Goal: Information Seeking & Learning: Learn about a topic

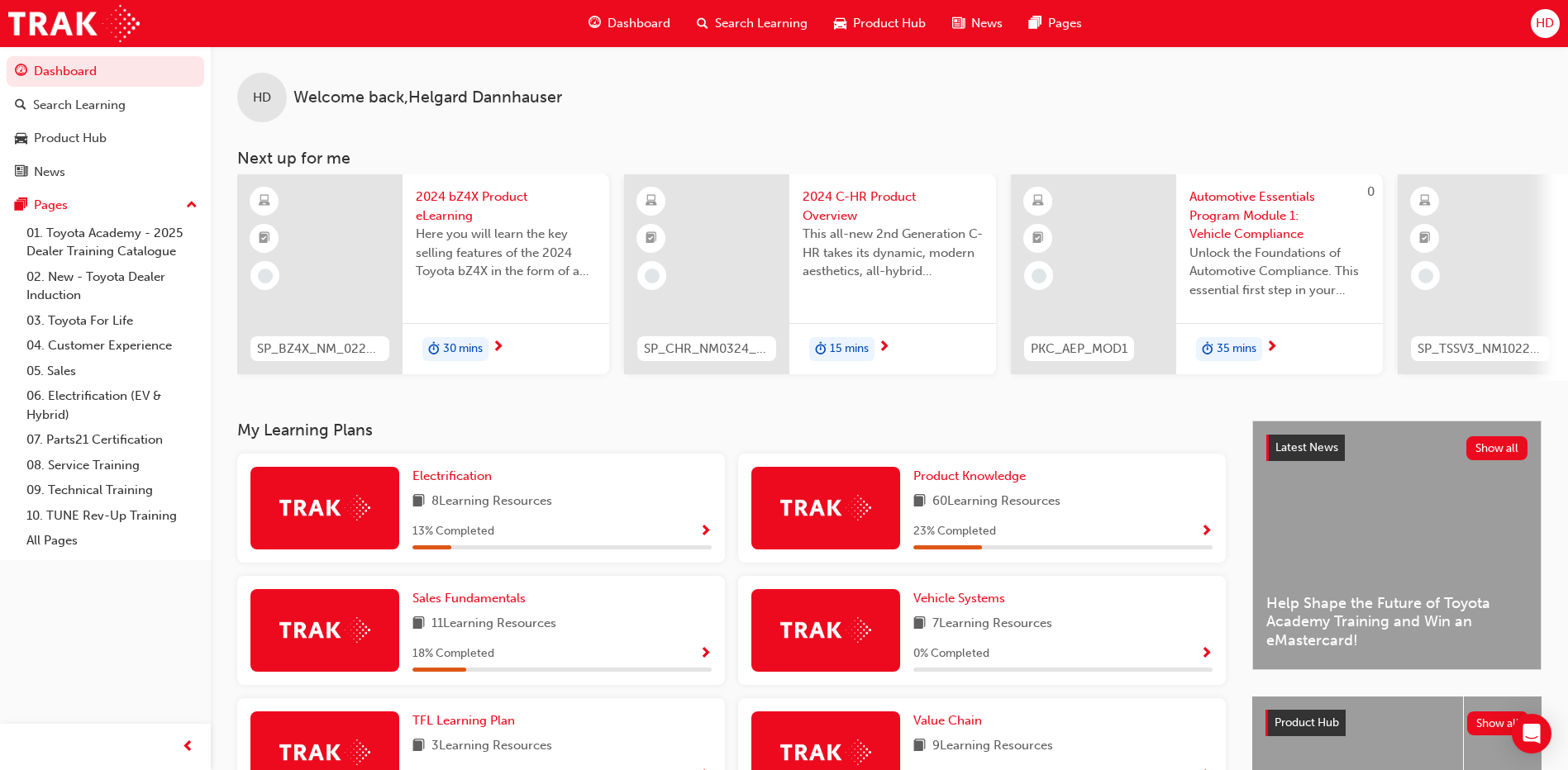
click at [1208, 537] on span "Show Progress" at bounding box center [1206, 532] width 12 height 15
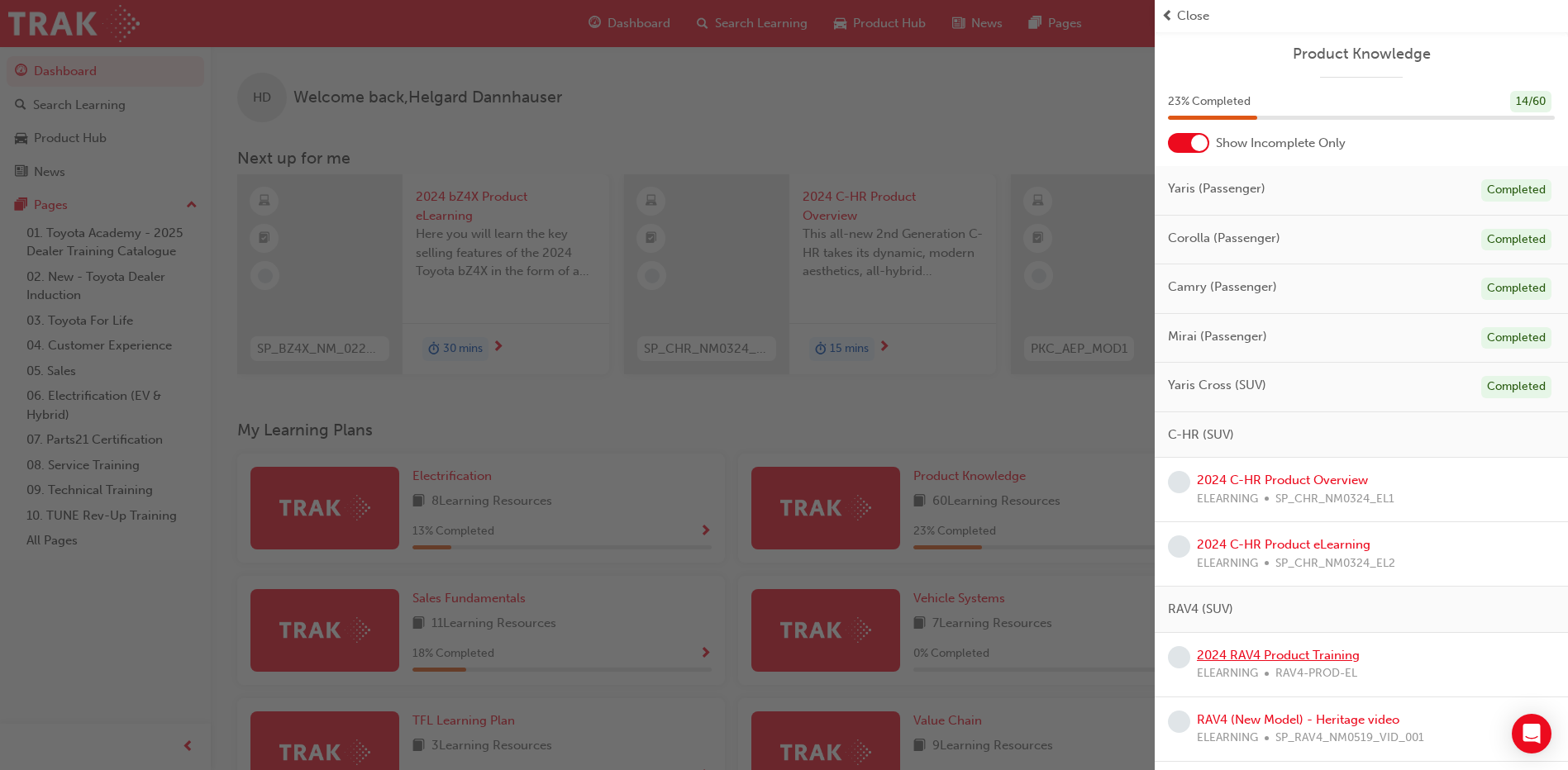
click at [1270, 654] on link "2024 RAV4 Product Training" at bounding box center [1278, 655] width 162 height 15
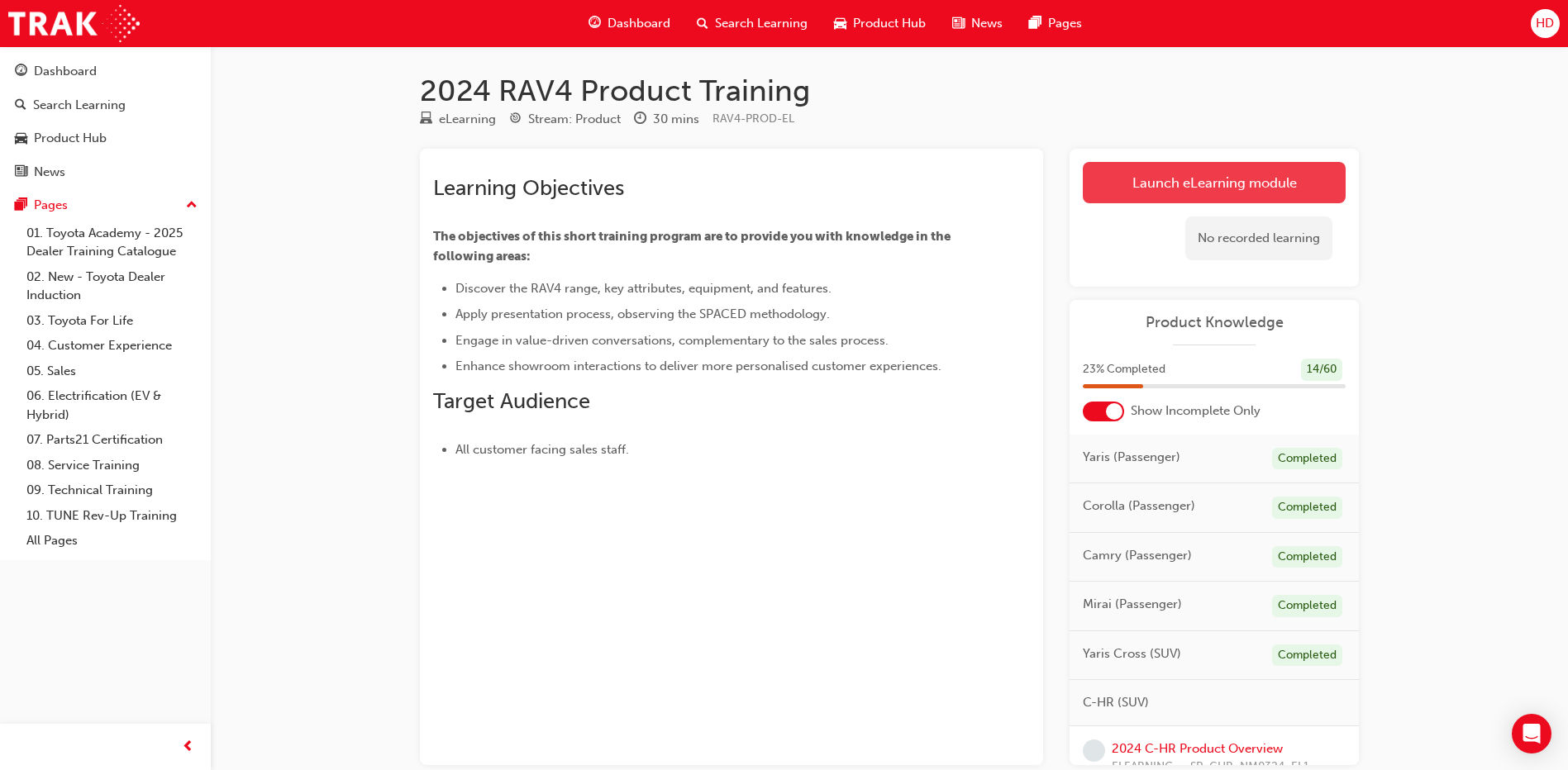
click at [1220, 184] on link "Launch eLearning module" at bounding box center [1214, 182] width 262 height 41
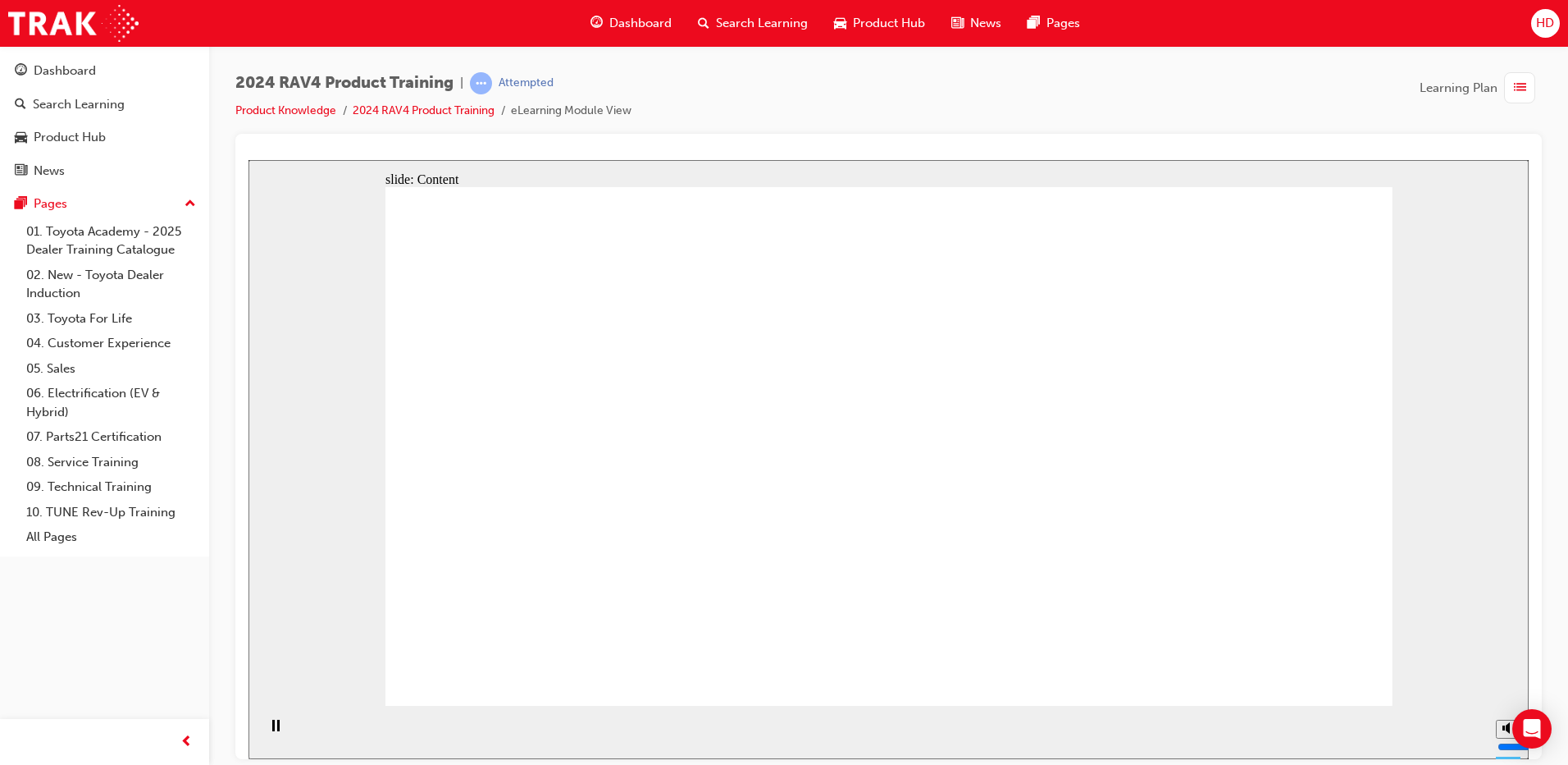
drag, startPoint x: 1290, startPoint y: 667, endPoint x: 1111, endPoint y: 736, distance: 191.8
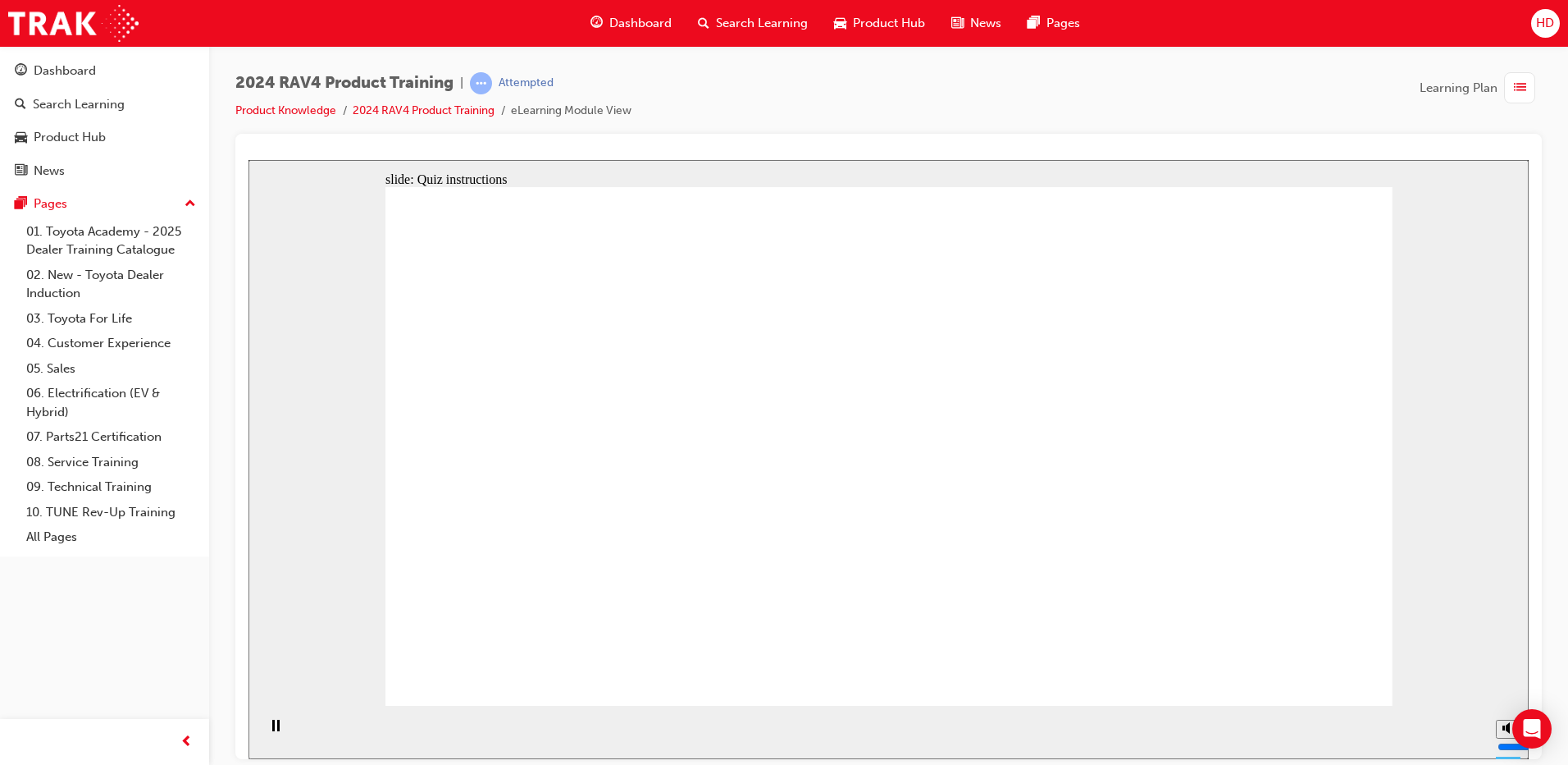
radio input "true"
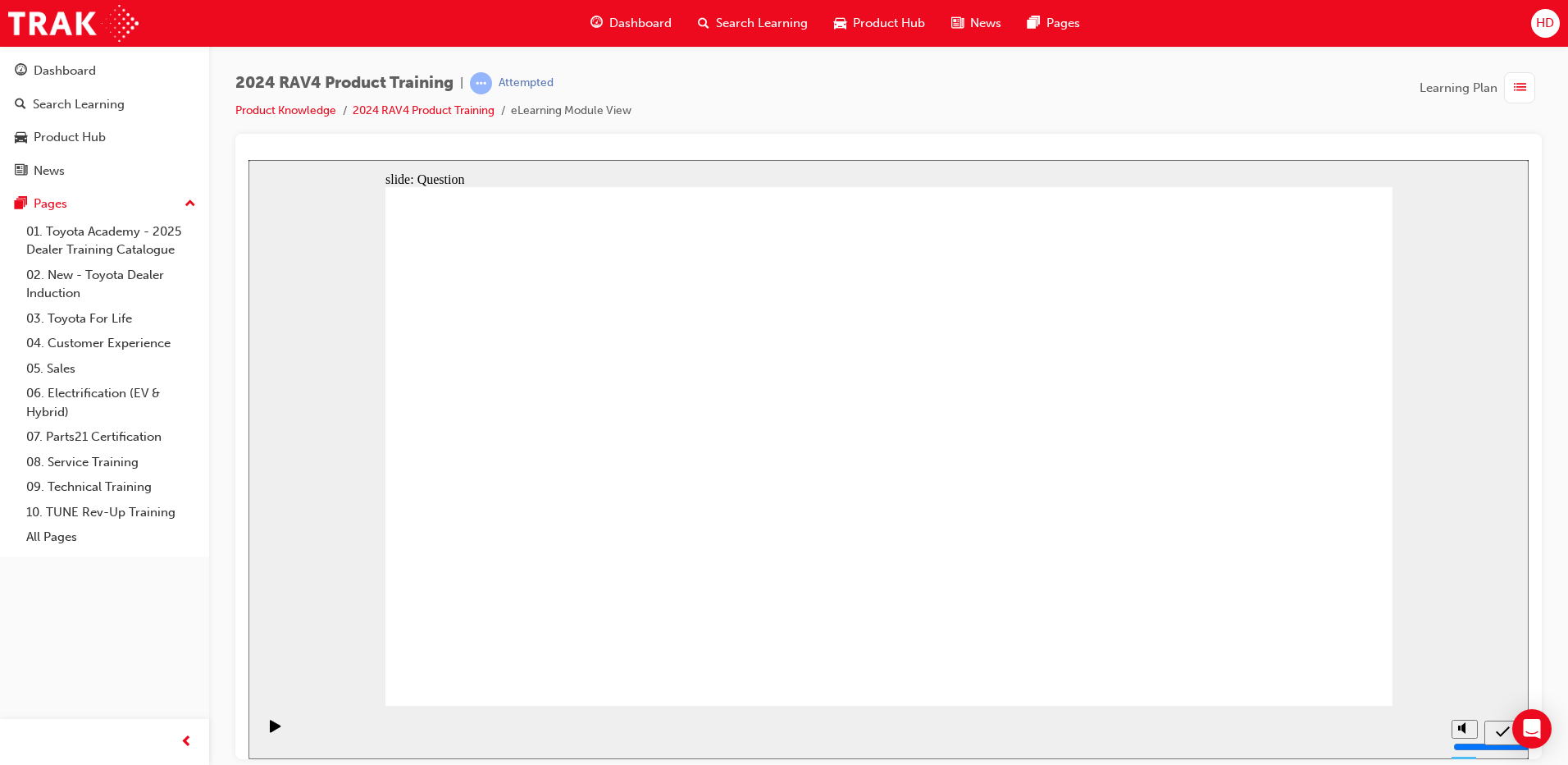
radio input "true"
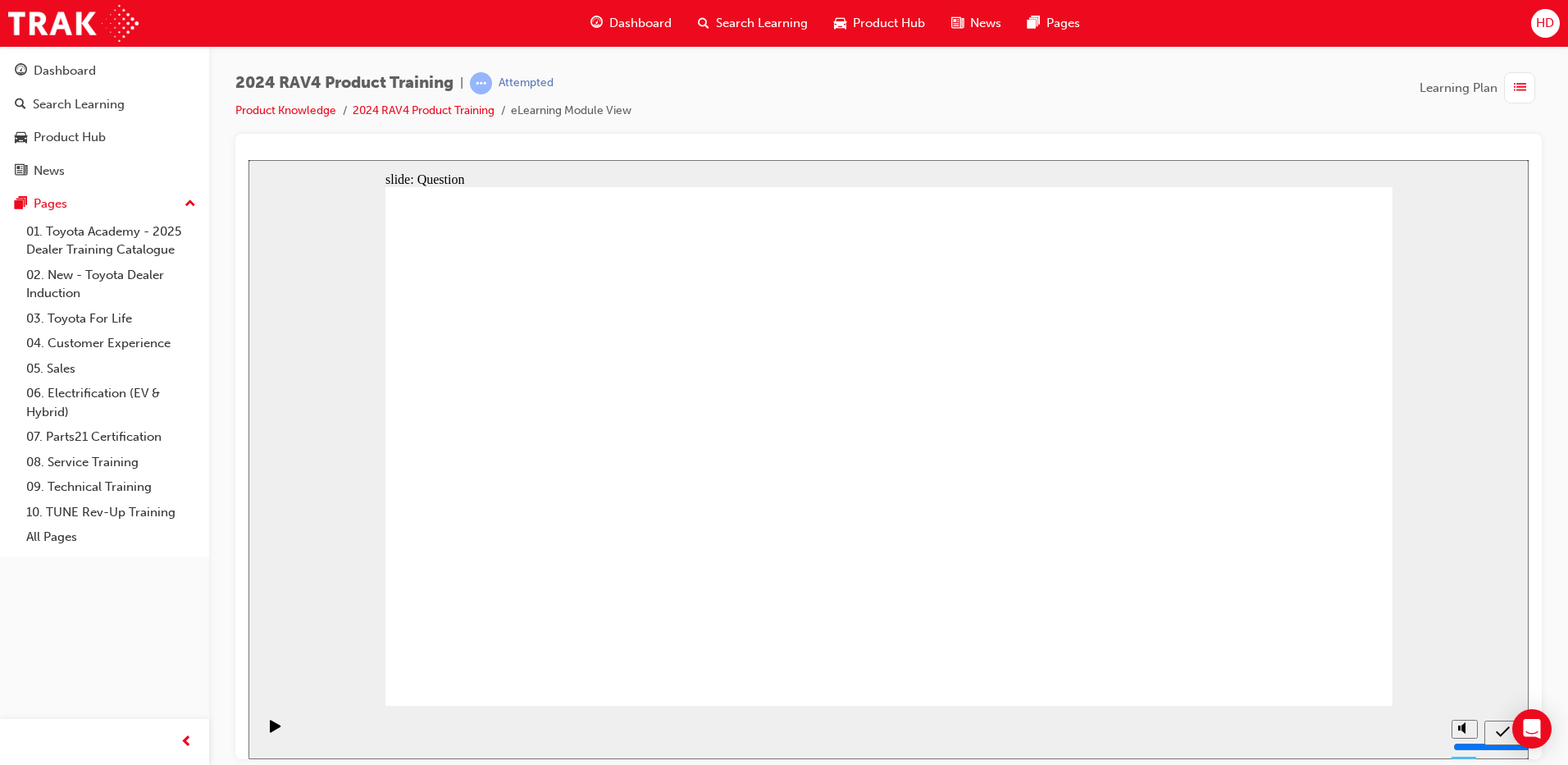
radio input "true"
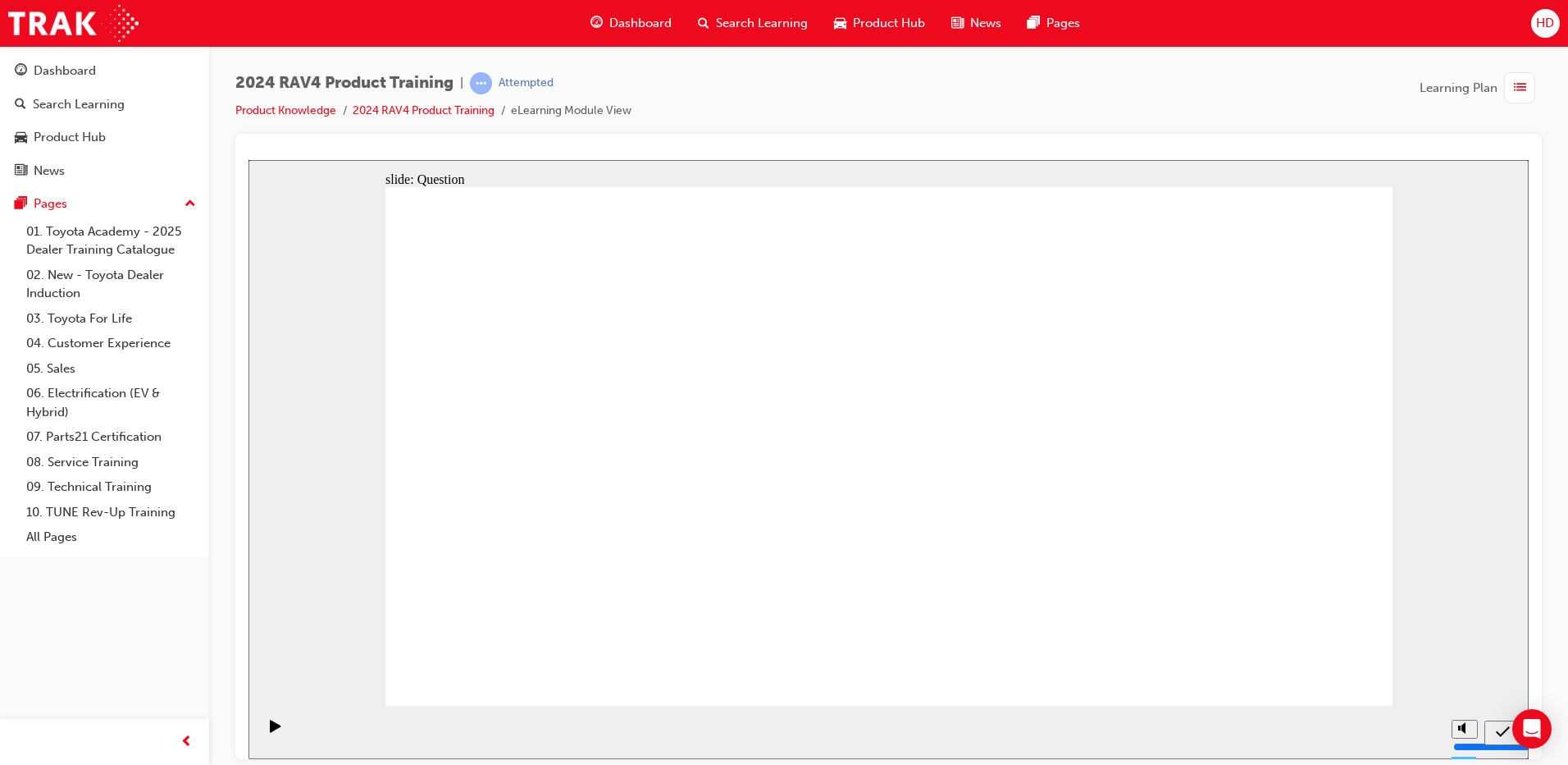
drag, startPoint x: 780, startPoint y: 587, endPoint x: 1165, endPoint y: 417, distance: 420.9
drag, startPoint x: 1174, startPoint y: 400, endPoint x: 771, endPoint y: 563, distance: 434.7
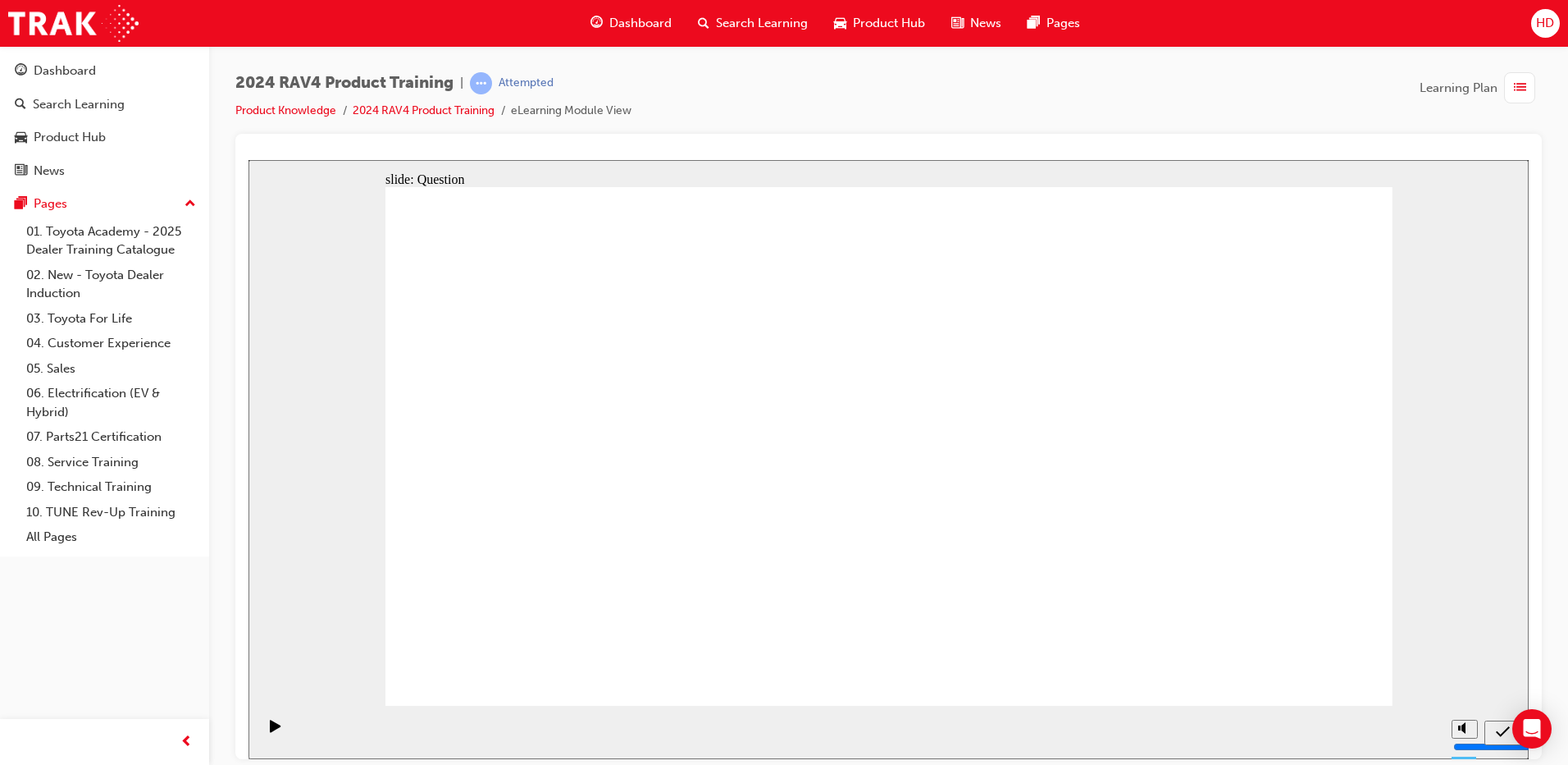
drag, startPoint x: 763, startPoint y: 411, endPoint x: 1137, endPoint y: 584, distance: 412.1
drag, startPoint x: 996, startPoint y: 384, endPoint x: 1009, endPoint y: 389, distance: 13.9
drag, startPoint x: 566, startPoint y: 408, endPoint x: 597, endPoint y: 579, distance: 173.8
drag, startPoint x: 1018, startPoint y: 412, endPoint x: 991, endPoint y: 577, distance: 167.2
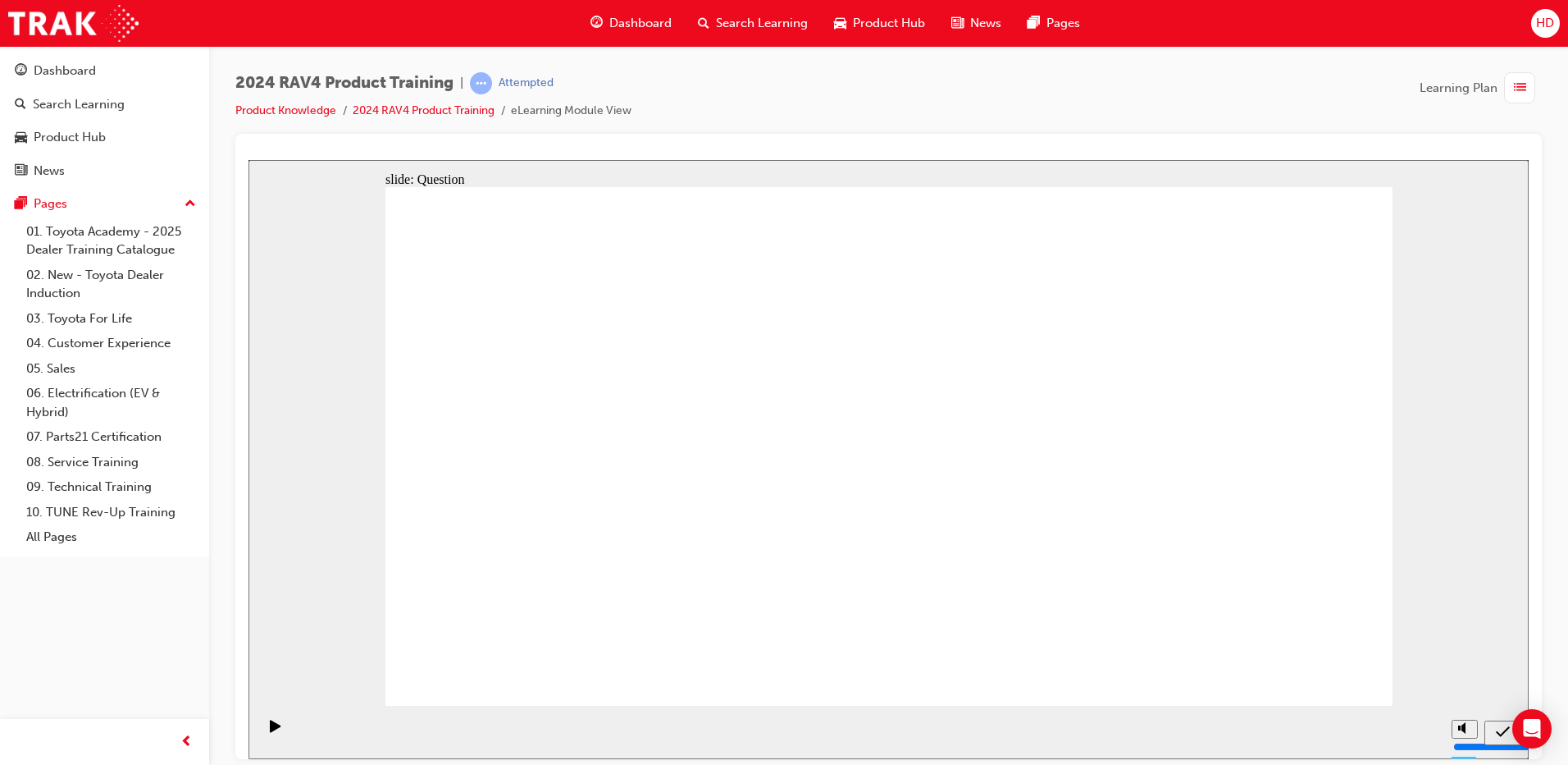
radio input "true"
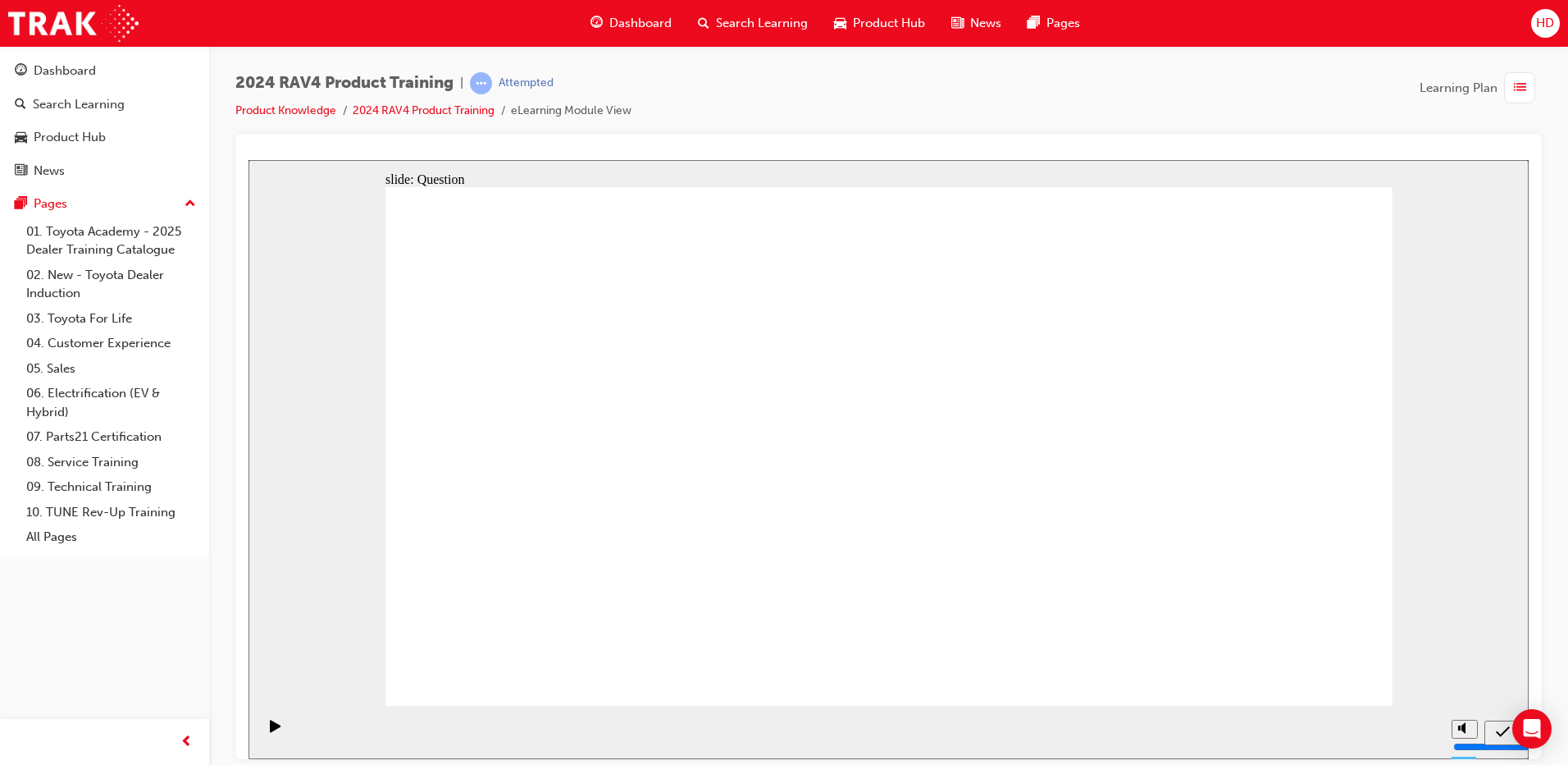
radio input "true"
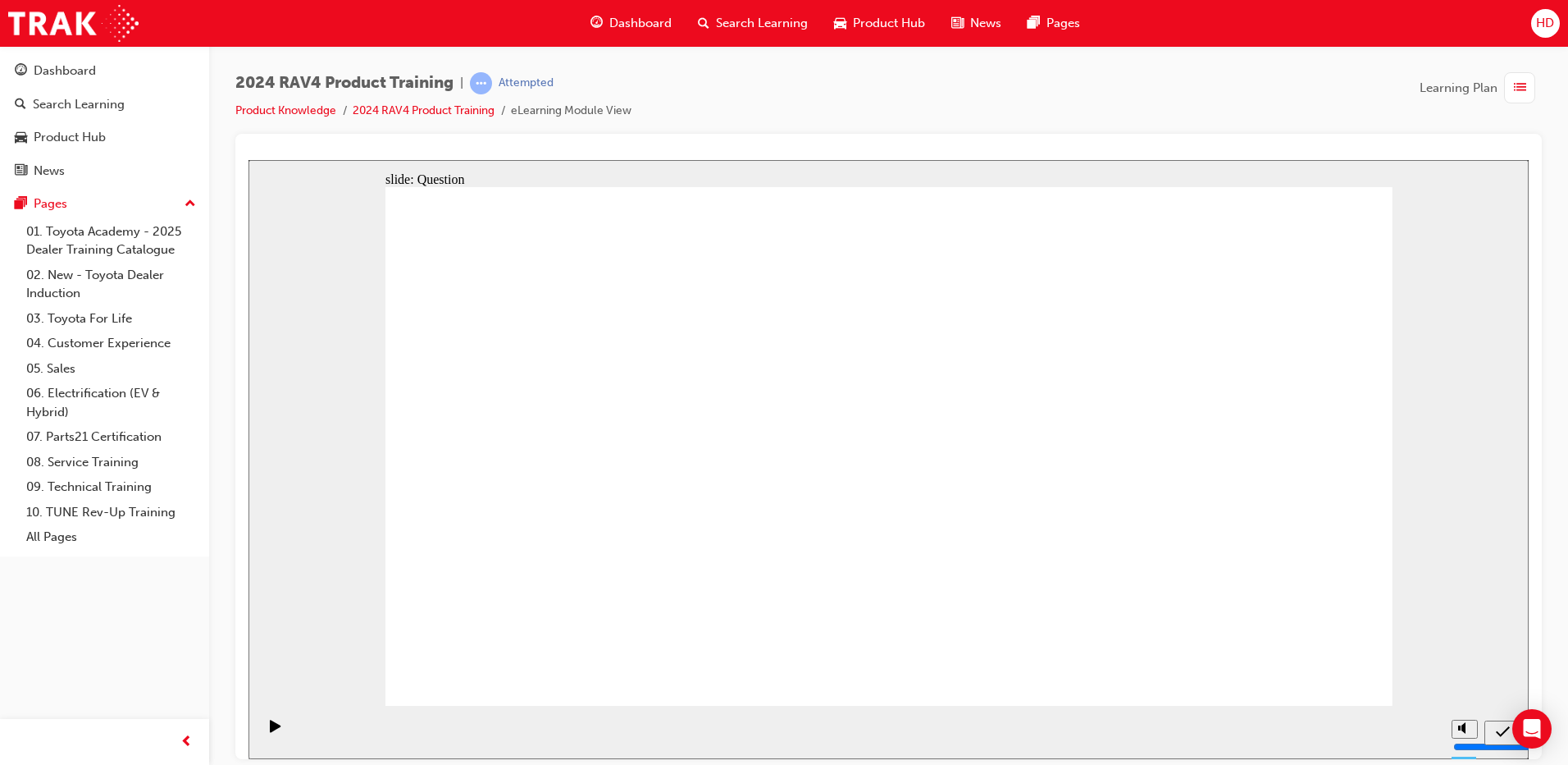
radio input "true"
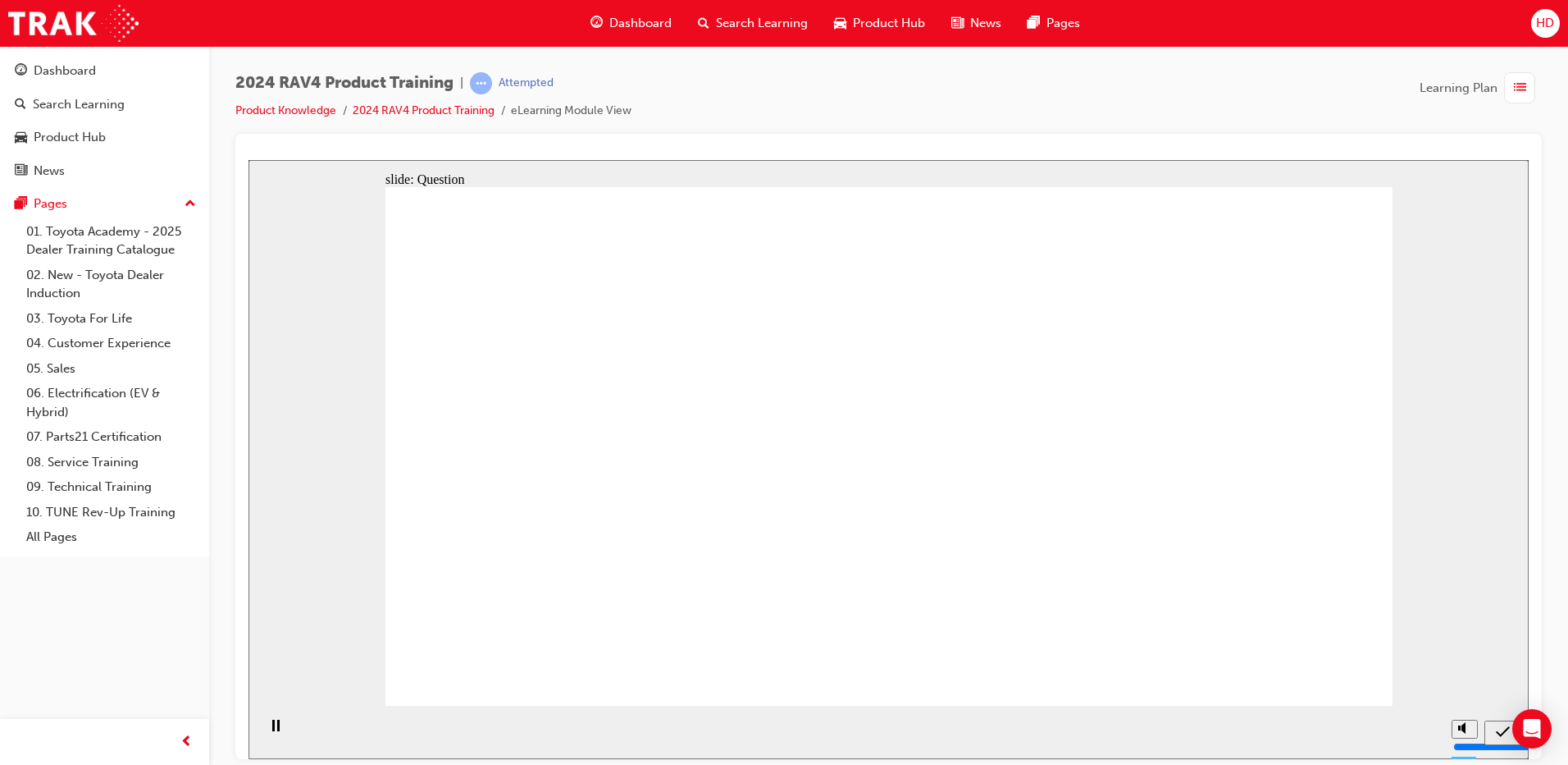
radio input "true"
drag, startPoint x: 778, startPoint y: 414, endPoint x: 1157, endPoint y: 587, distance: 416.6
drag, startPoint x: 1195, startPoint y: 424, endPoint x: 803, endPoint y: 582, distance: 422.6
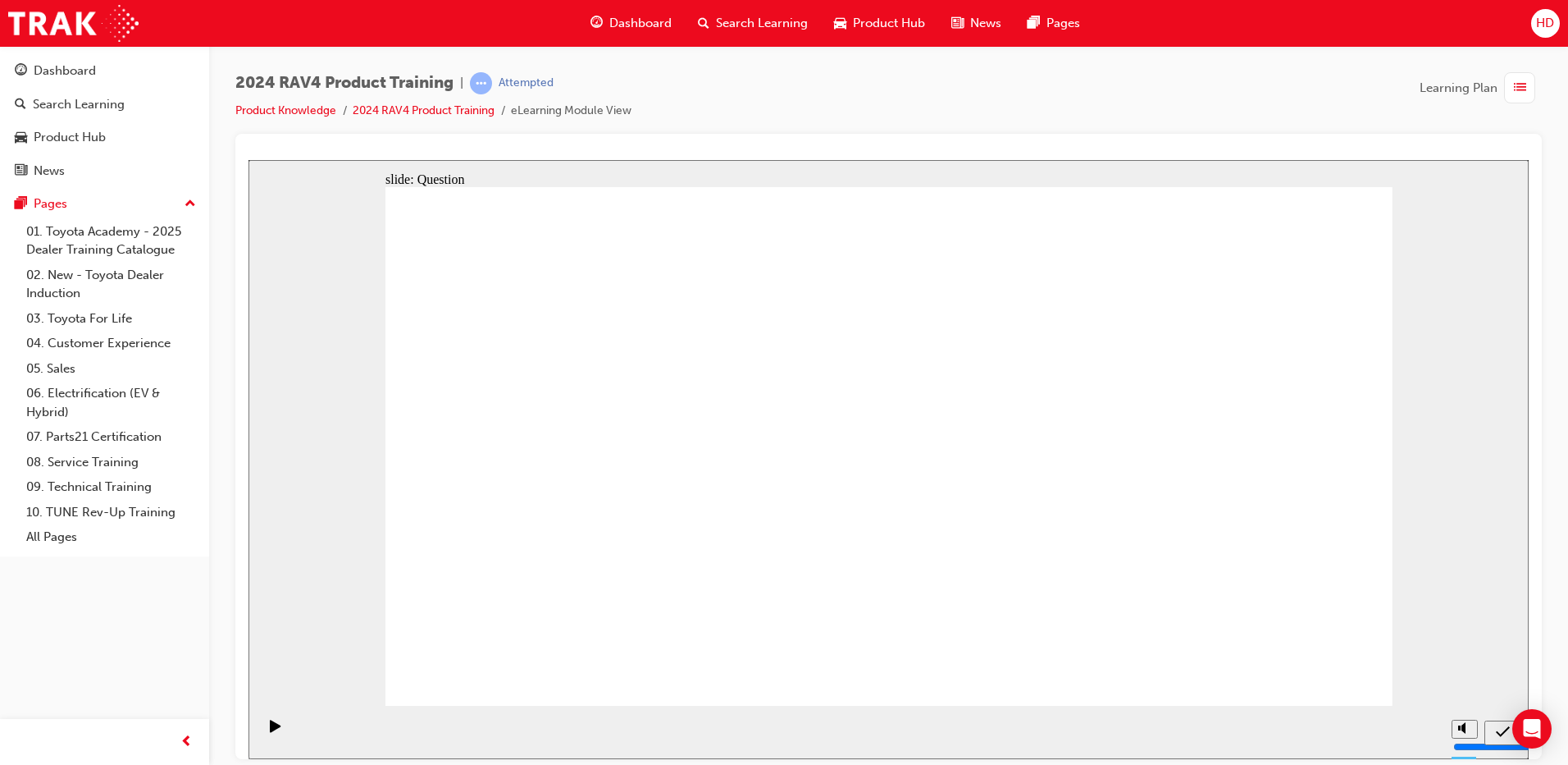
drag, startPoint x: 993, startPoint y: 432, endPoint x: 609, endPoint y: 596, distance: 417.6
drag, startPoint x: 564, startPoint y: 414, endPoint x: 960, endPoint y: 583, distance: 430.6
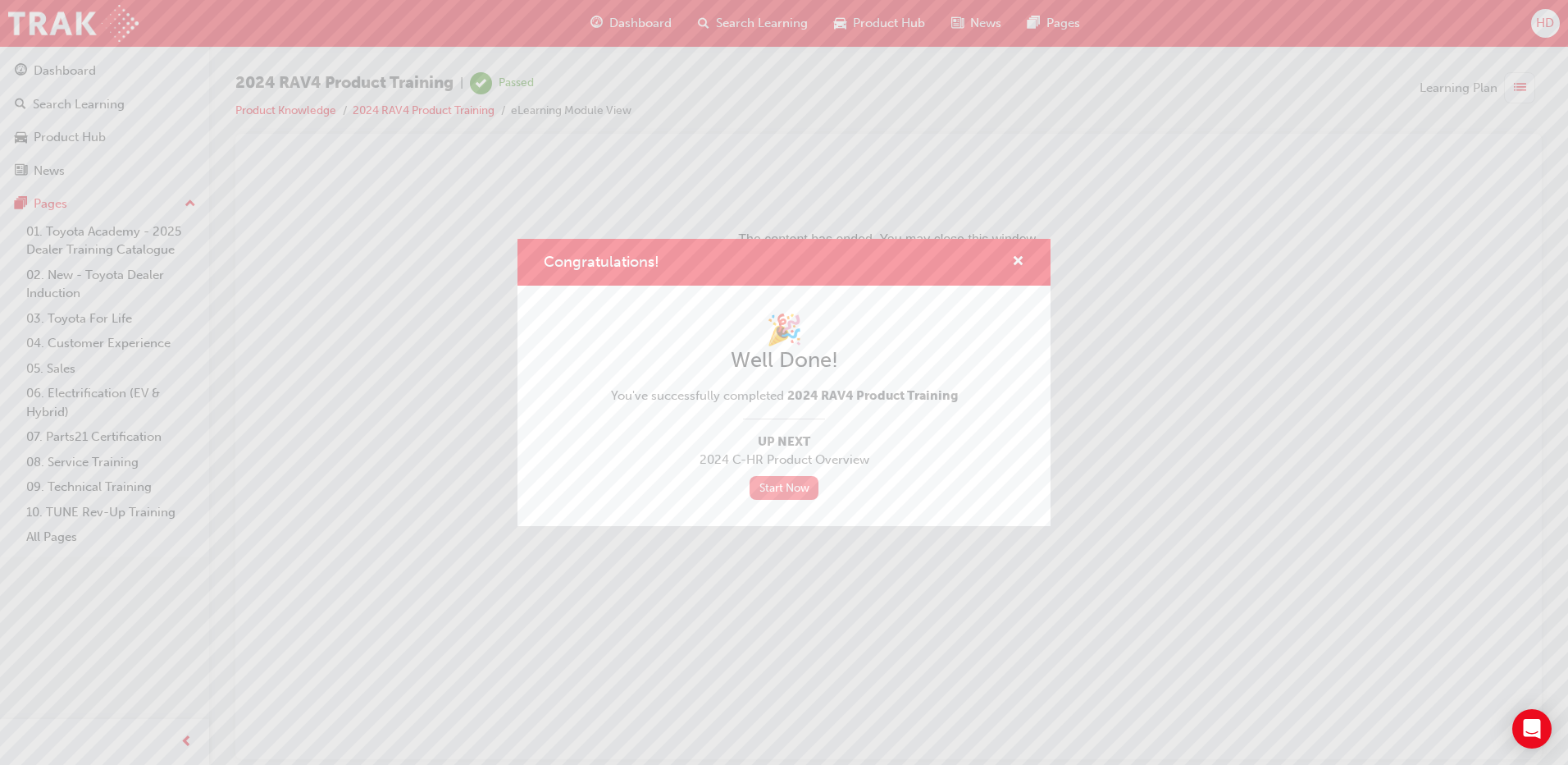
click at [781, 489] on link "Start Now" at bounding box center [784, 488] width 69 height 24
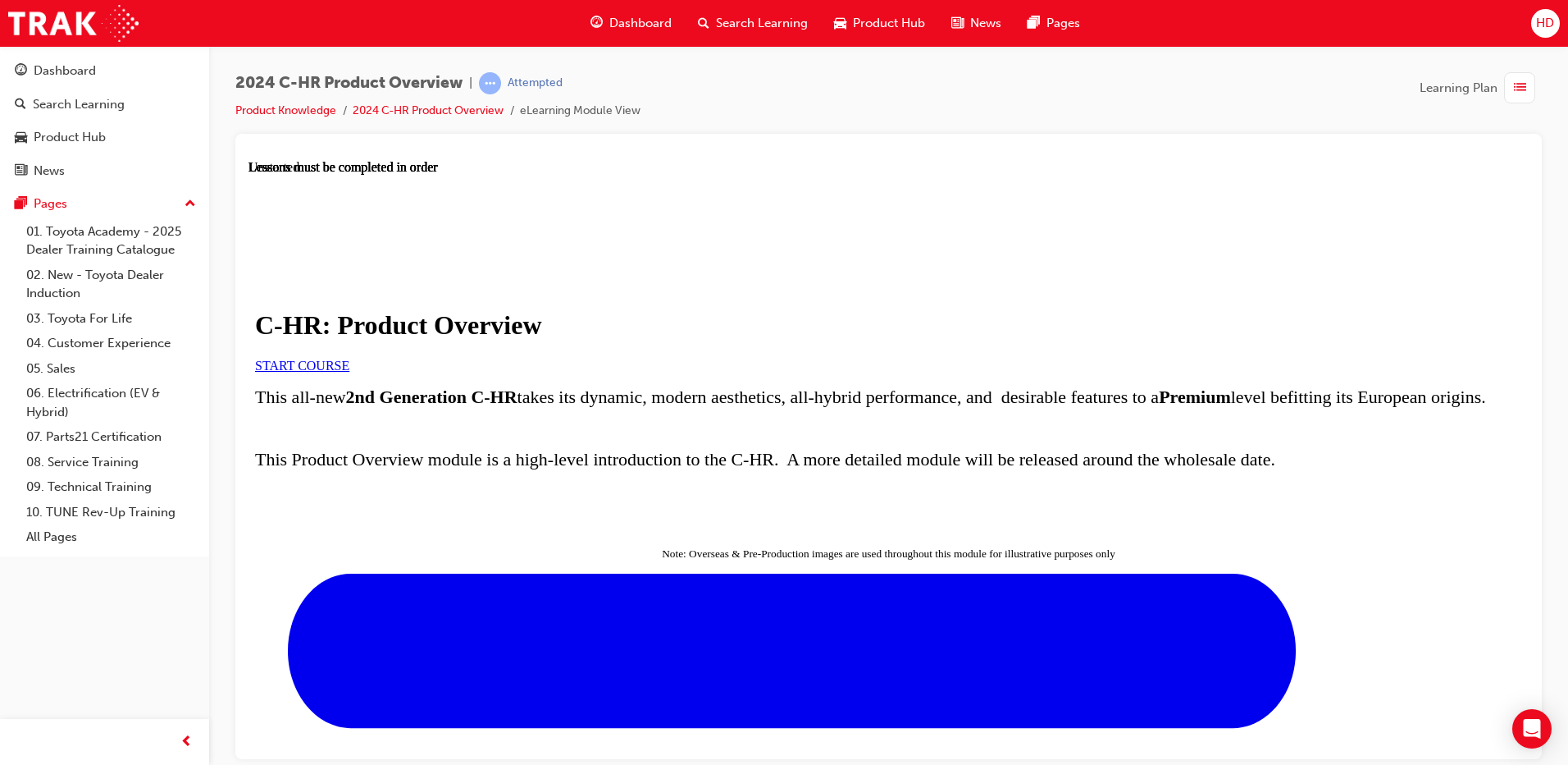
scroll to position [517, 0]
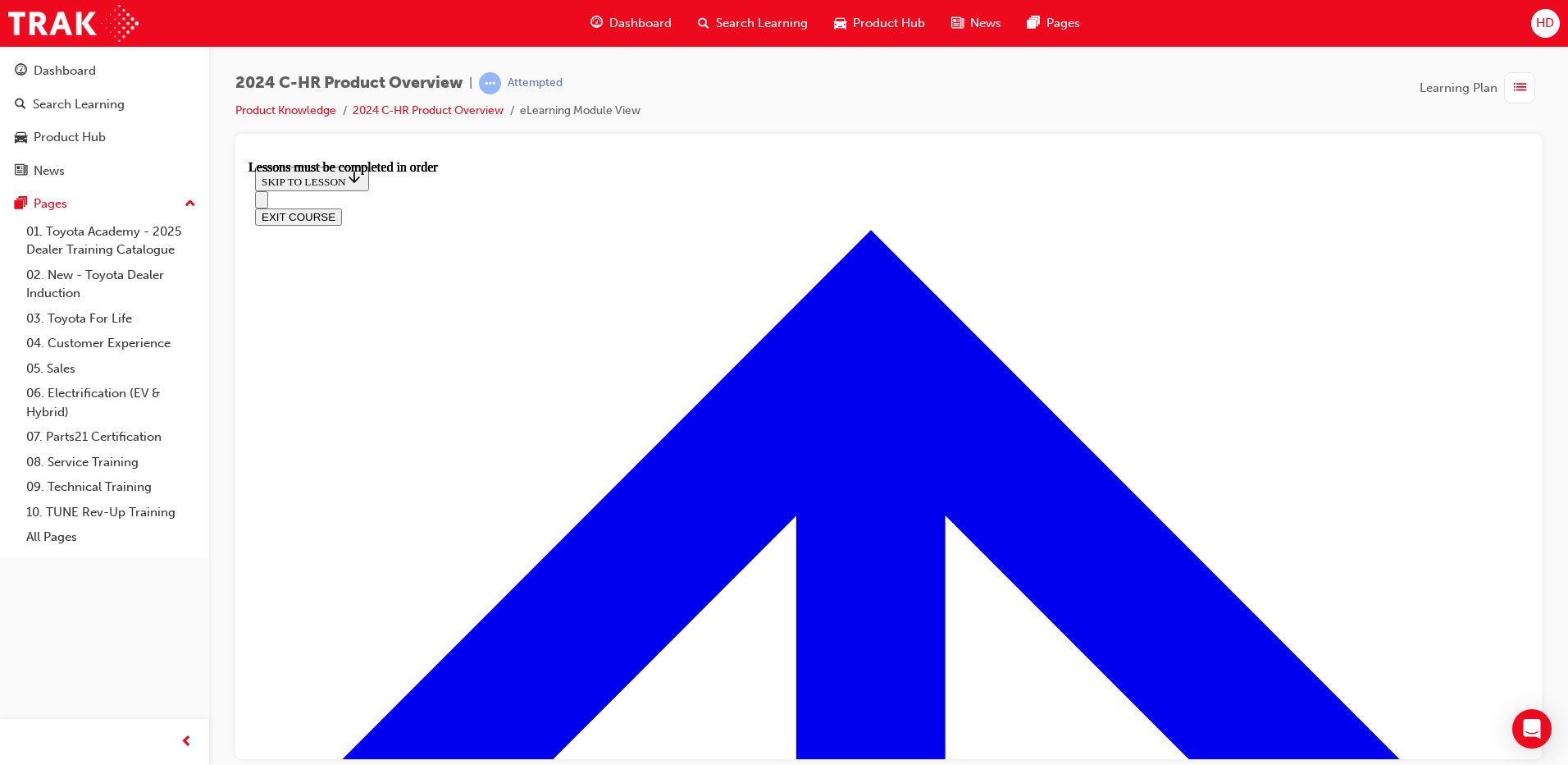
scroll to position [1206, 0]
drag, startPoint x: 875, startPoint y: 480, endPoint x: 825, endPoint y: 406, distance: 89.3
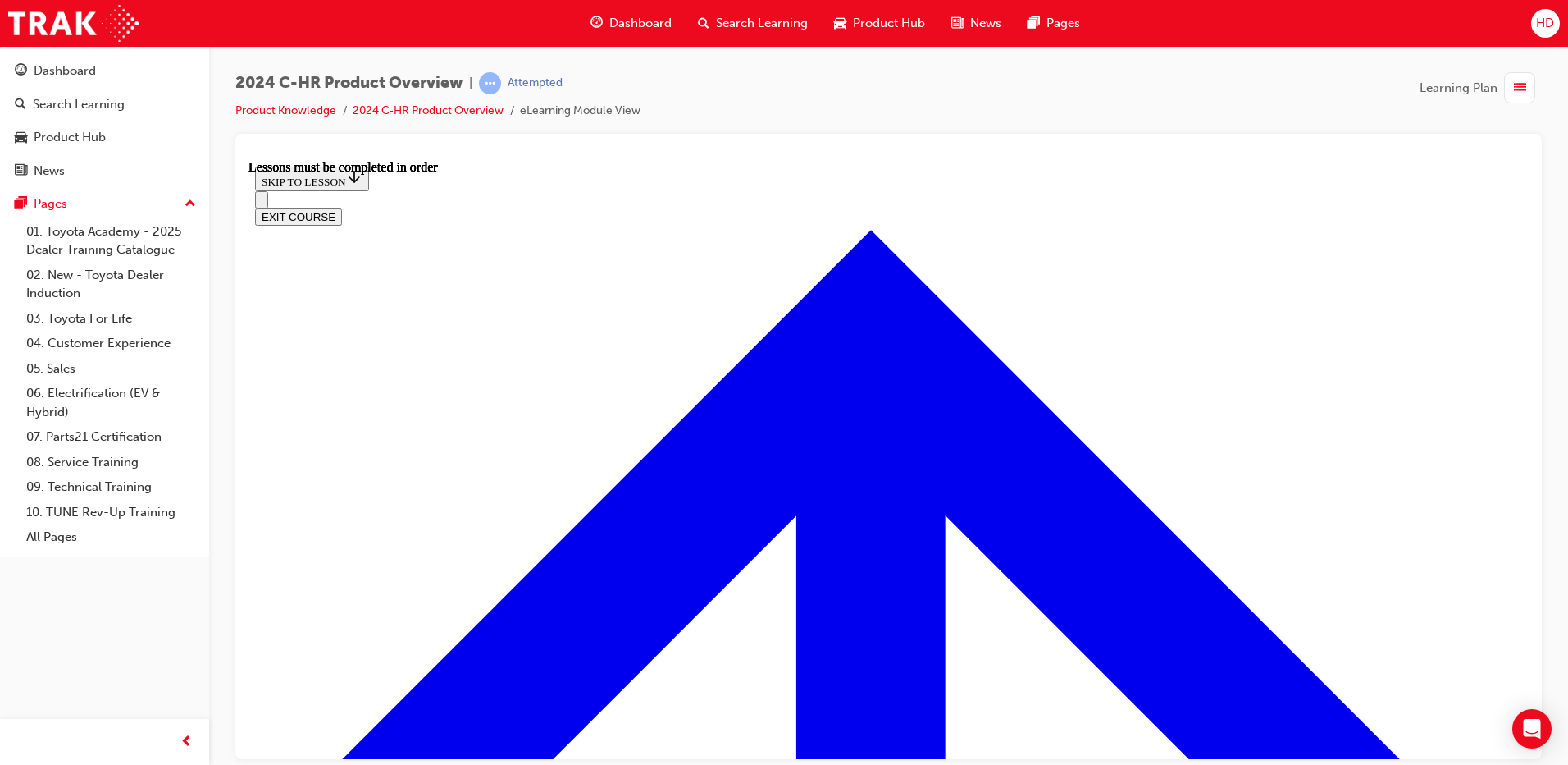
scroll to position [1319, 0]
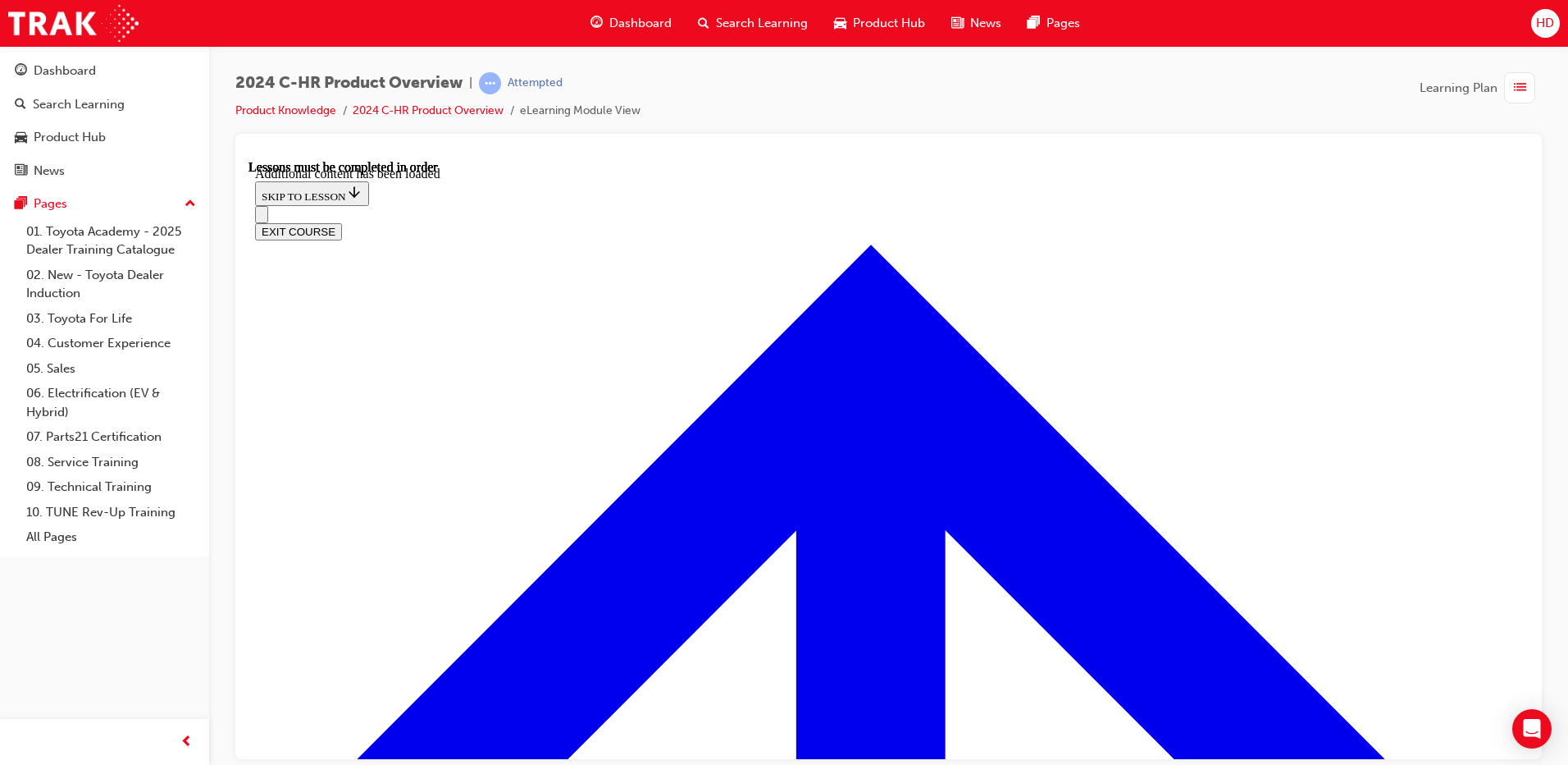
scroll to position [4368, 0]
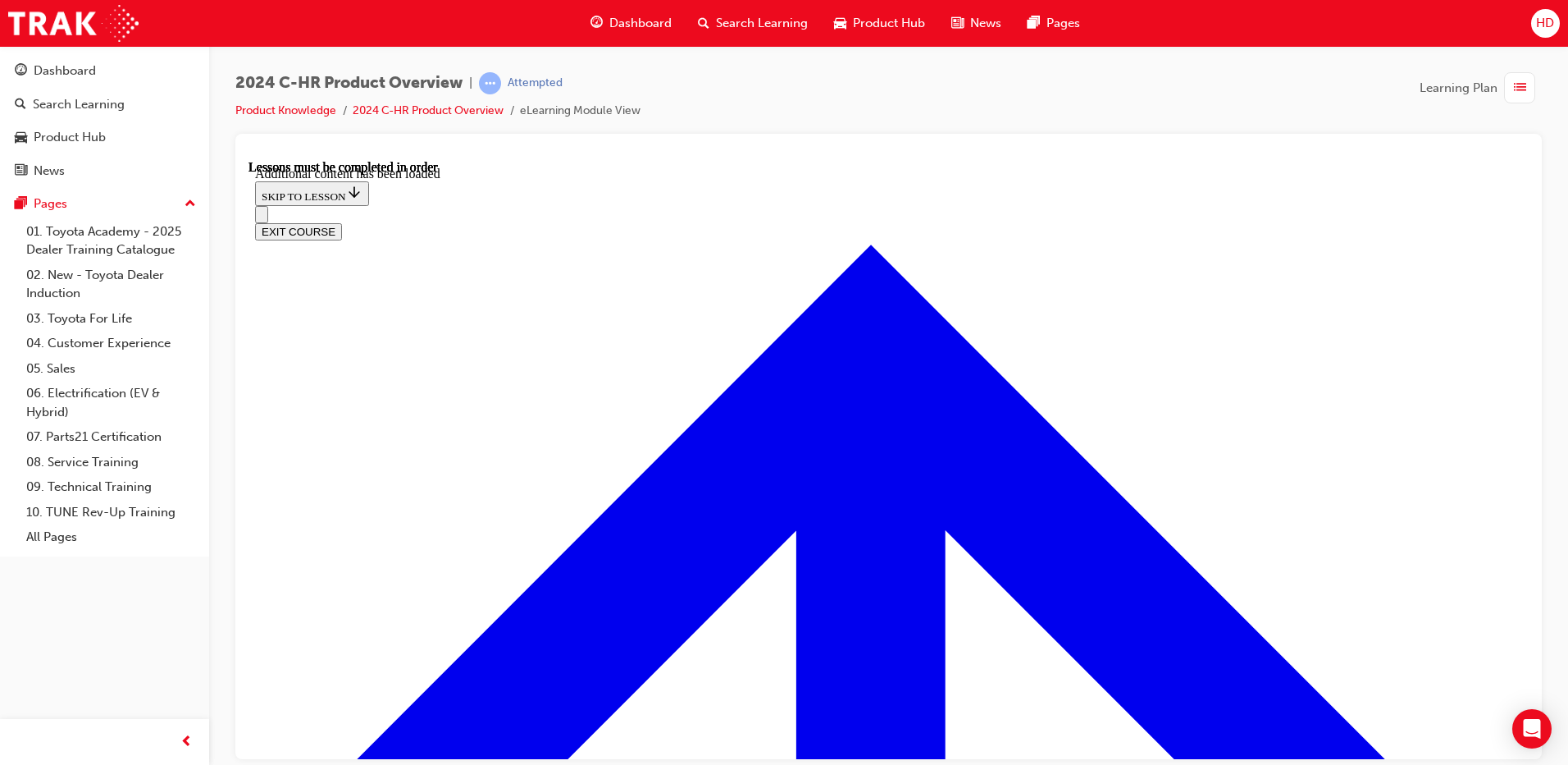
scroll to position [4654, 0]
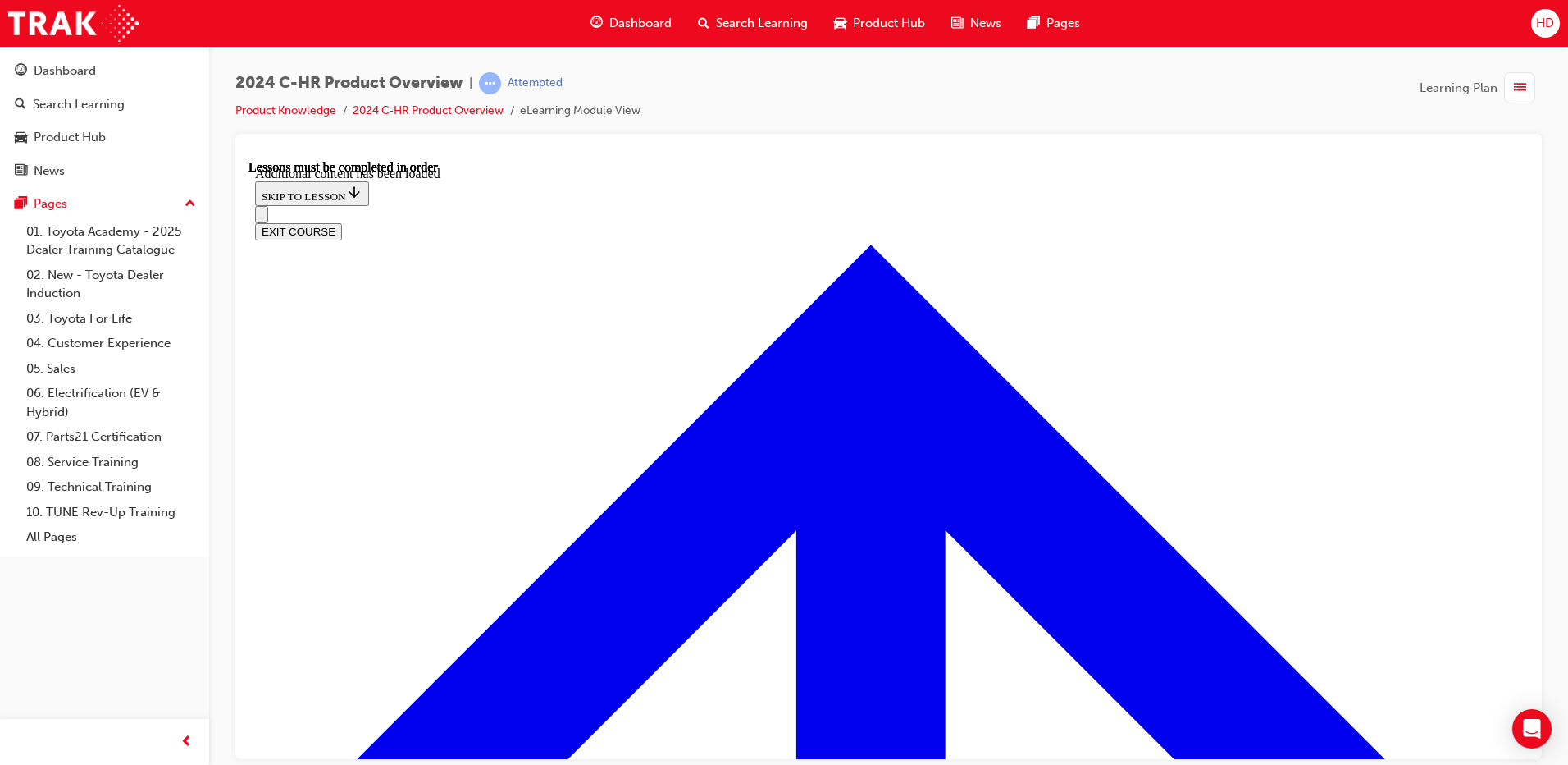
scroll to position [5781, 0]
radio input "true"
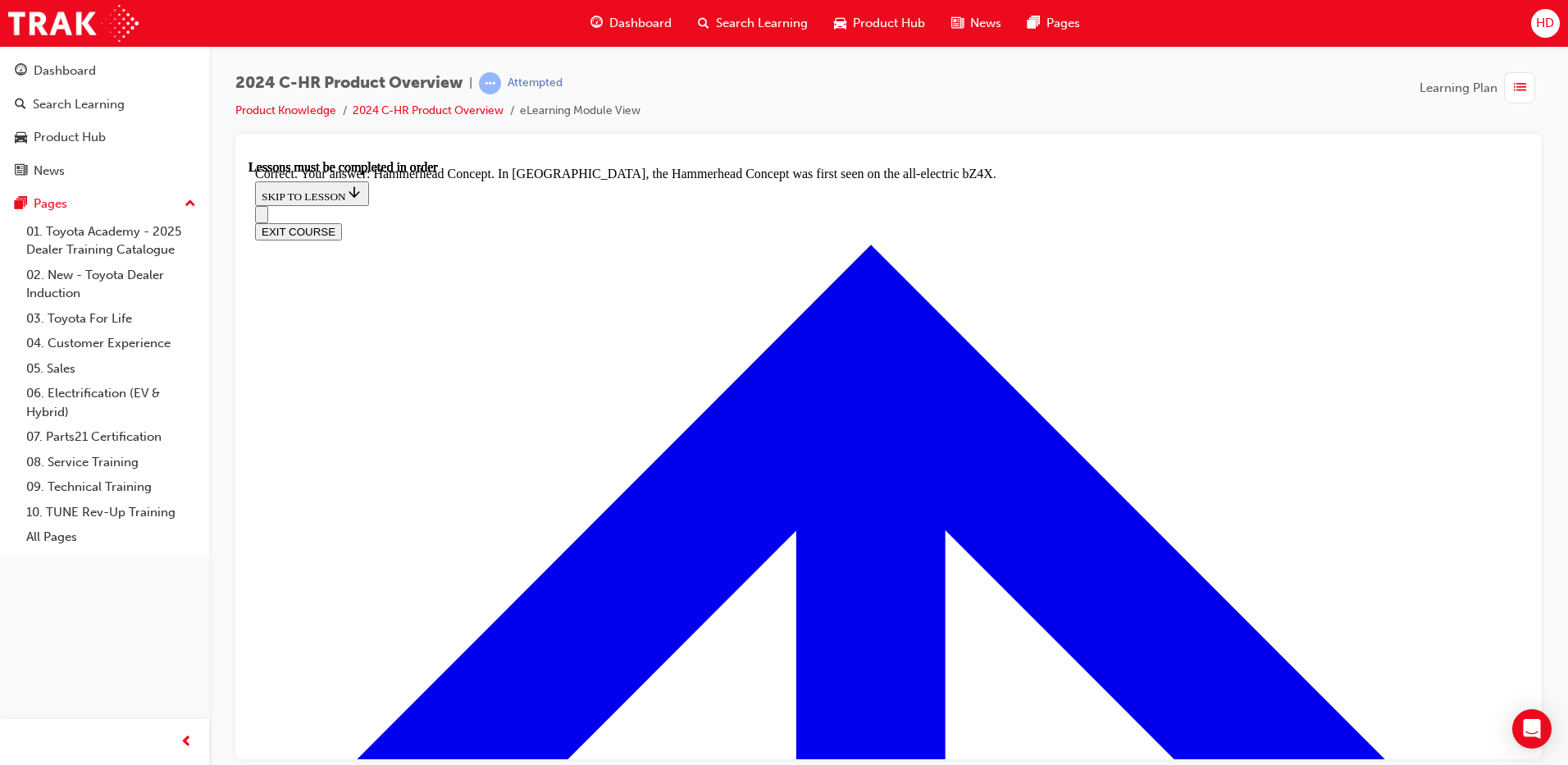
scroll to position [6437, 0]
radio input "true"
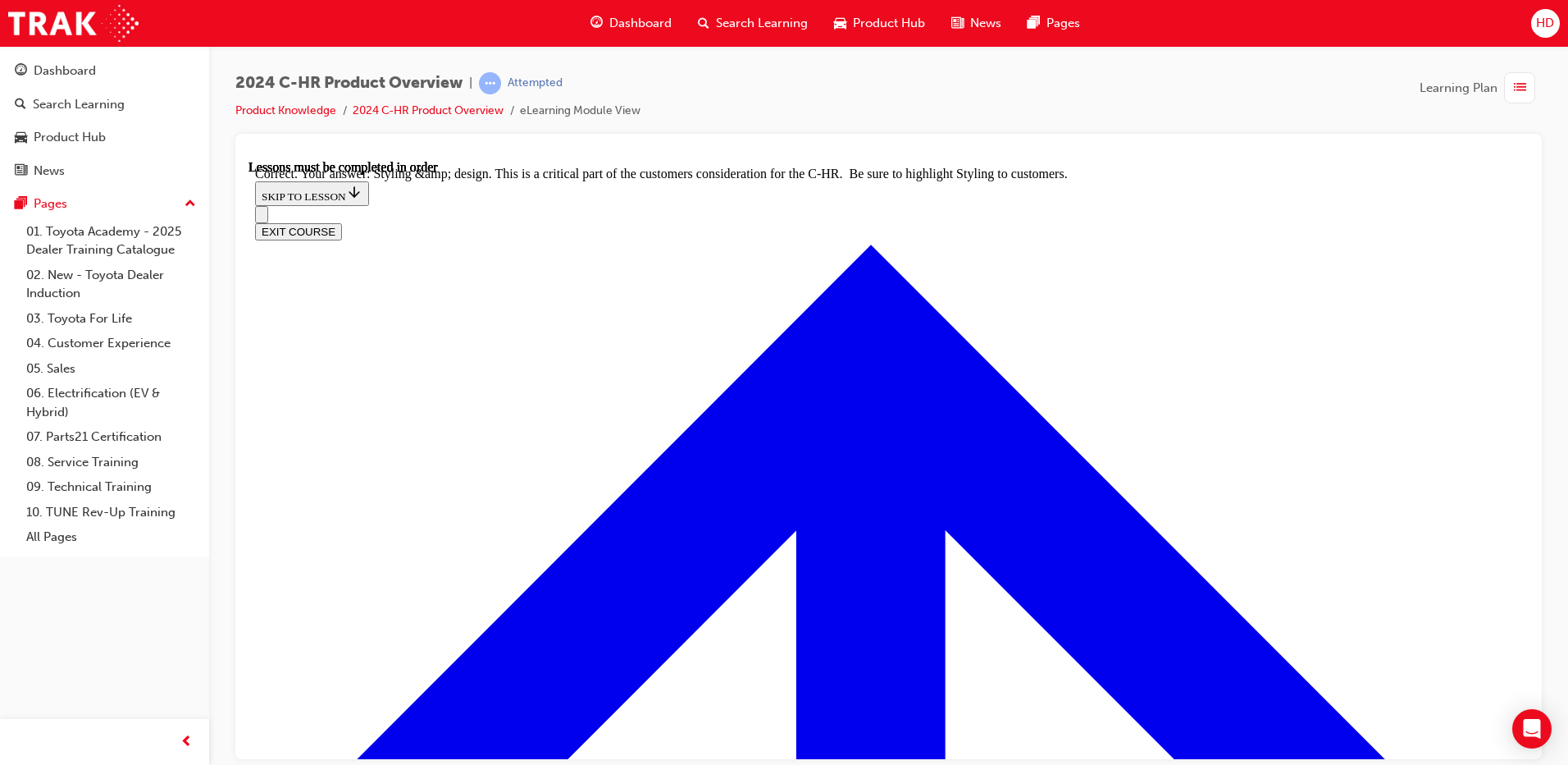
scroll to position [6743, 0]
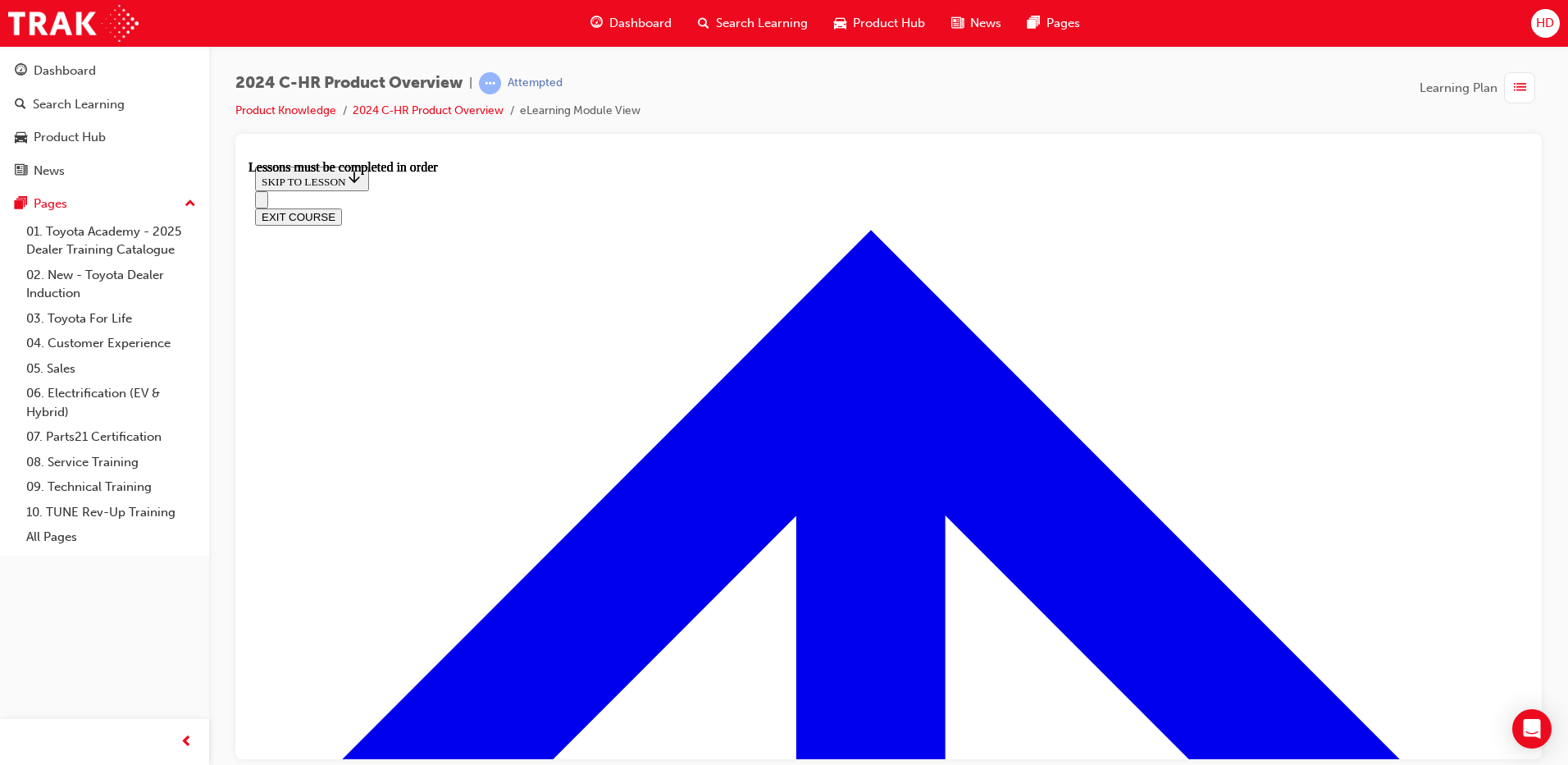
scroll to position [2801, 0]
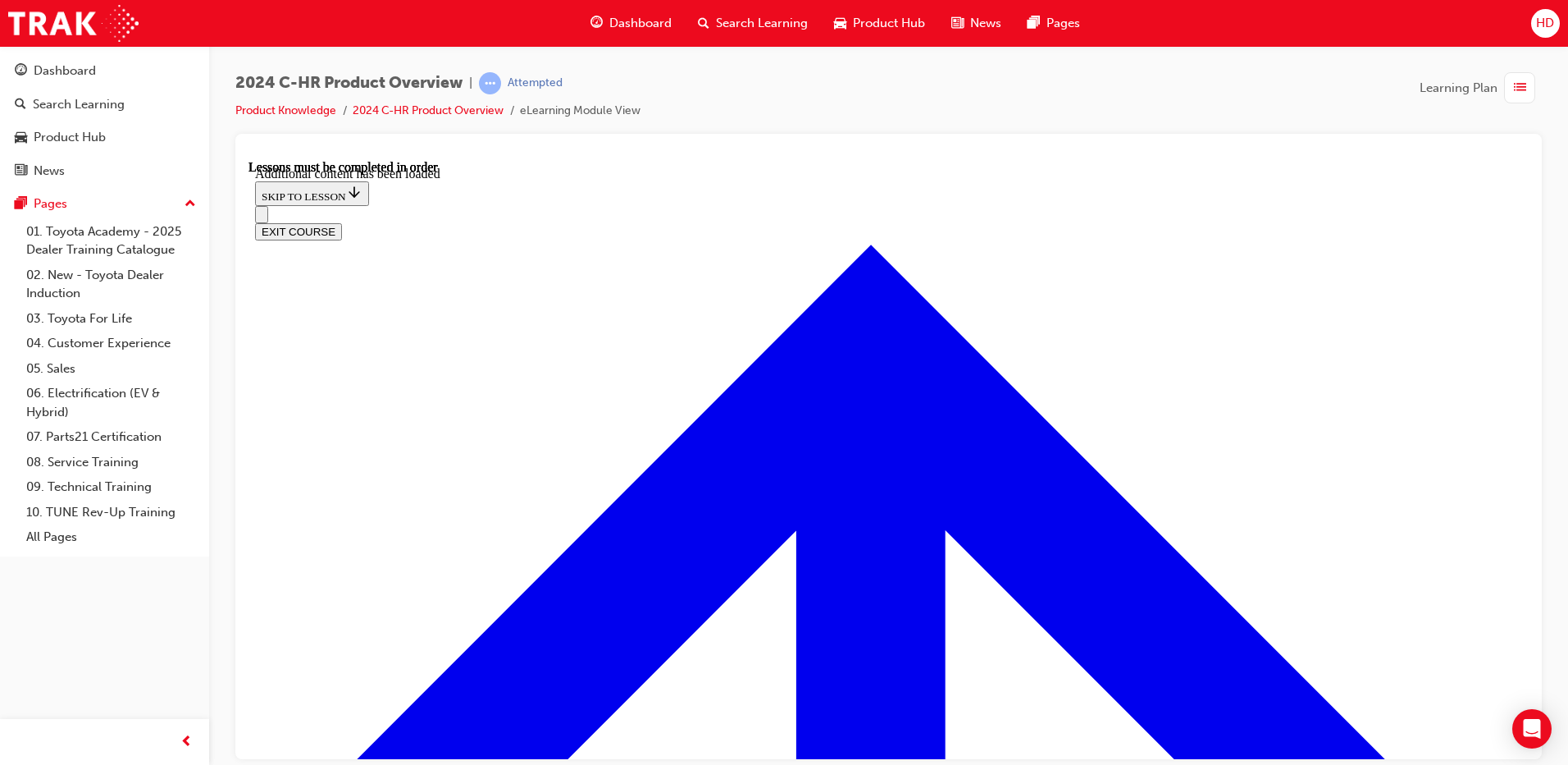
scroll to position [3206, 0]
radio input "true"
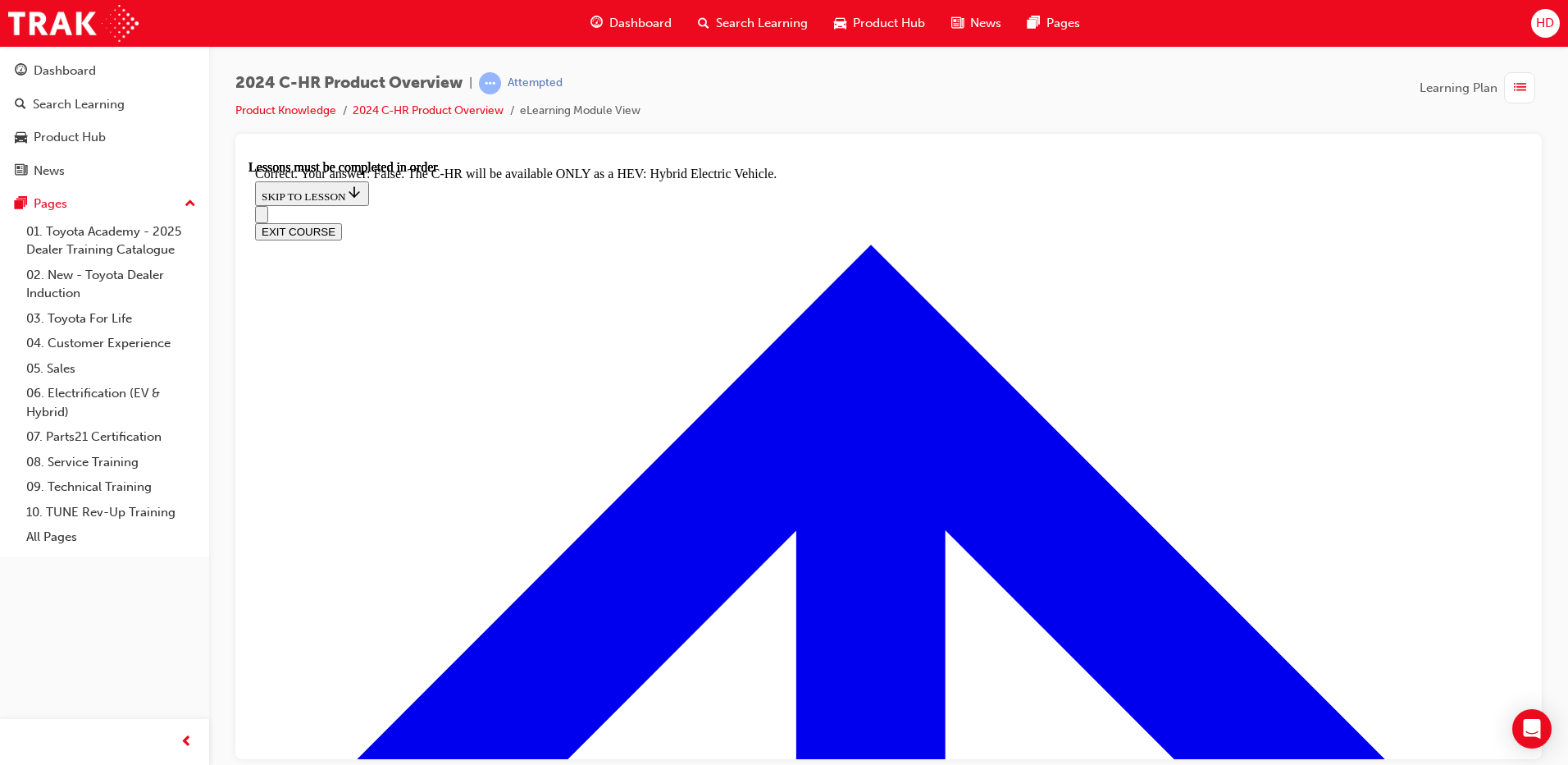
scroll to position [3780, 0]
checkbox input "true"
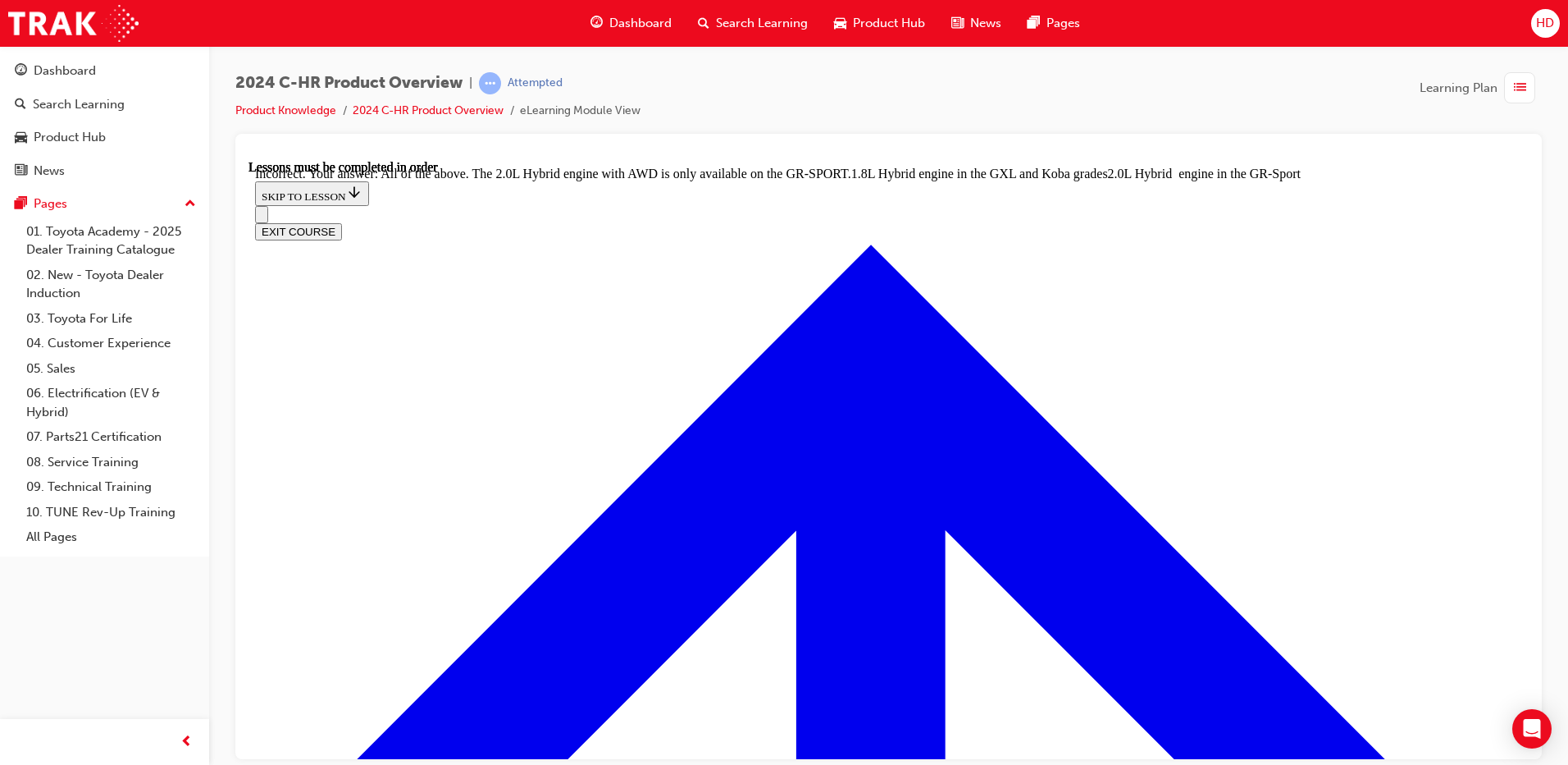
scroll to position [4142, 0]
drag, startPoint x: 876, startPoint y: 590, endPoint x: 691, endPoint y: 696, distance: 213.2
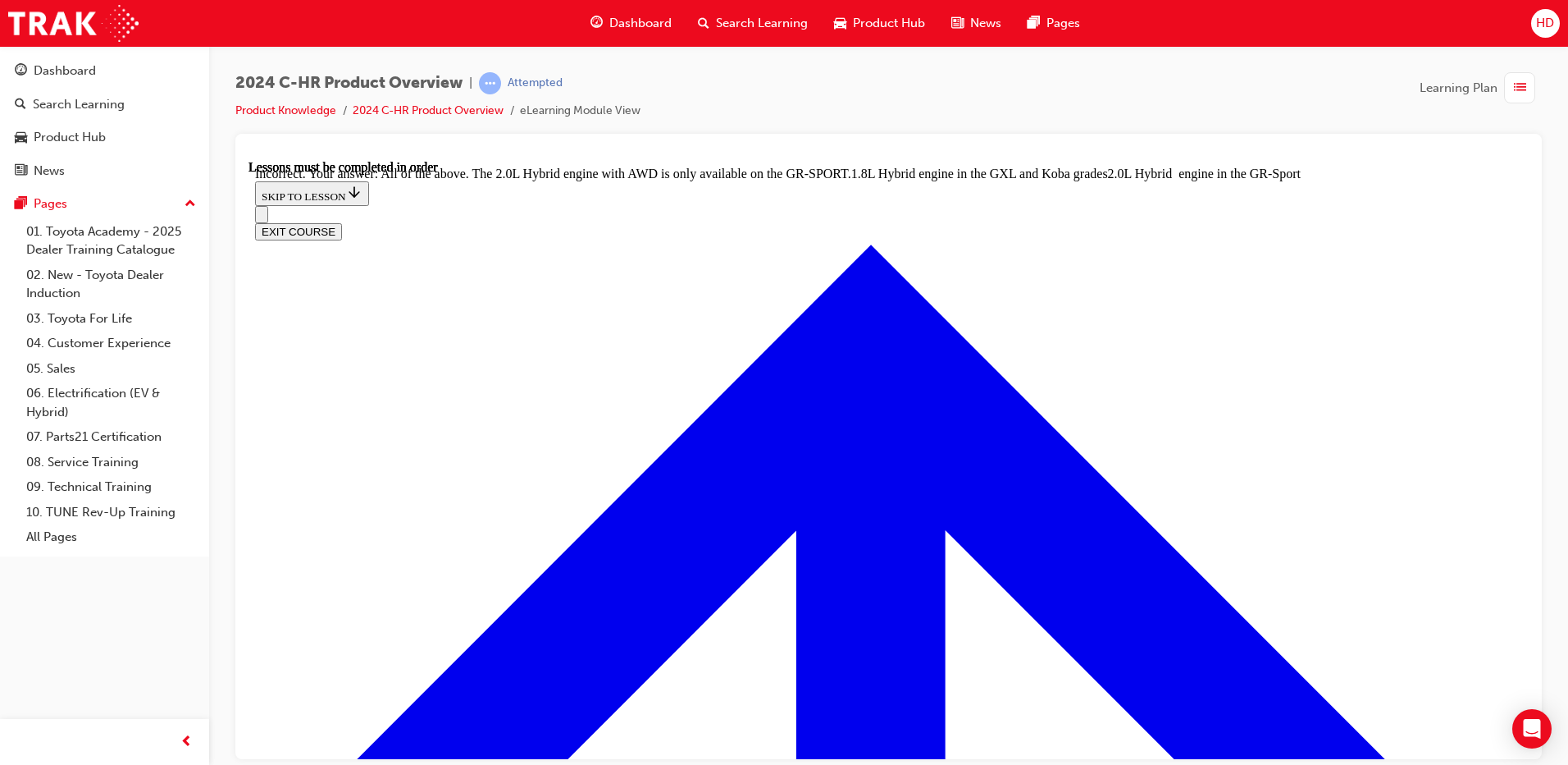
checkbox input "true"
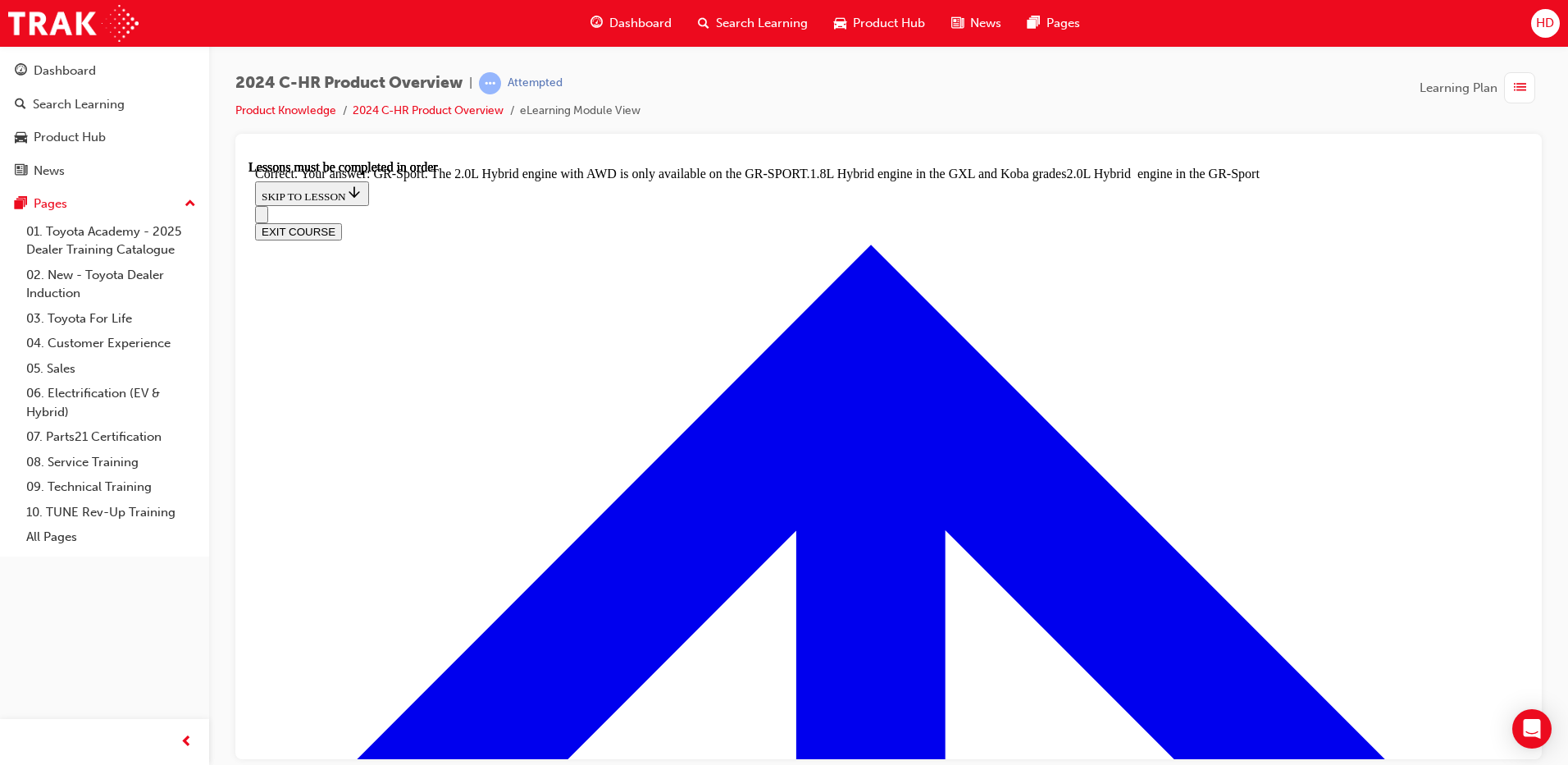
radio input "true"
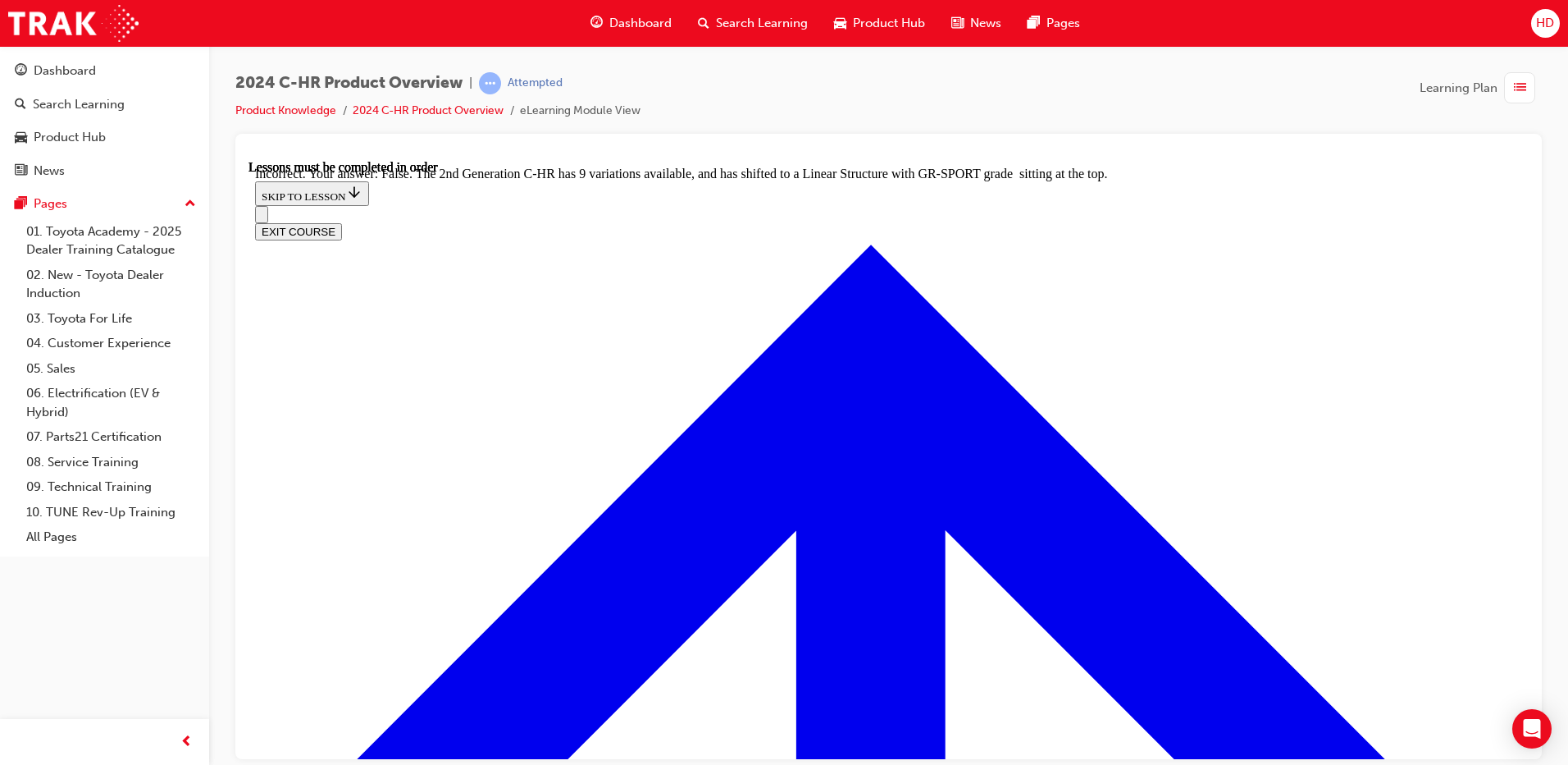
radio input "true"
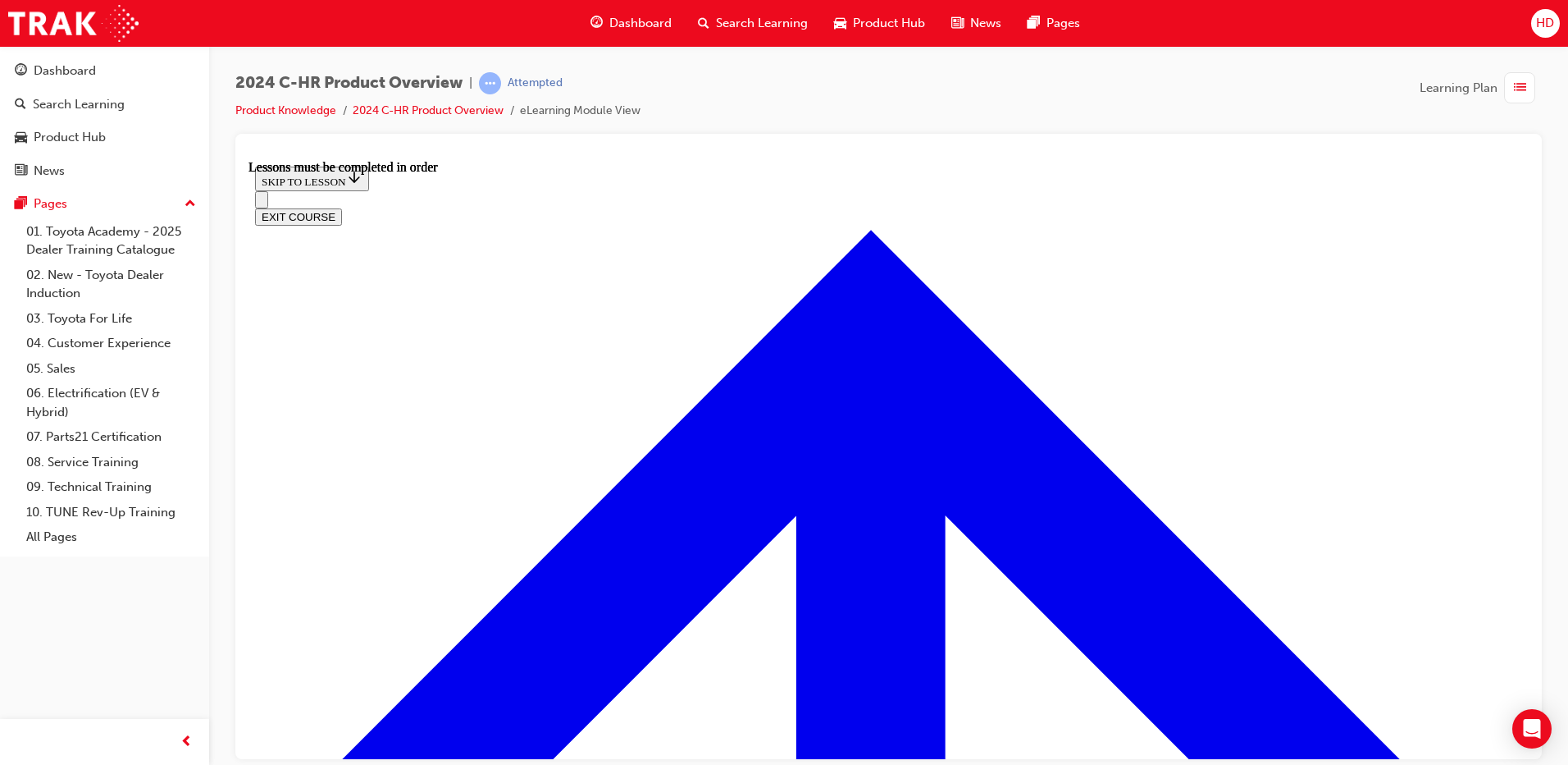
scroll to position [675, 0]
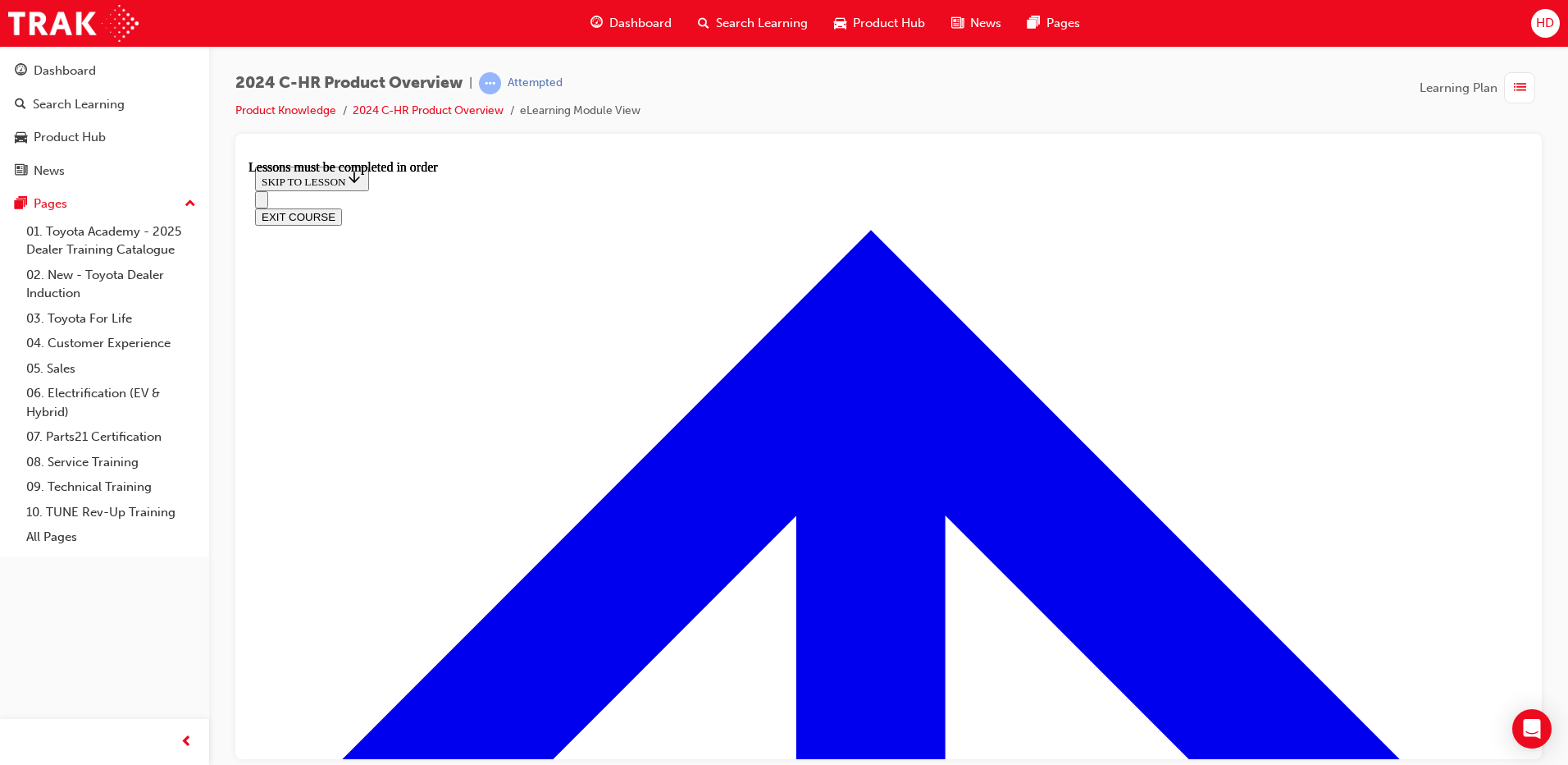
drag, startPoint x: 993, startPoint y: 641, endPoint x: 997, endPoint y: 631, distance: 10.8
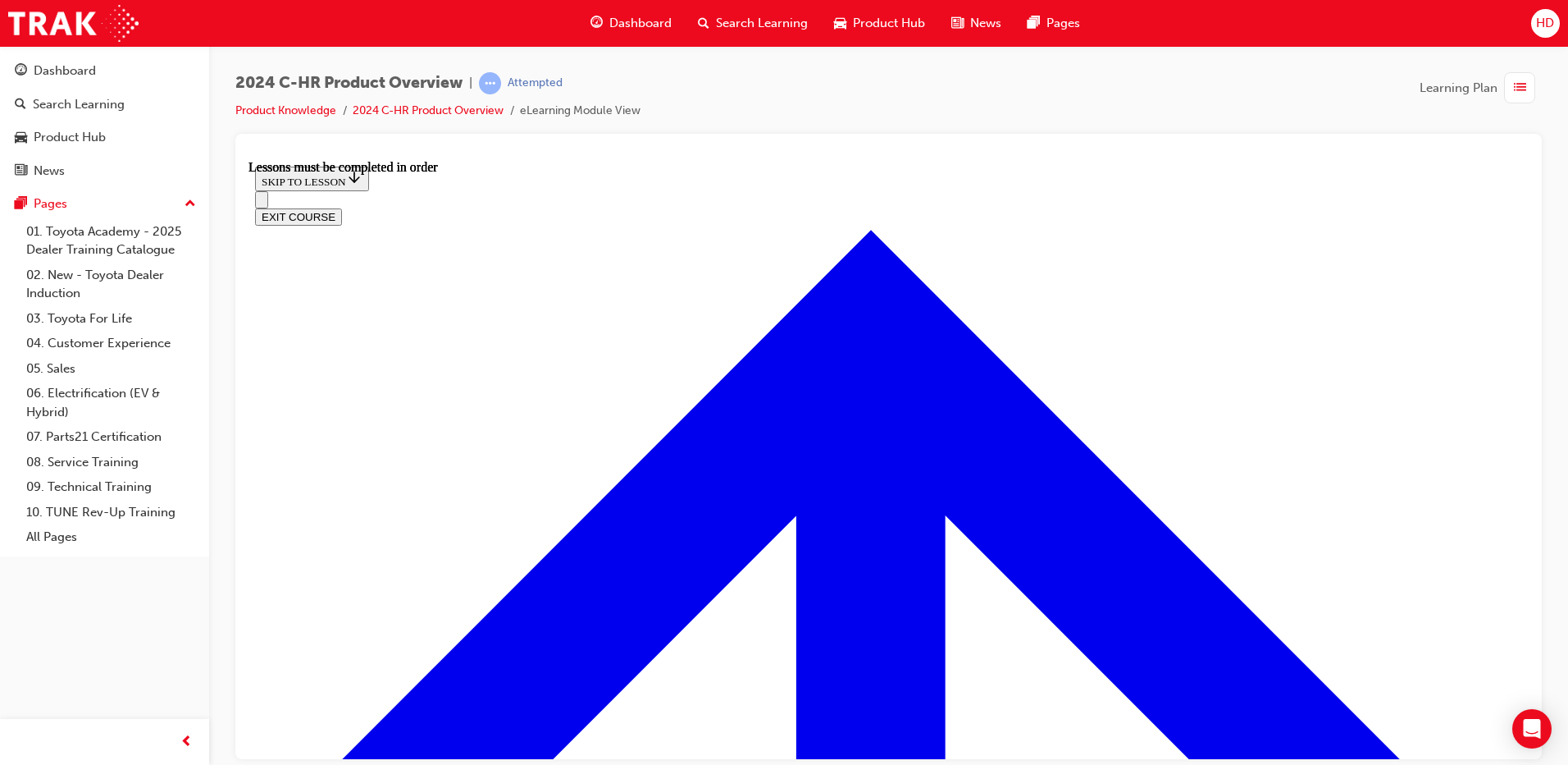
scroll to position [0, 0]
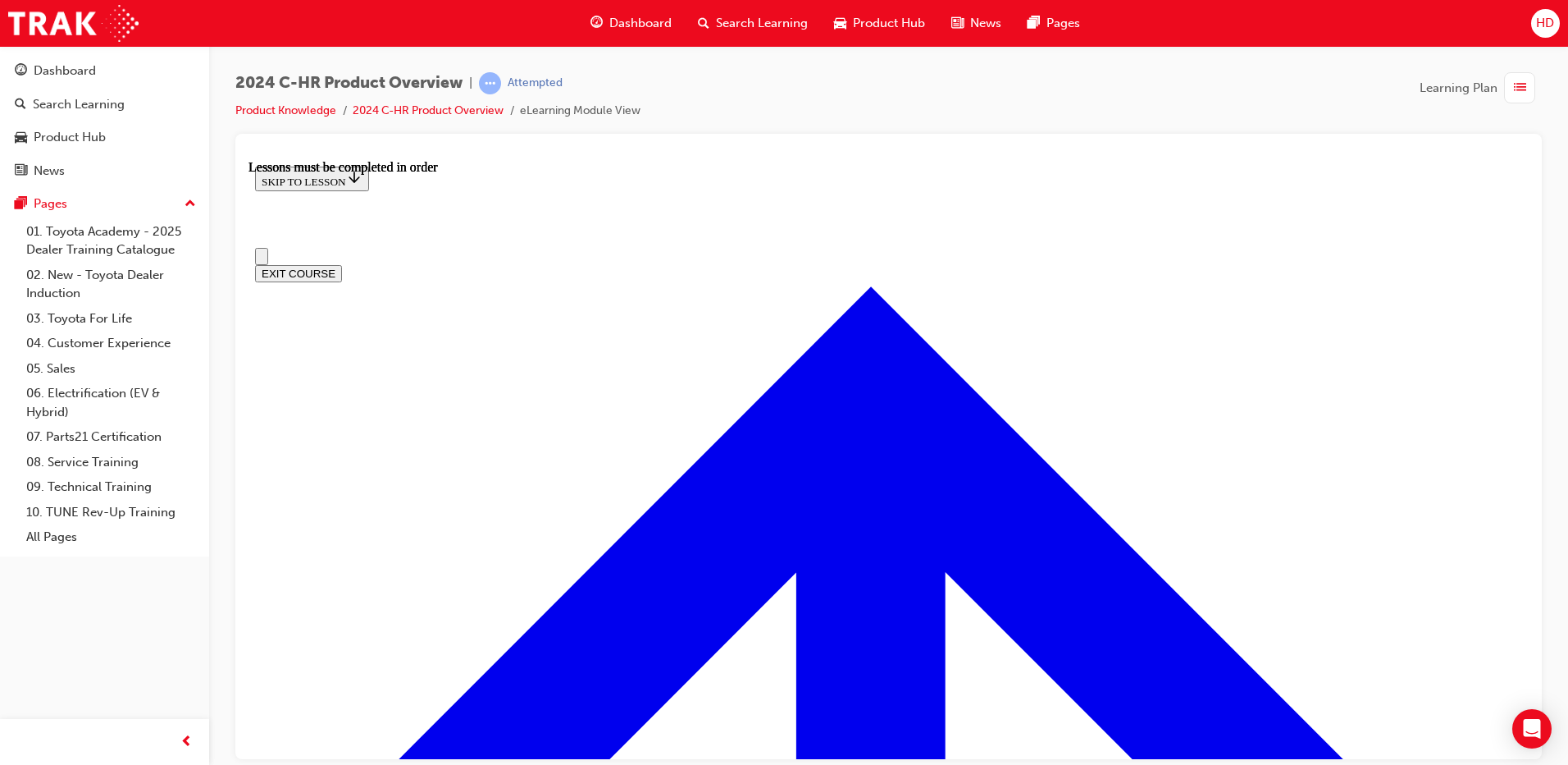
scroll to position [328, 0]
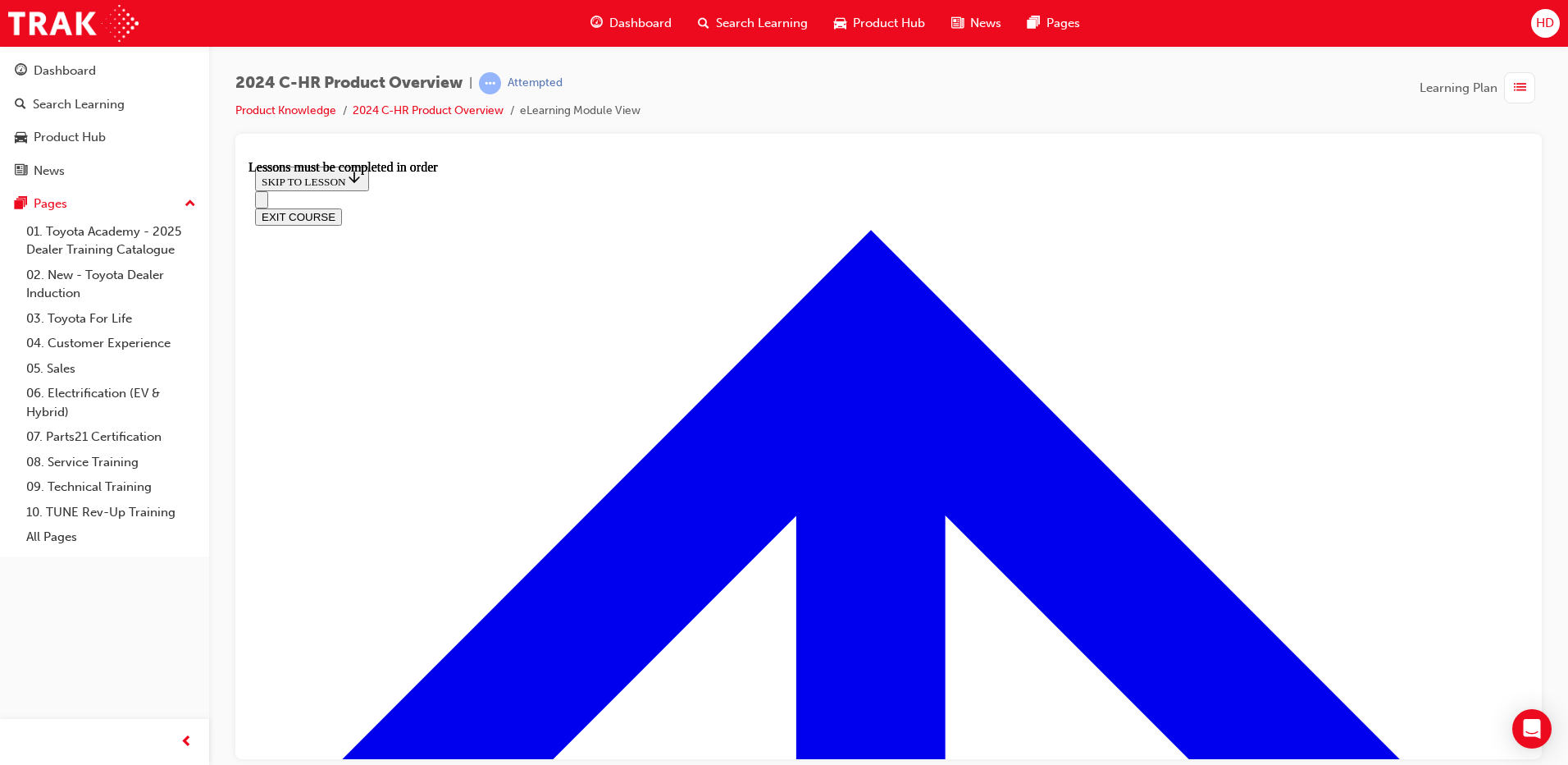
scroll to position [813, 0]
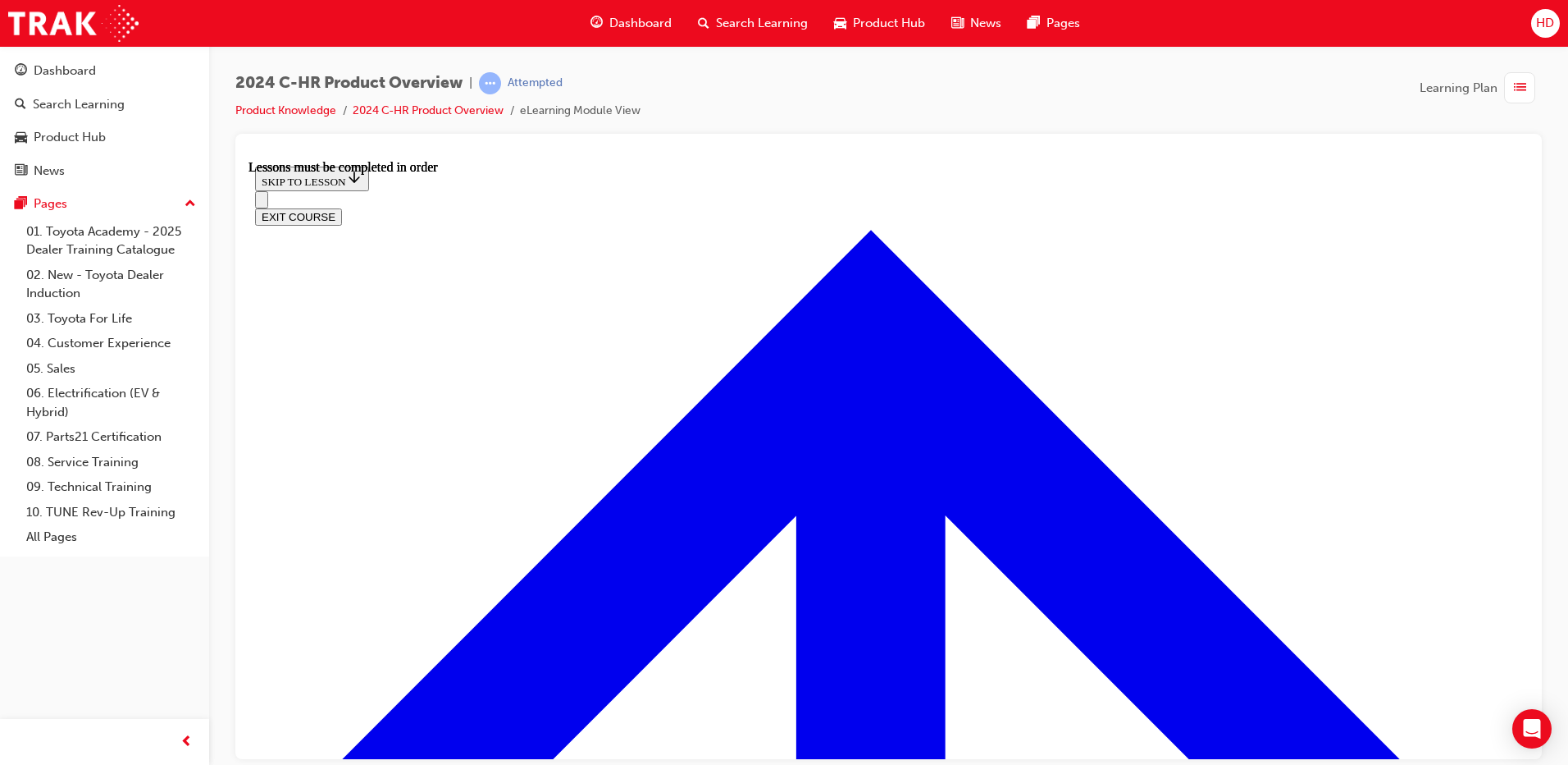
scroll to position [1001, 0]
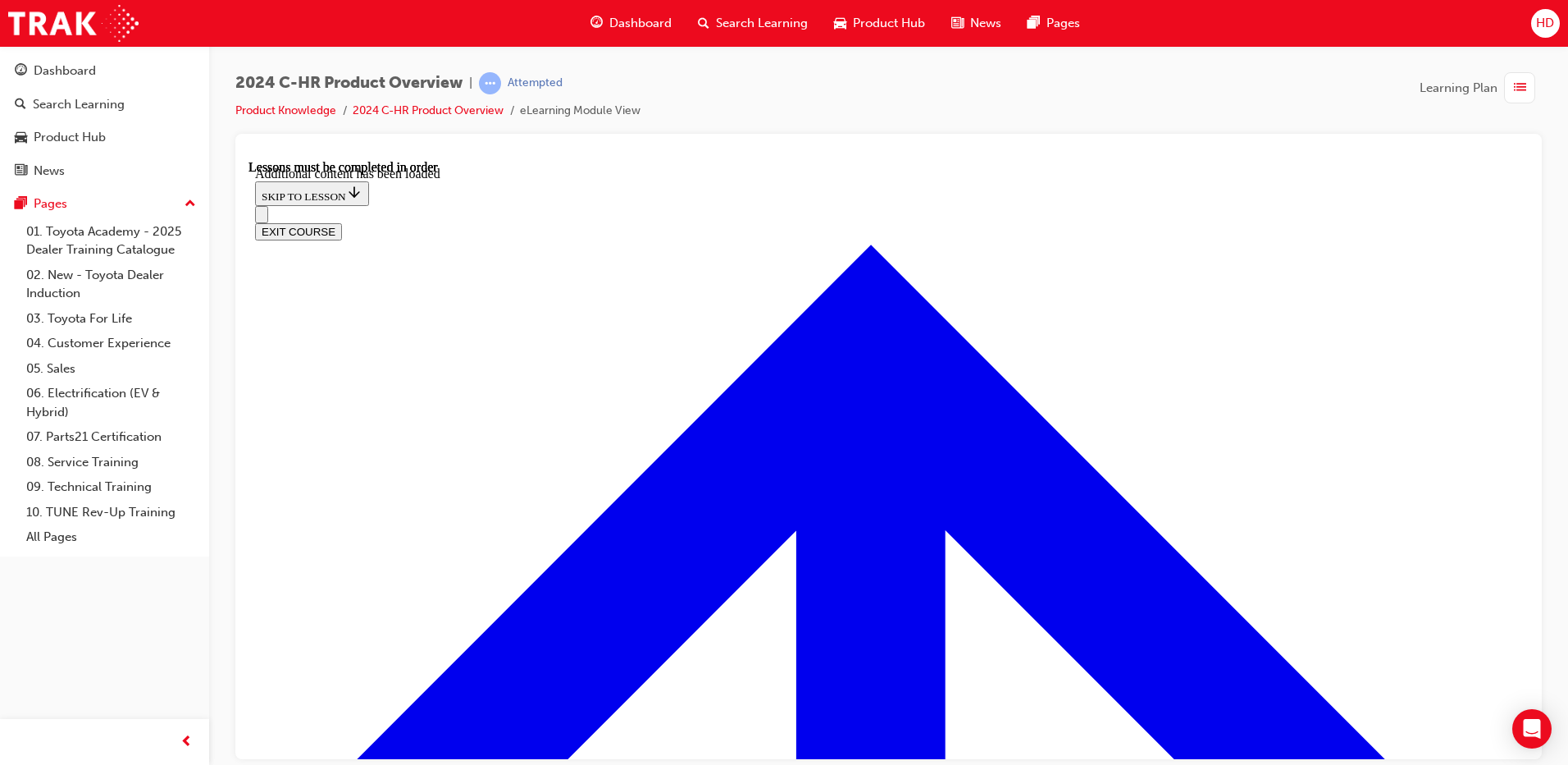
scroll to position [1405, 0]
radio input "true"
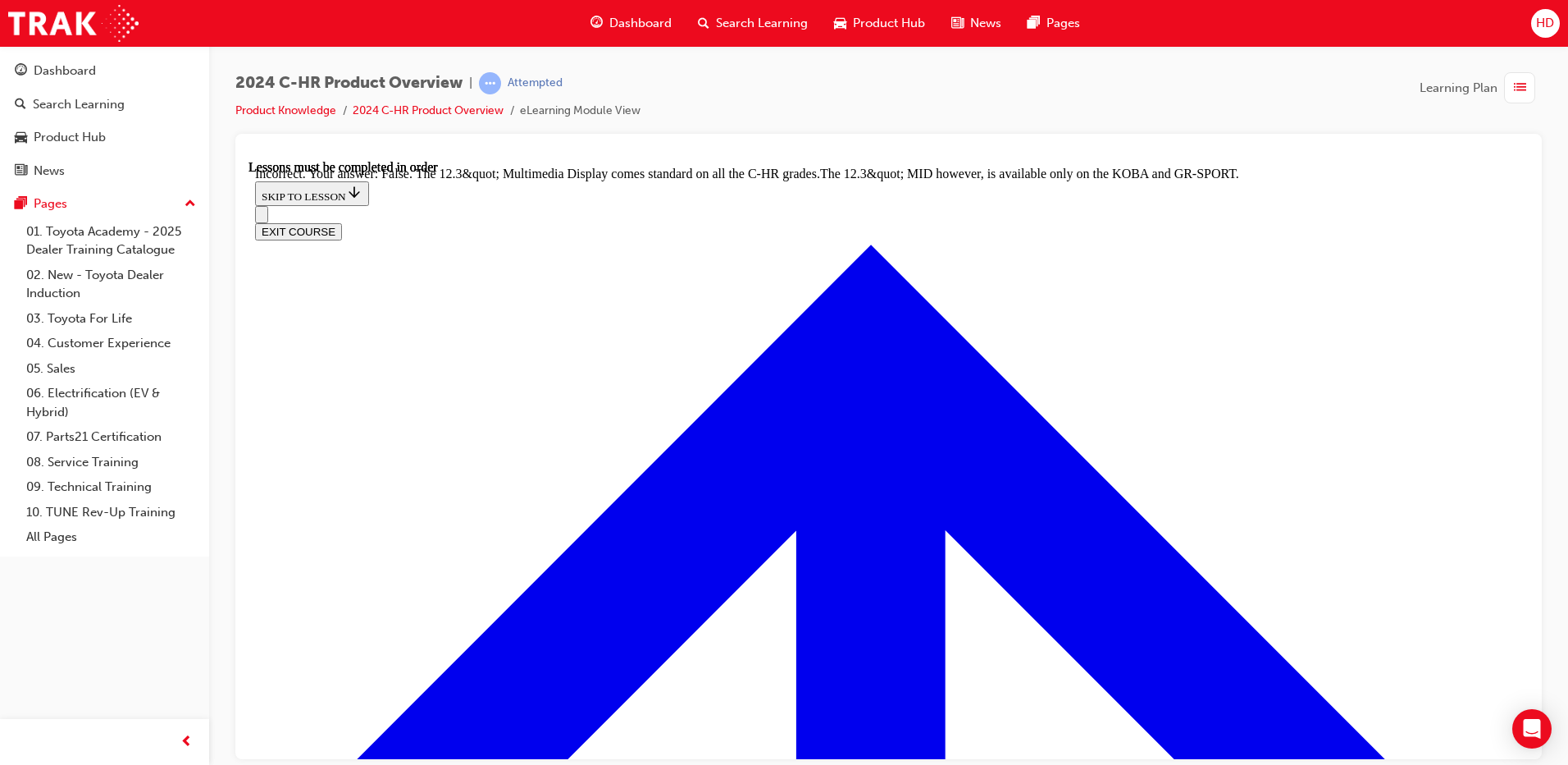
scroll to position [1607, 0]
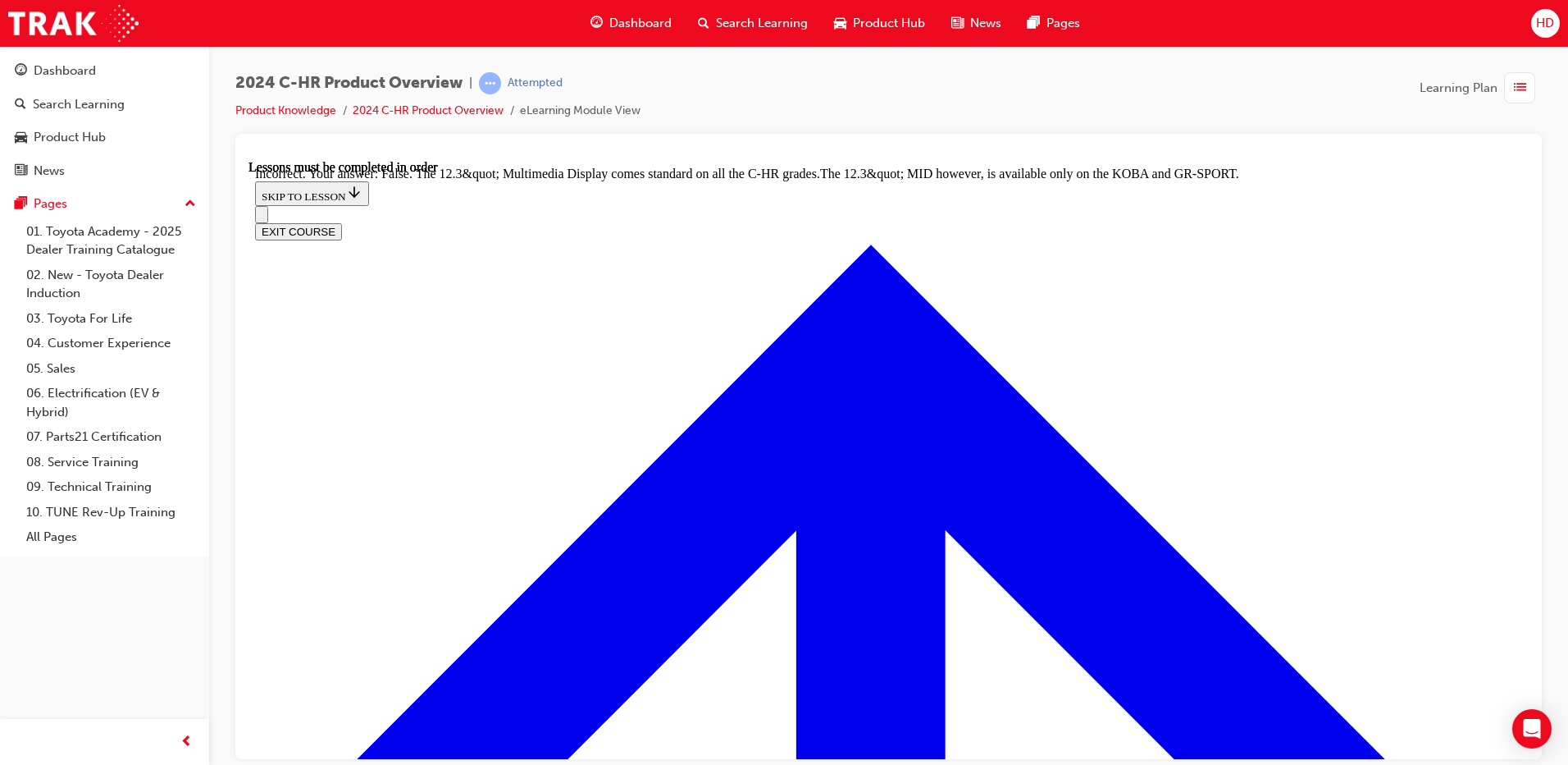
radio input "true"
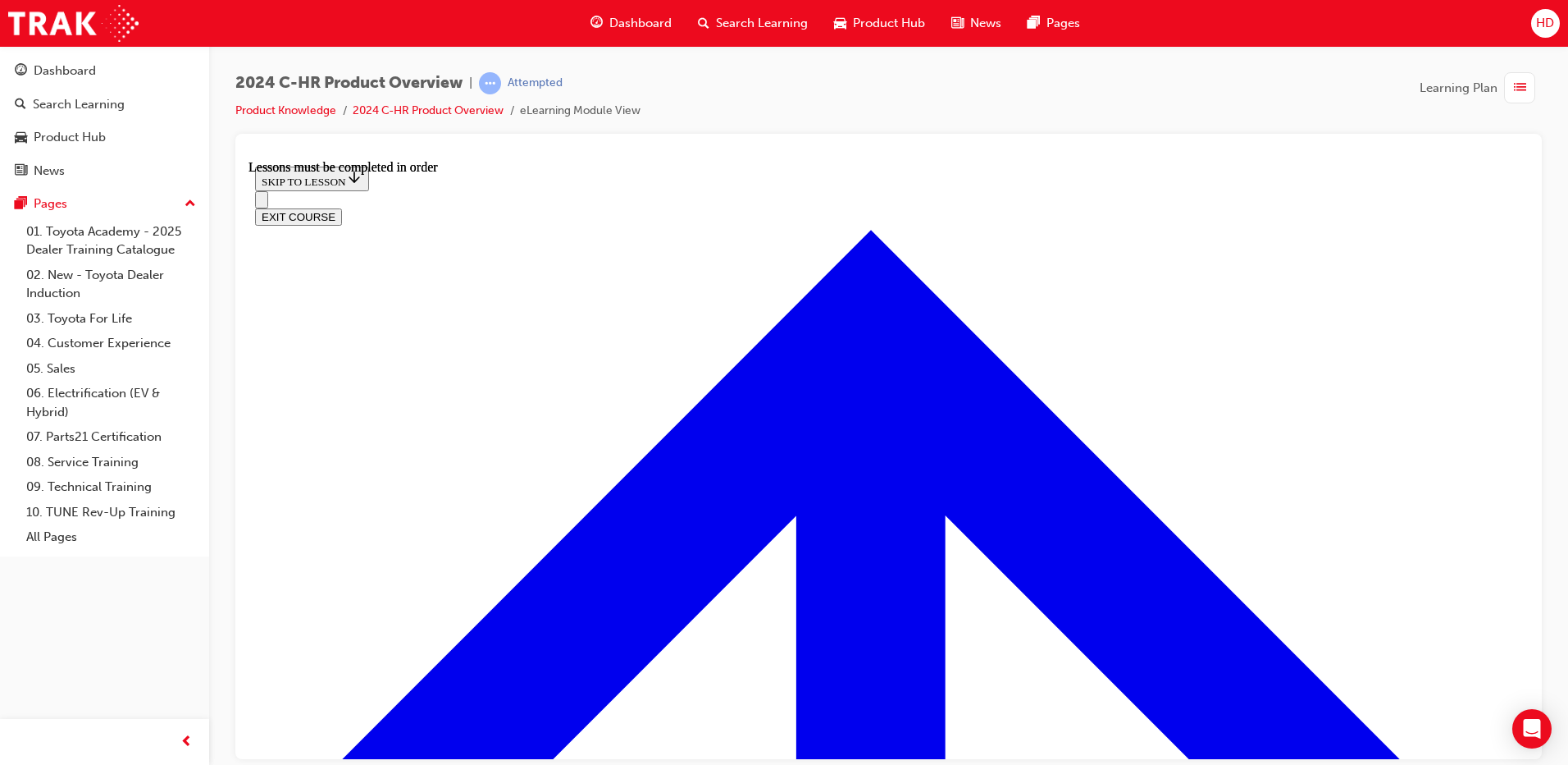
scroll to position [2870, 0]
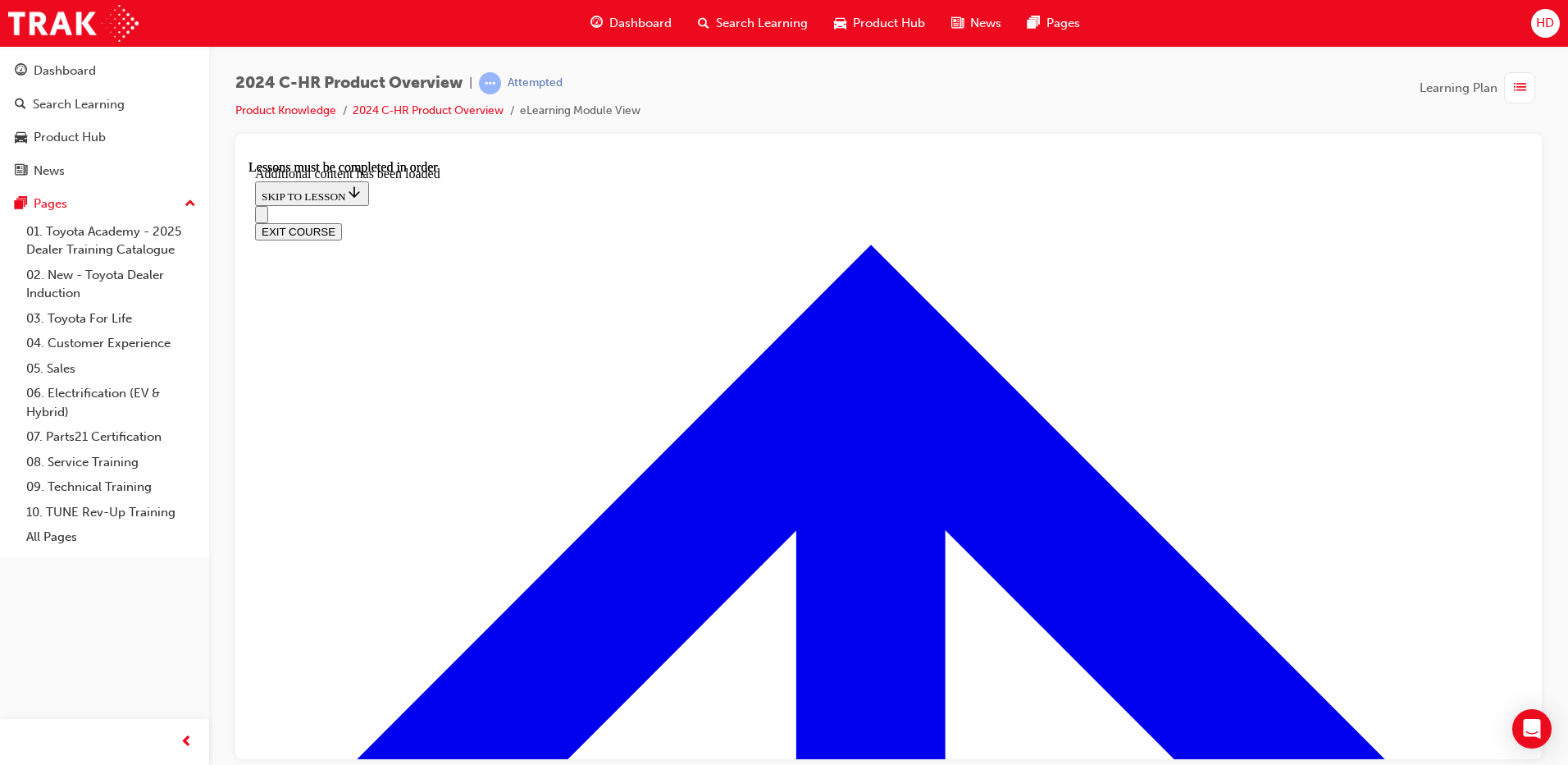
scroll to position [3296, 0]
checkbox input "true"
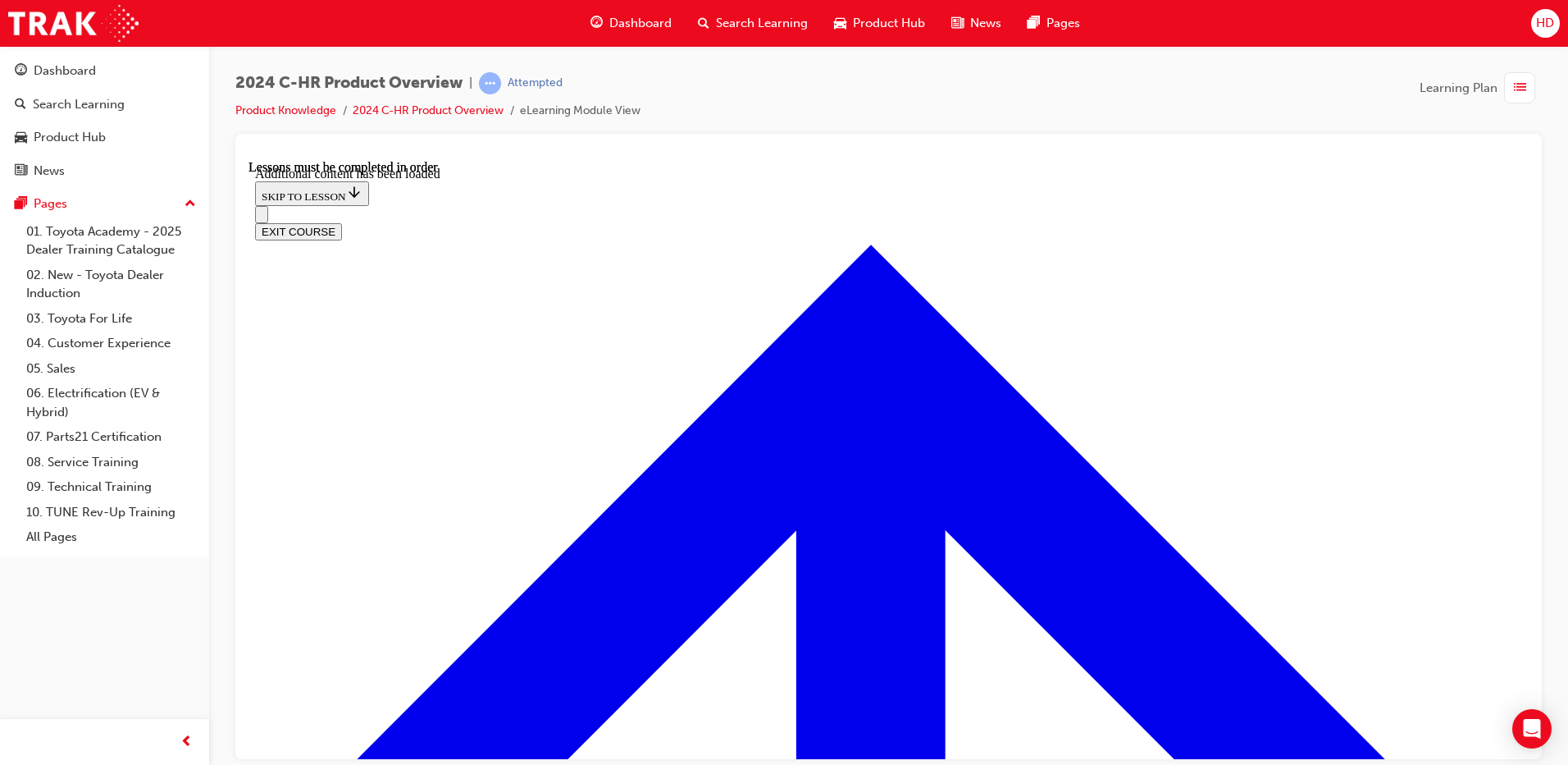
checkbox input "true"
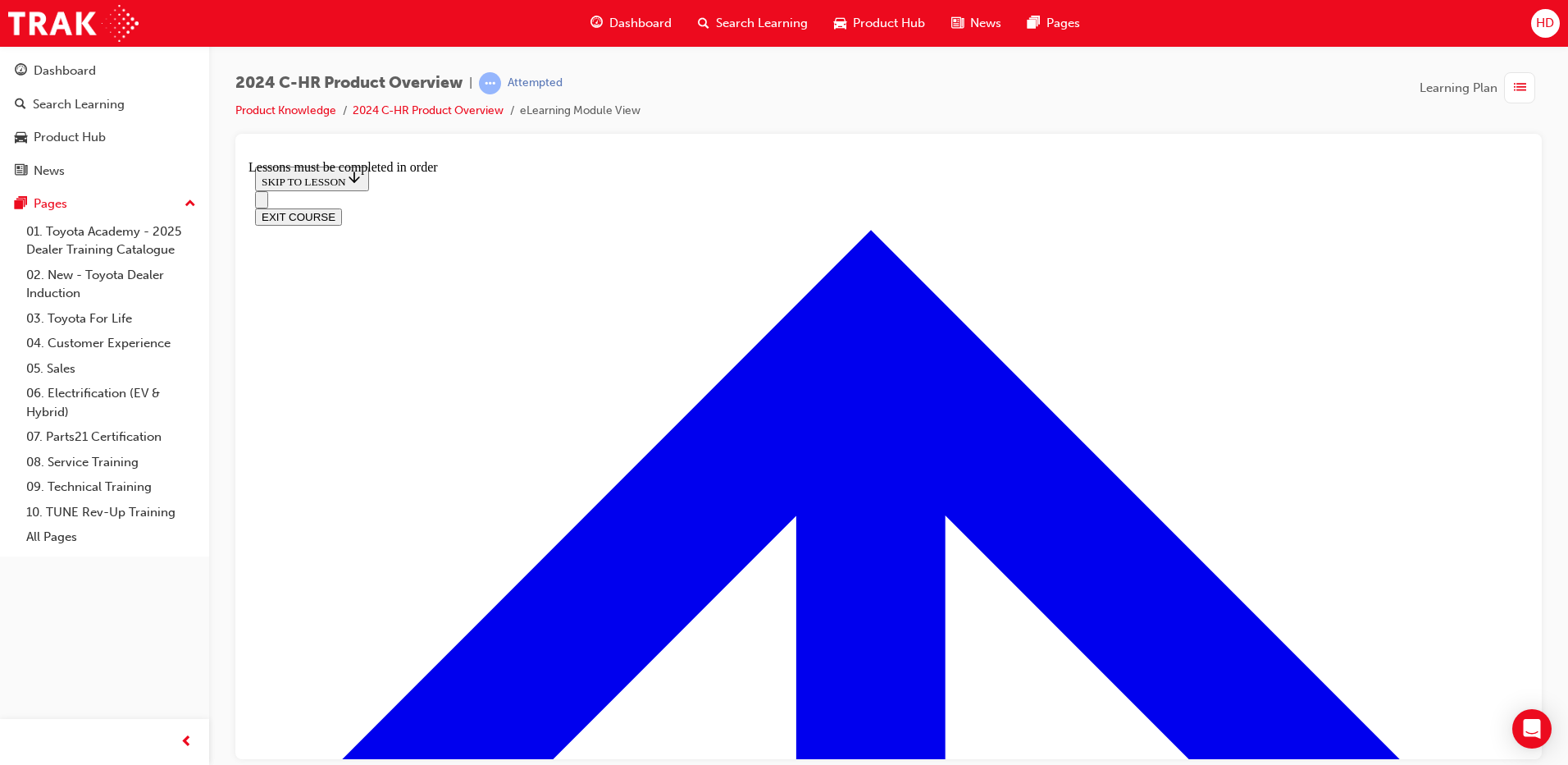
scroll to position [1125, 0]
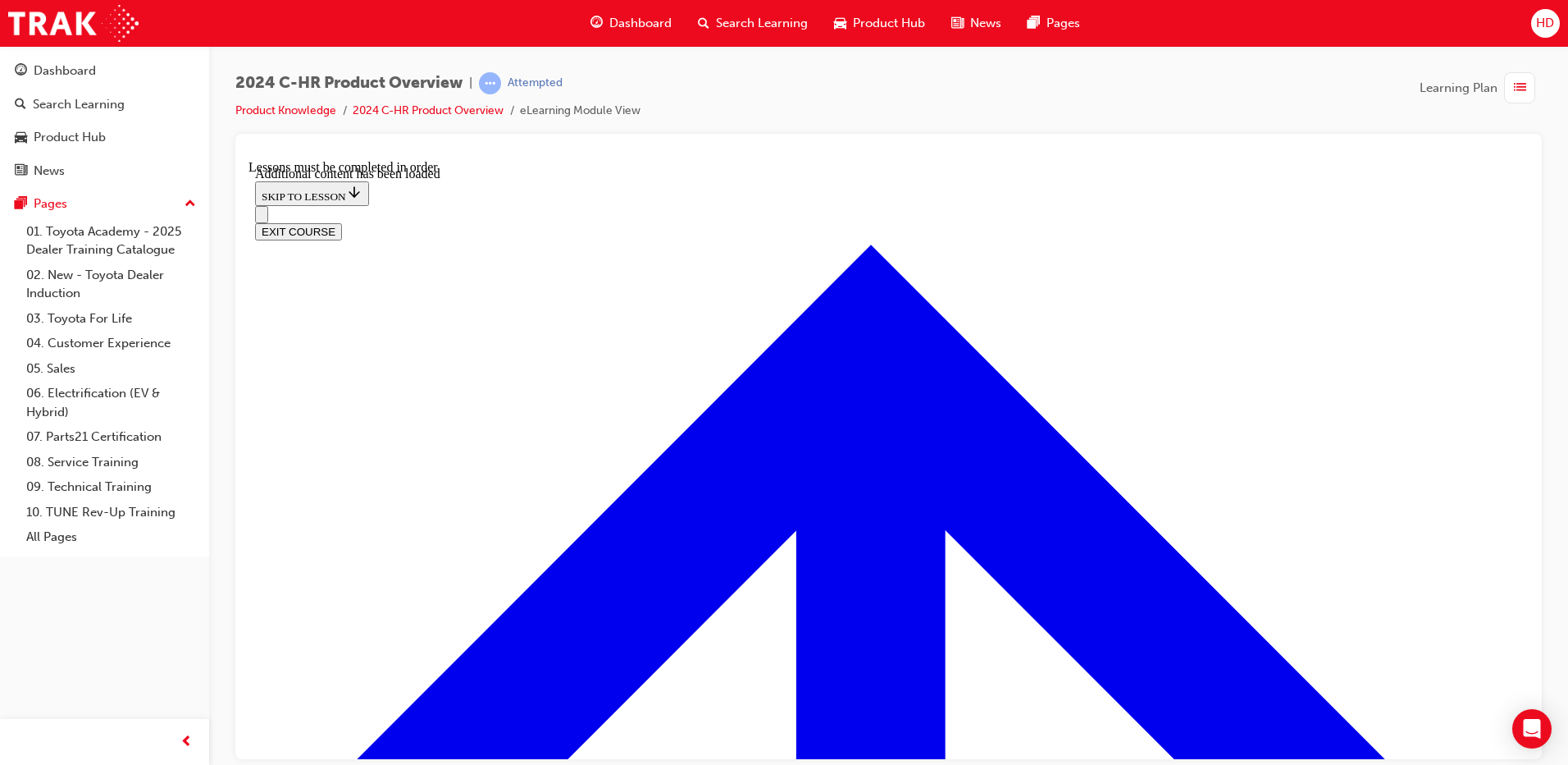
scroll to position [1589, 0]
radio input "true"
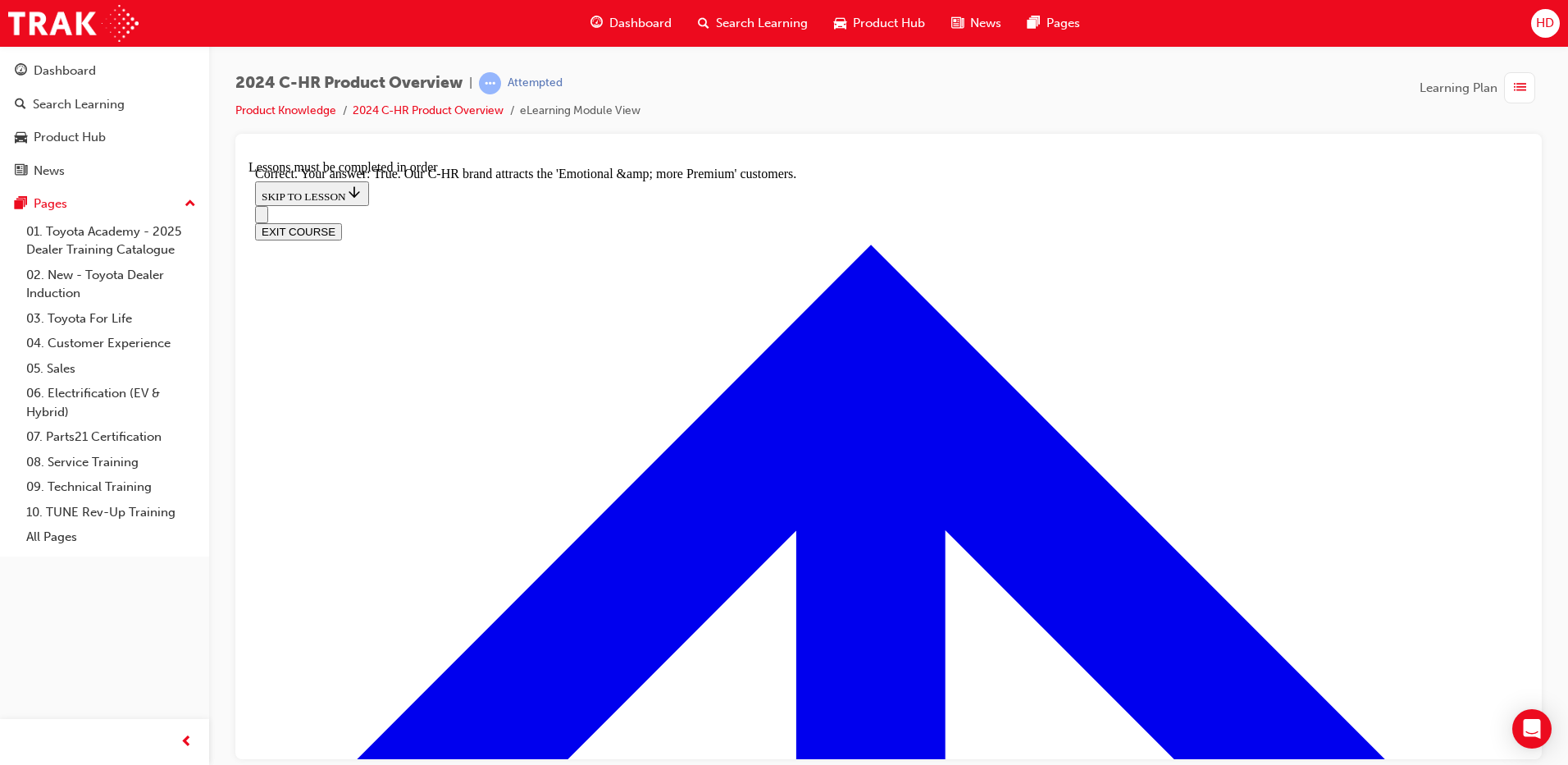
scroll to position [1850, 0]
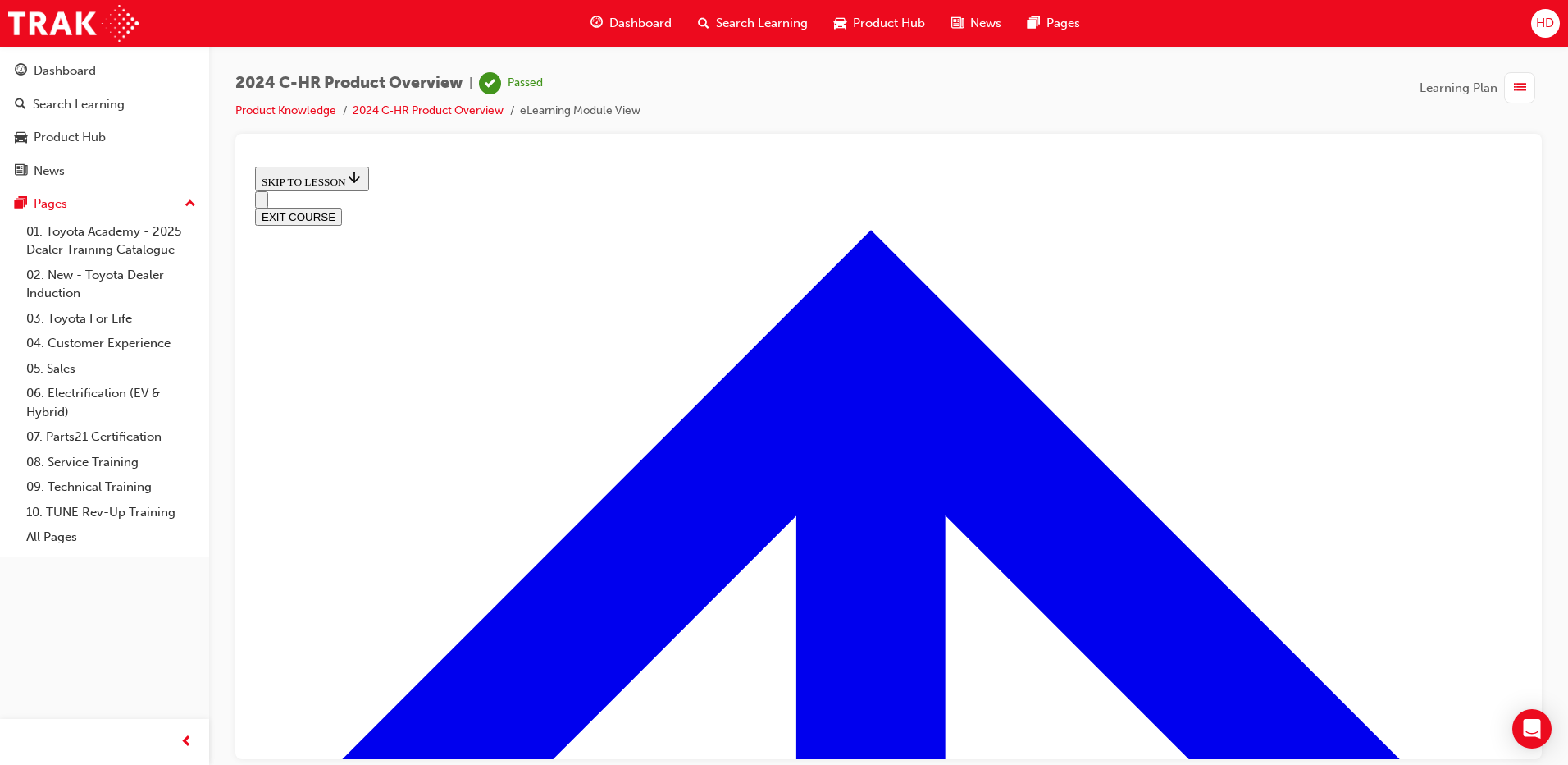
scroll to position [582, 0]
click at [342, 208] on button "EXIT COURSE" at bounding box center [298, 216] width 87 height 18
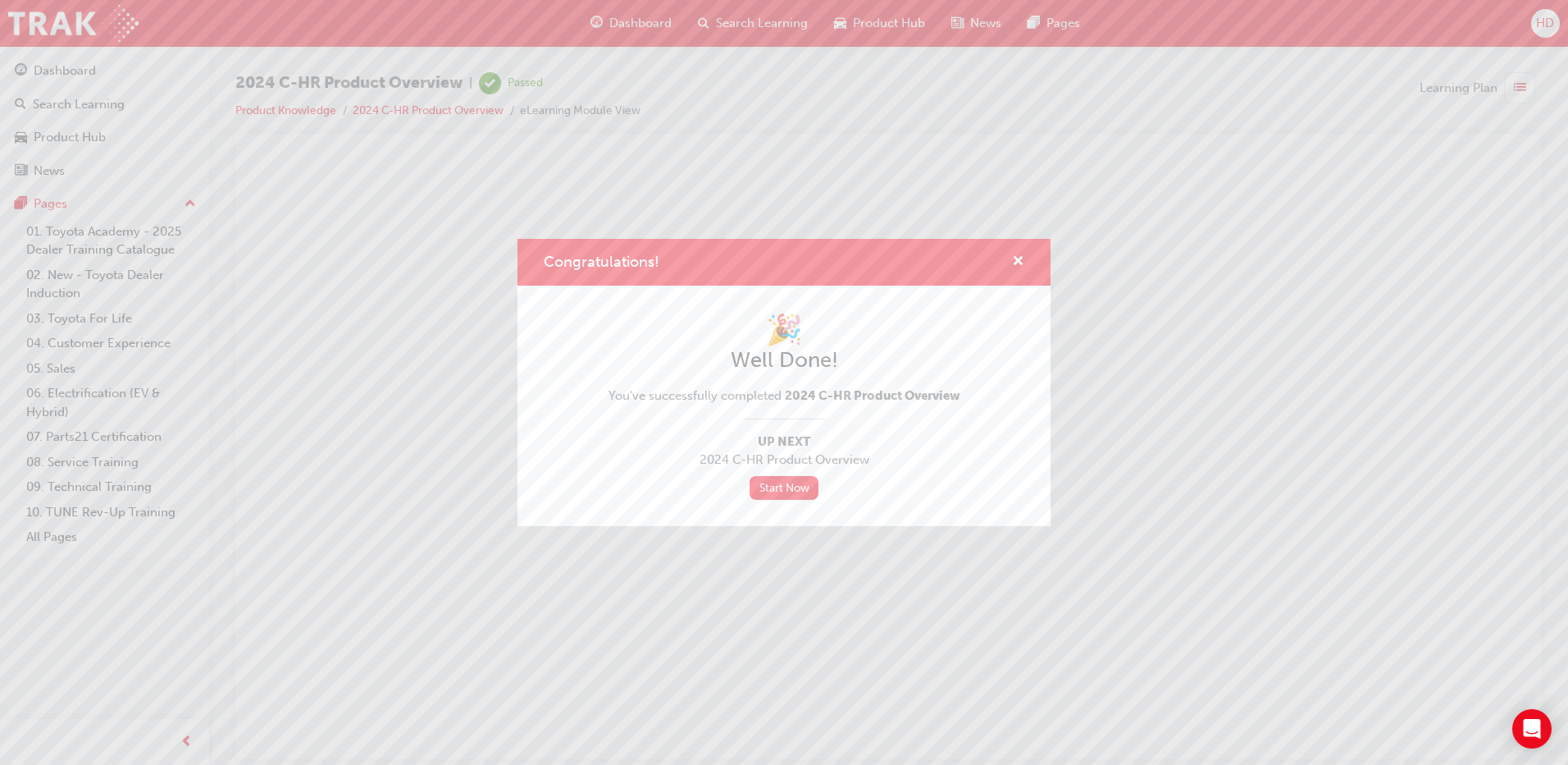
scroll to position [0, 0]
click at [792, 483] on link "Start Now" at bounding box center [784, 488] width 69 height 24
click at [1019, 257] on span "cross-icon" at bounding box center [1018, 262] width 12 height 15
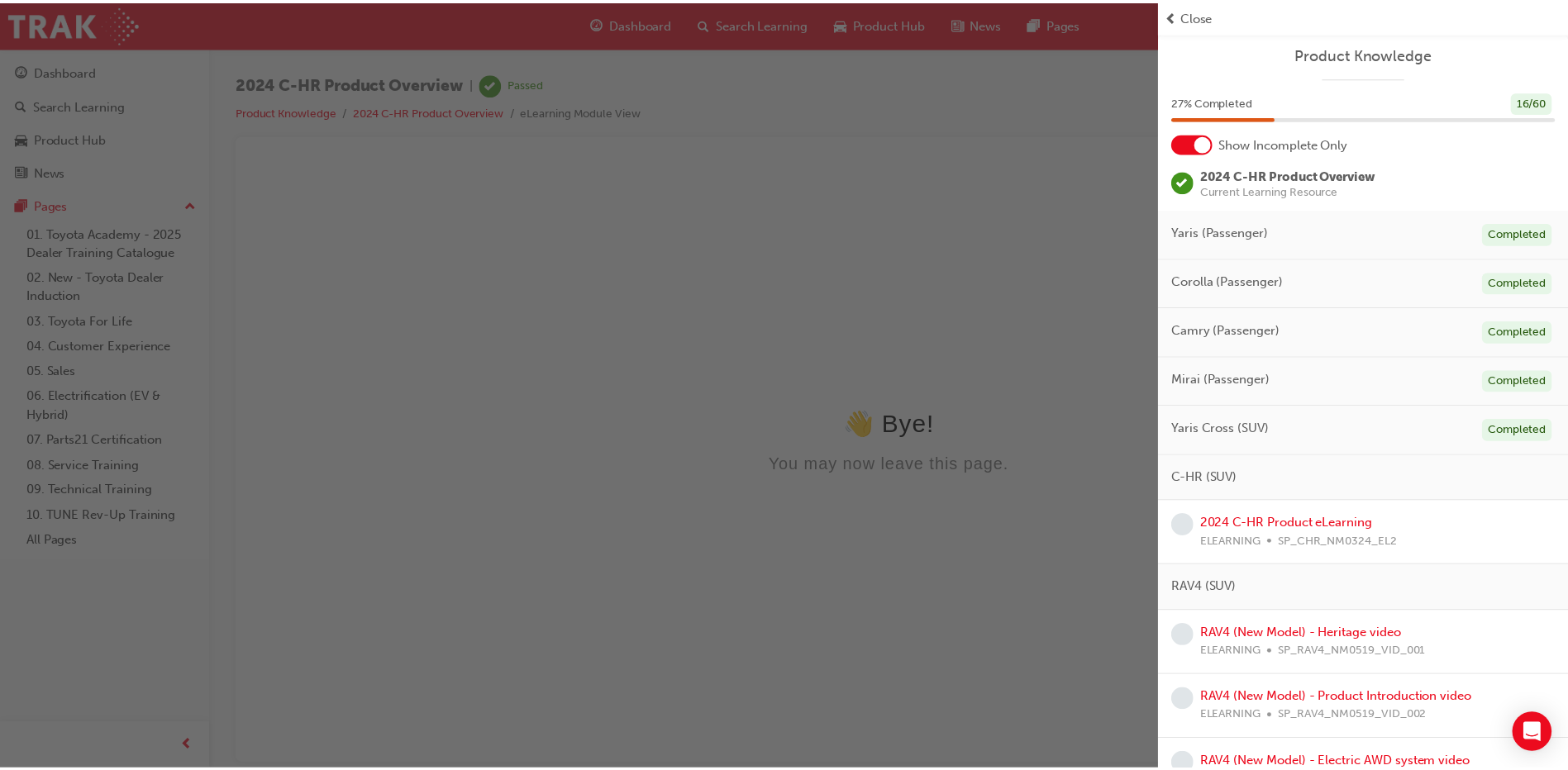
scroll to position [165, 0]
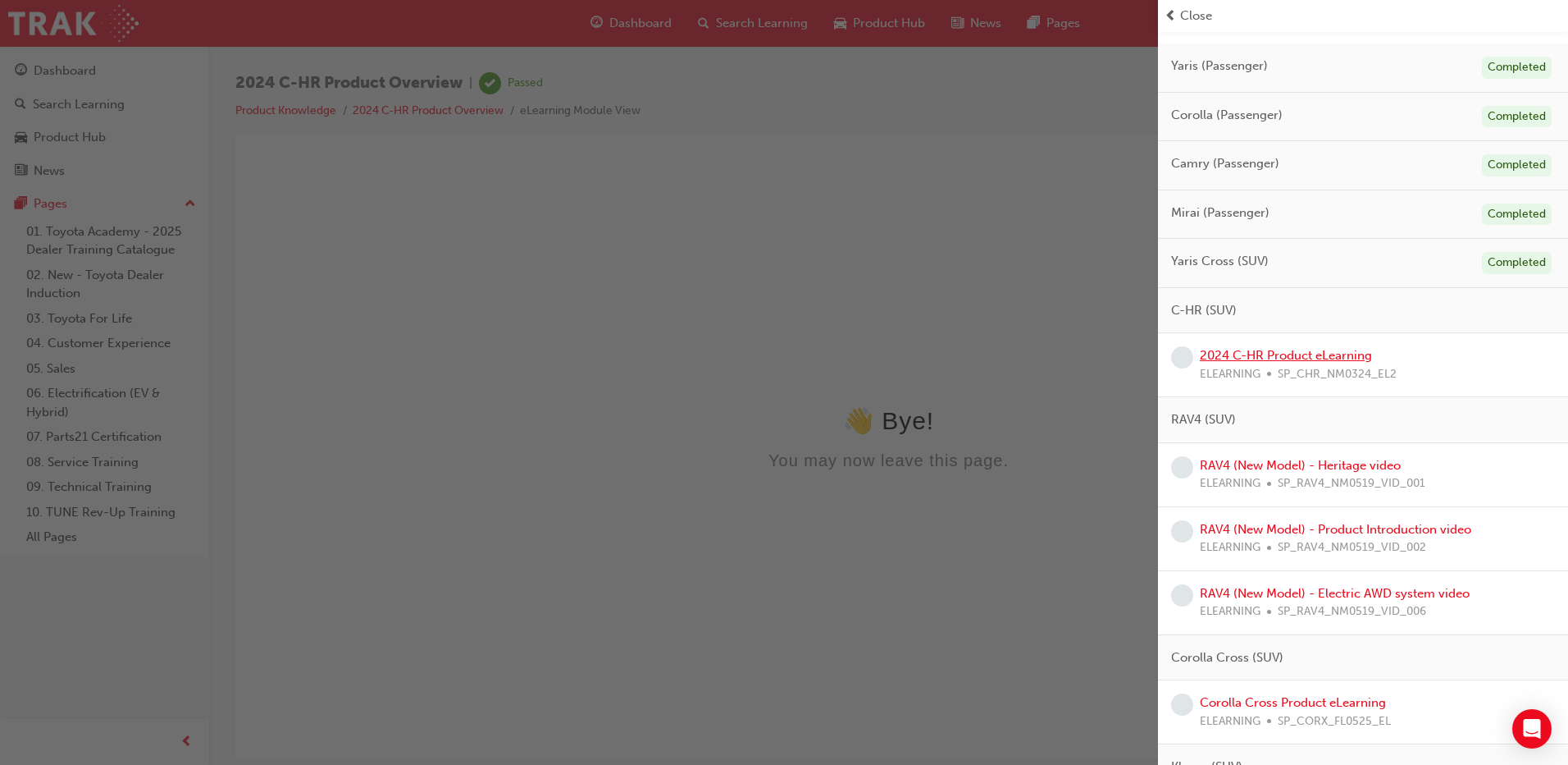
click at [1284, 354] on link "2024 C-HR Product eLearning" at bounding box center [1286, 355] width 172 height 15
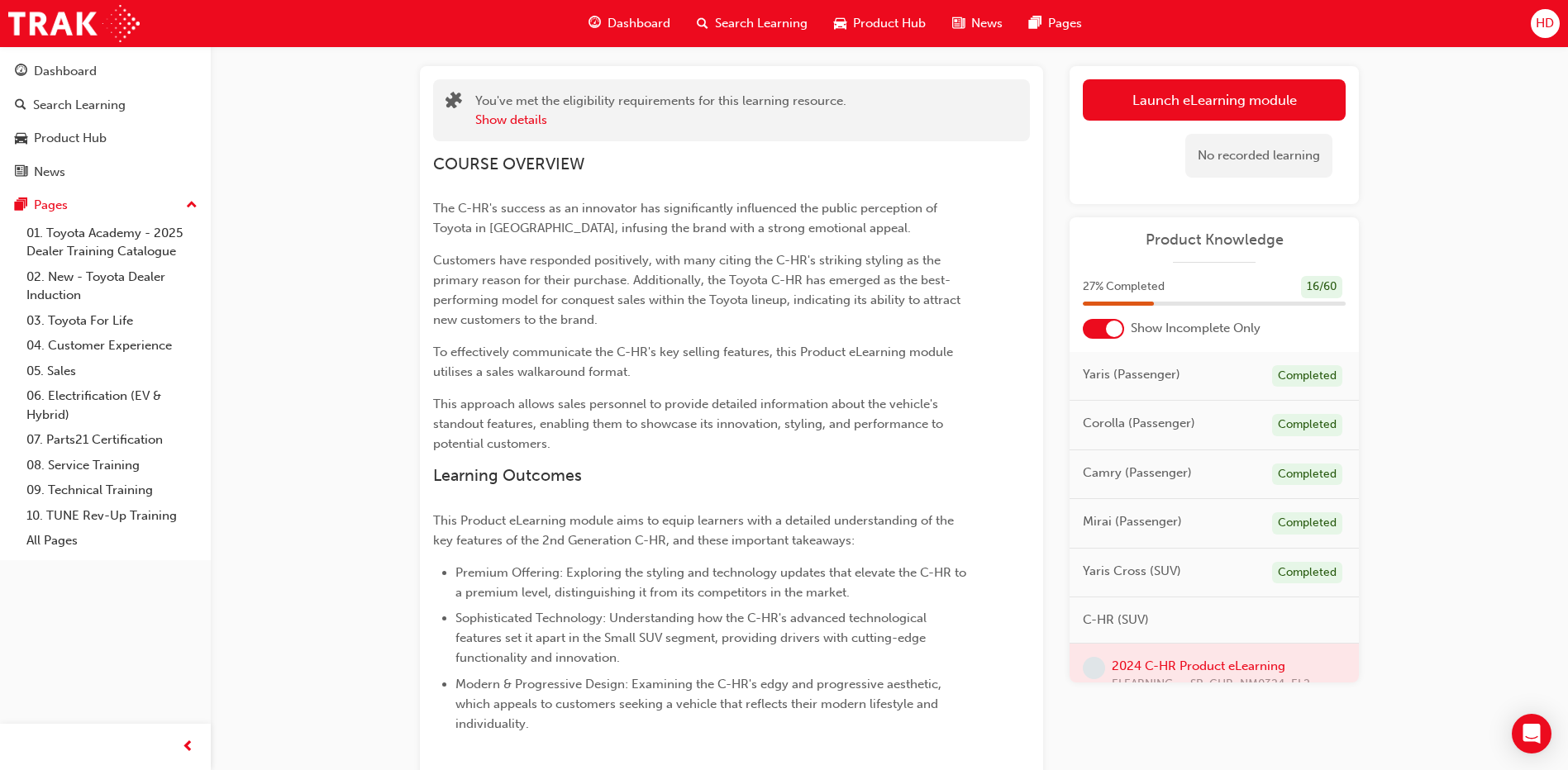
scroll to position [165, 0]
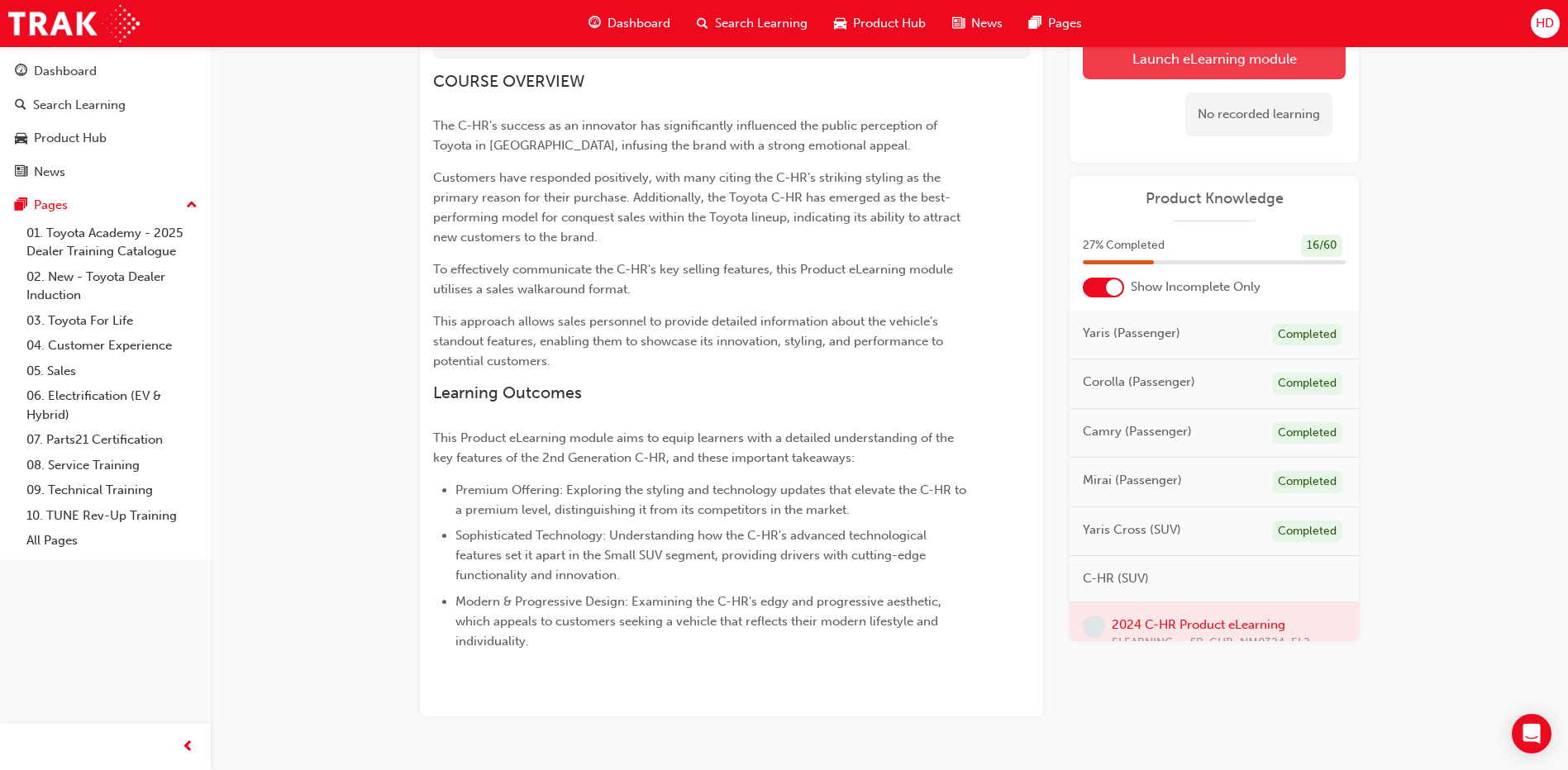
click at [1227, 62] on link "Launch eLearning module" at bounding box center [1214, 59] width 262 height 41
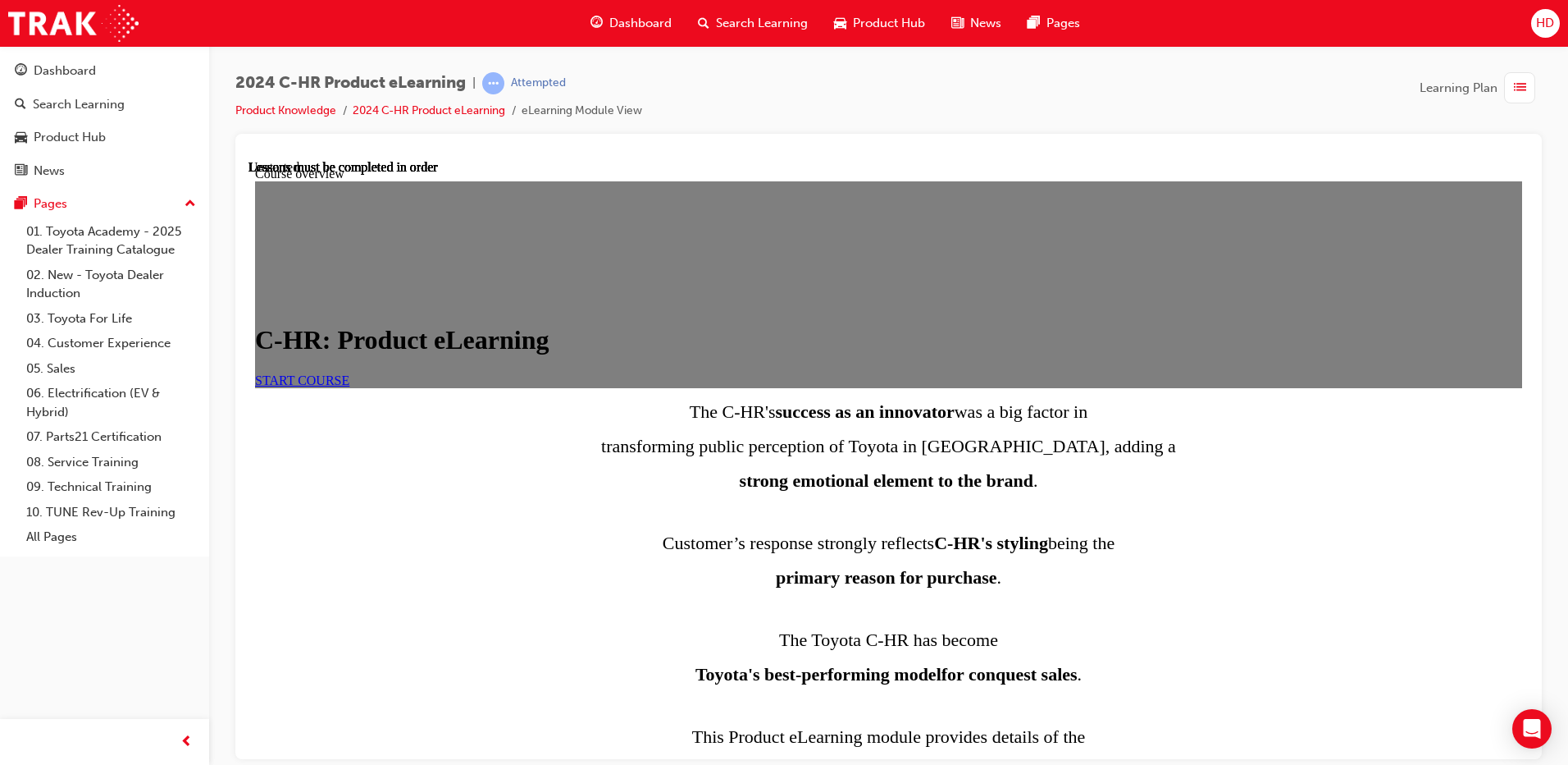
scroll to position [706, 0]
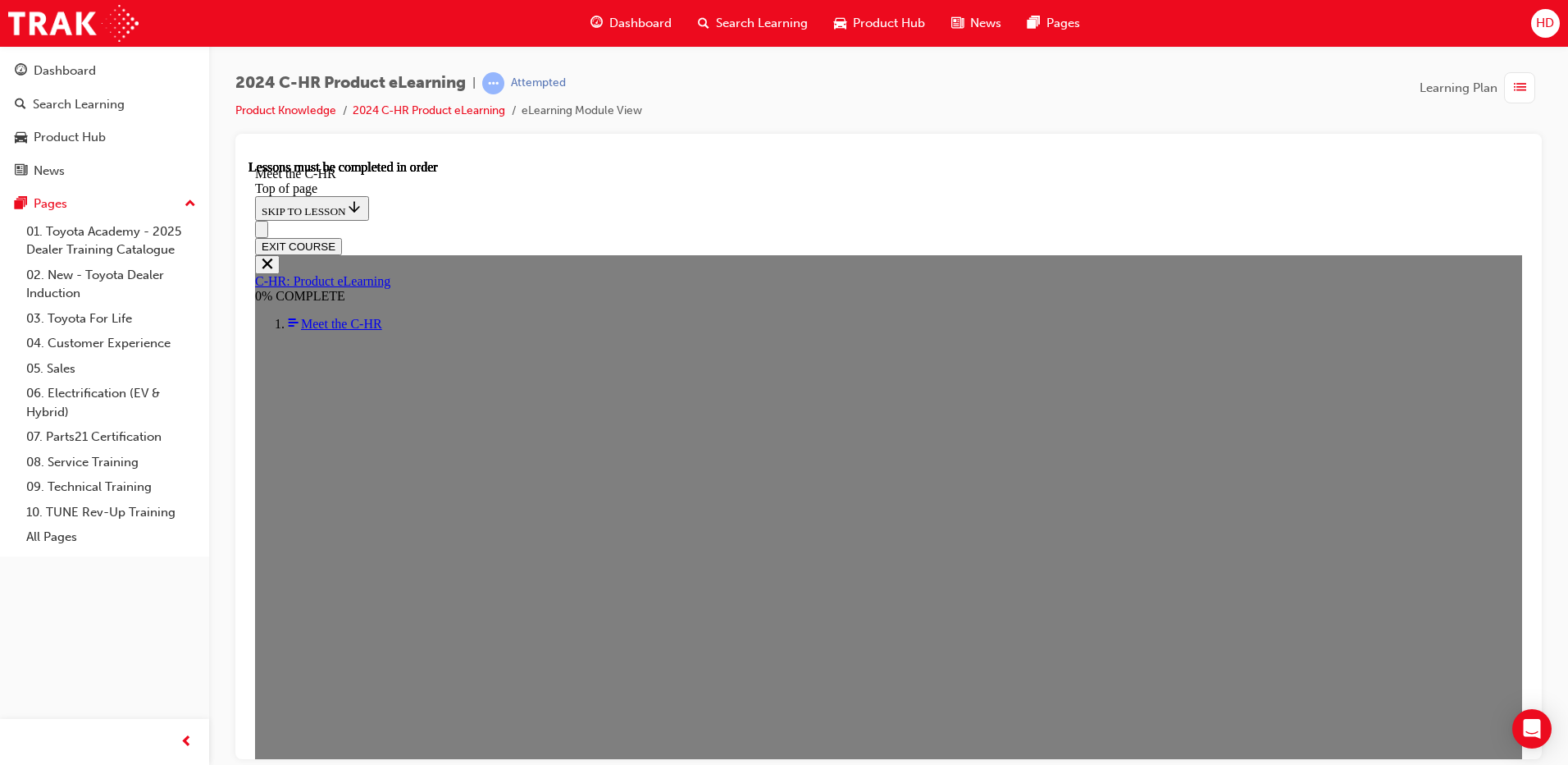
scroll to position [468, 0]
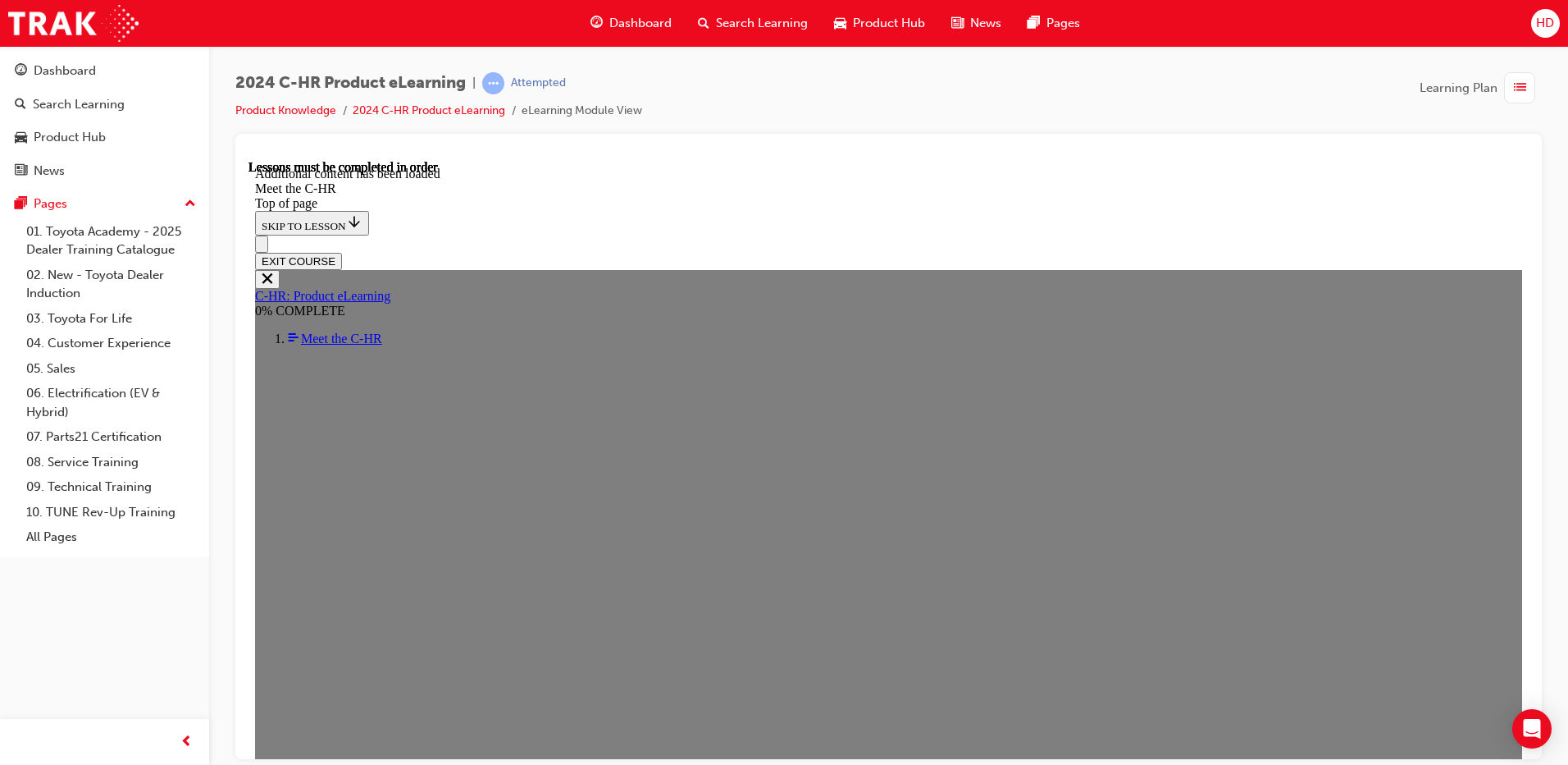
scroll to position [4385, 0]
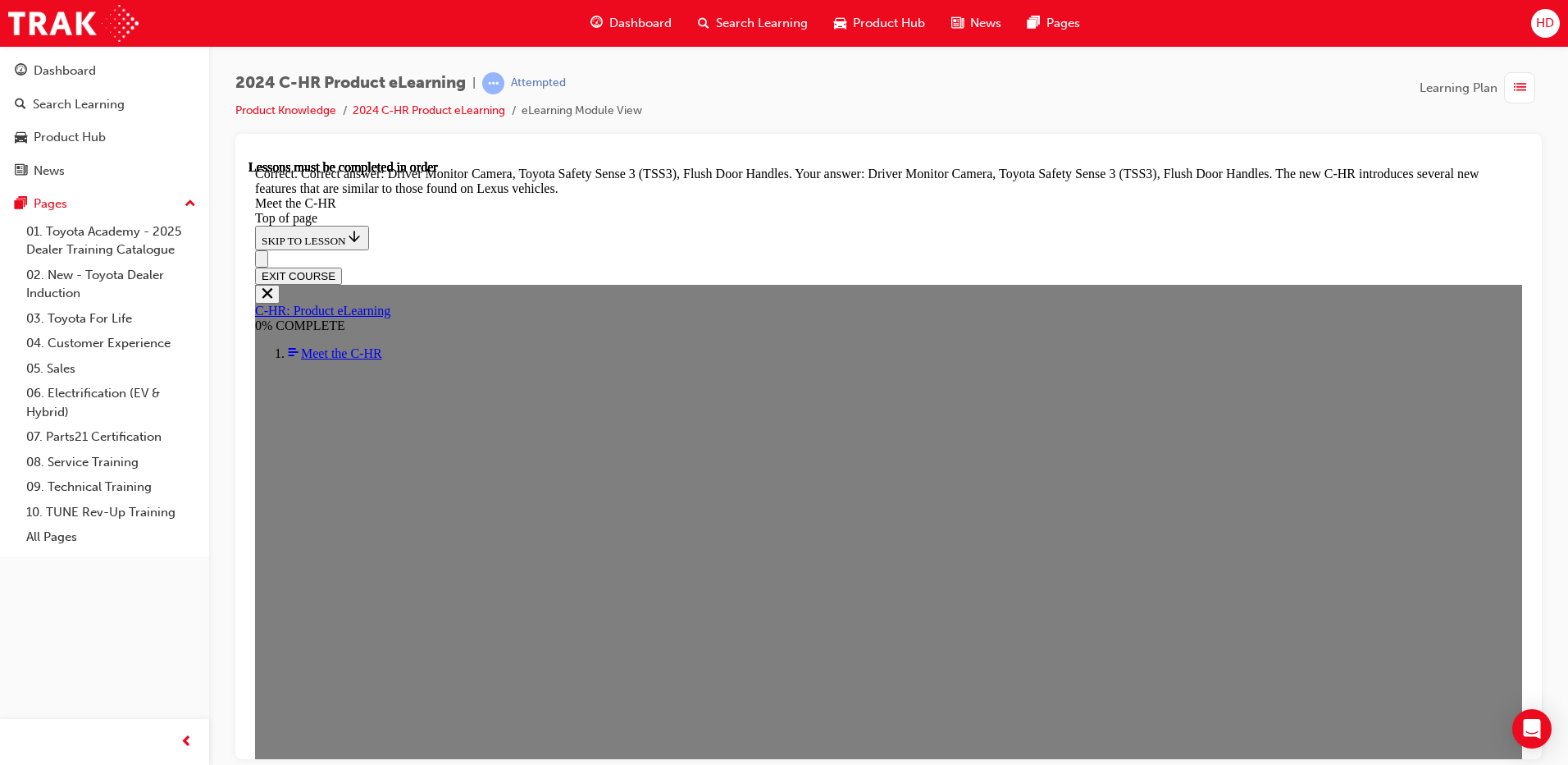
scroll to position [5593, 0]
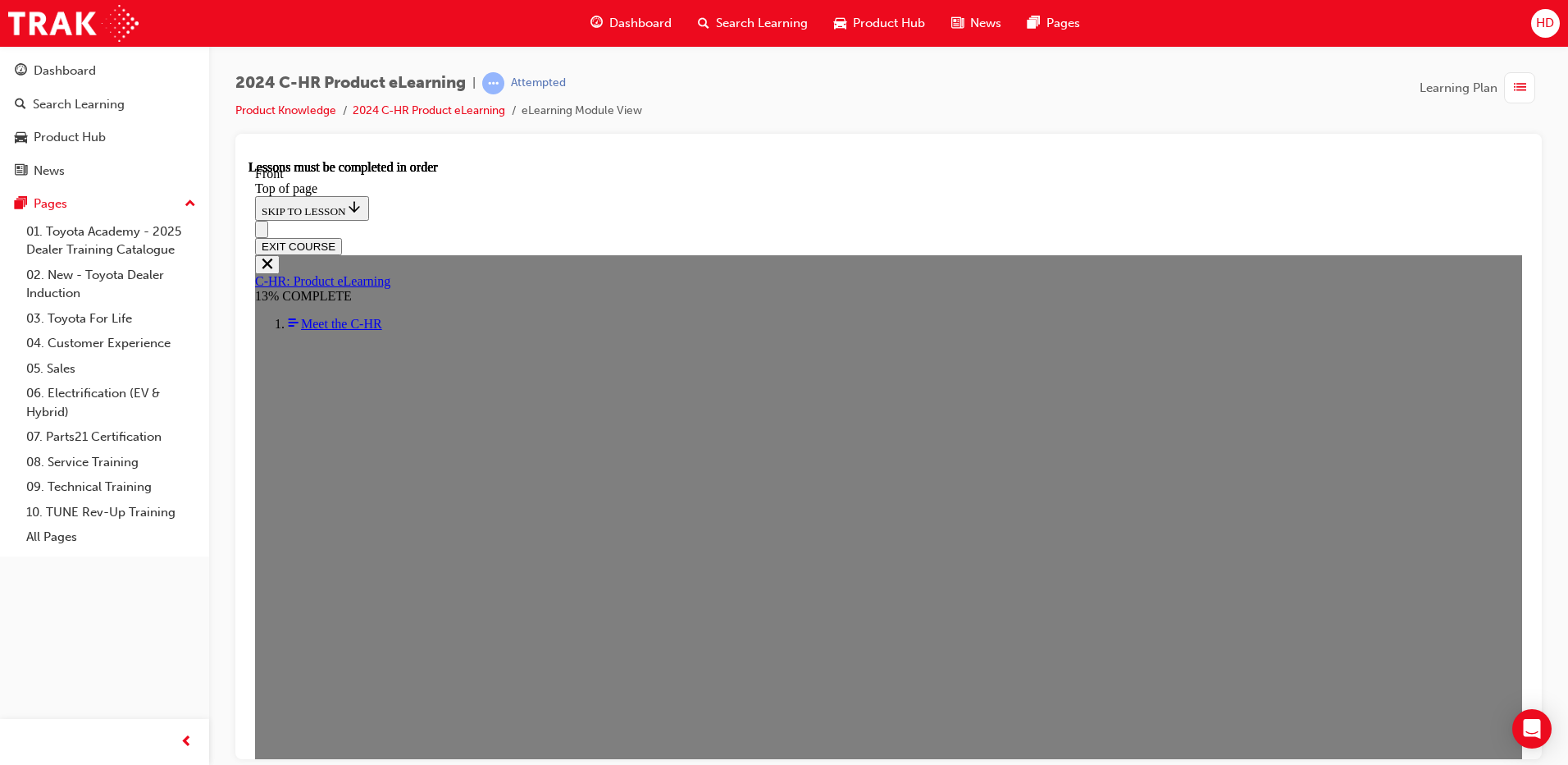
scroll to position [582, 0]
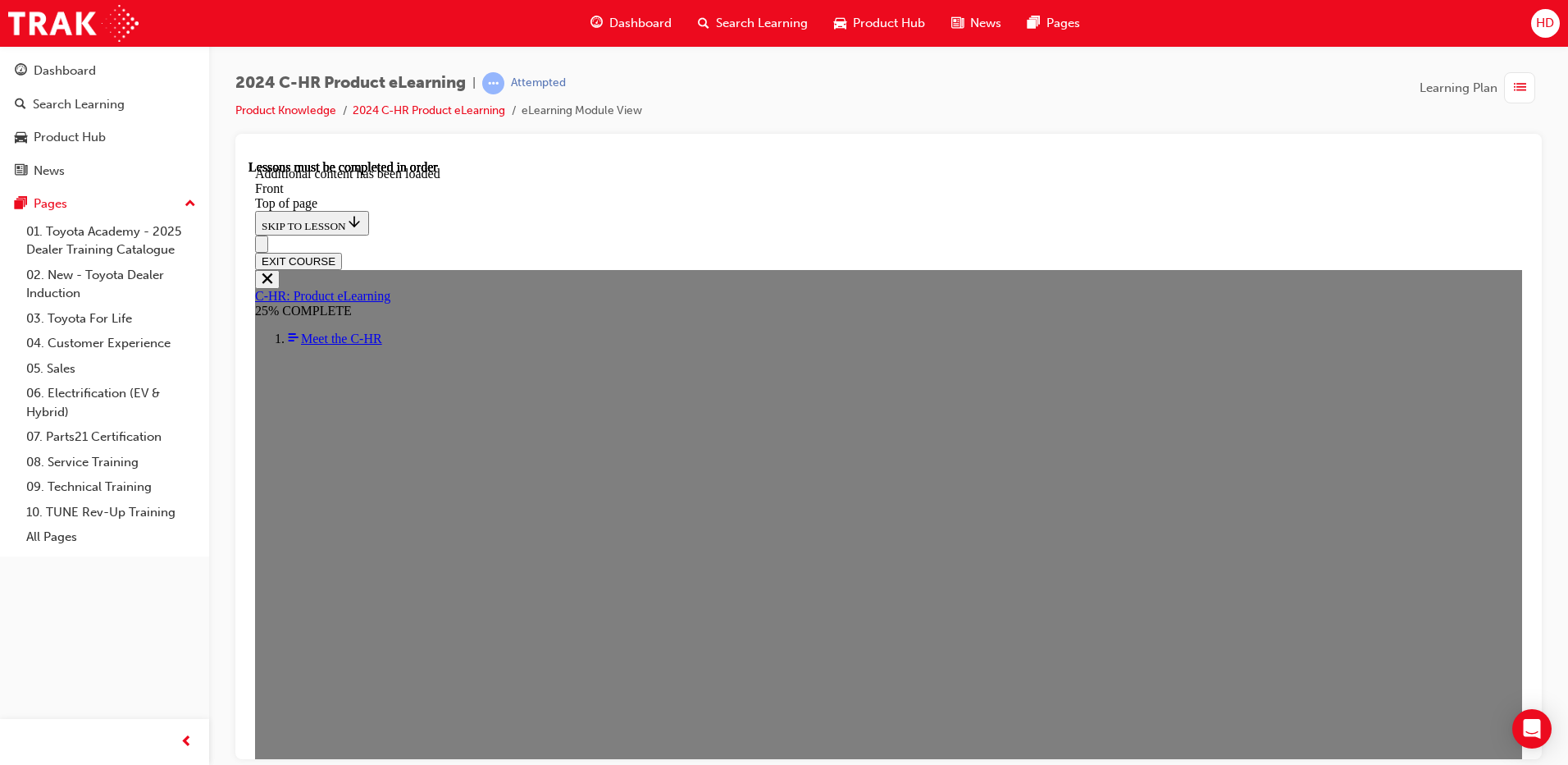
scroll to position [1416, 0]
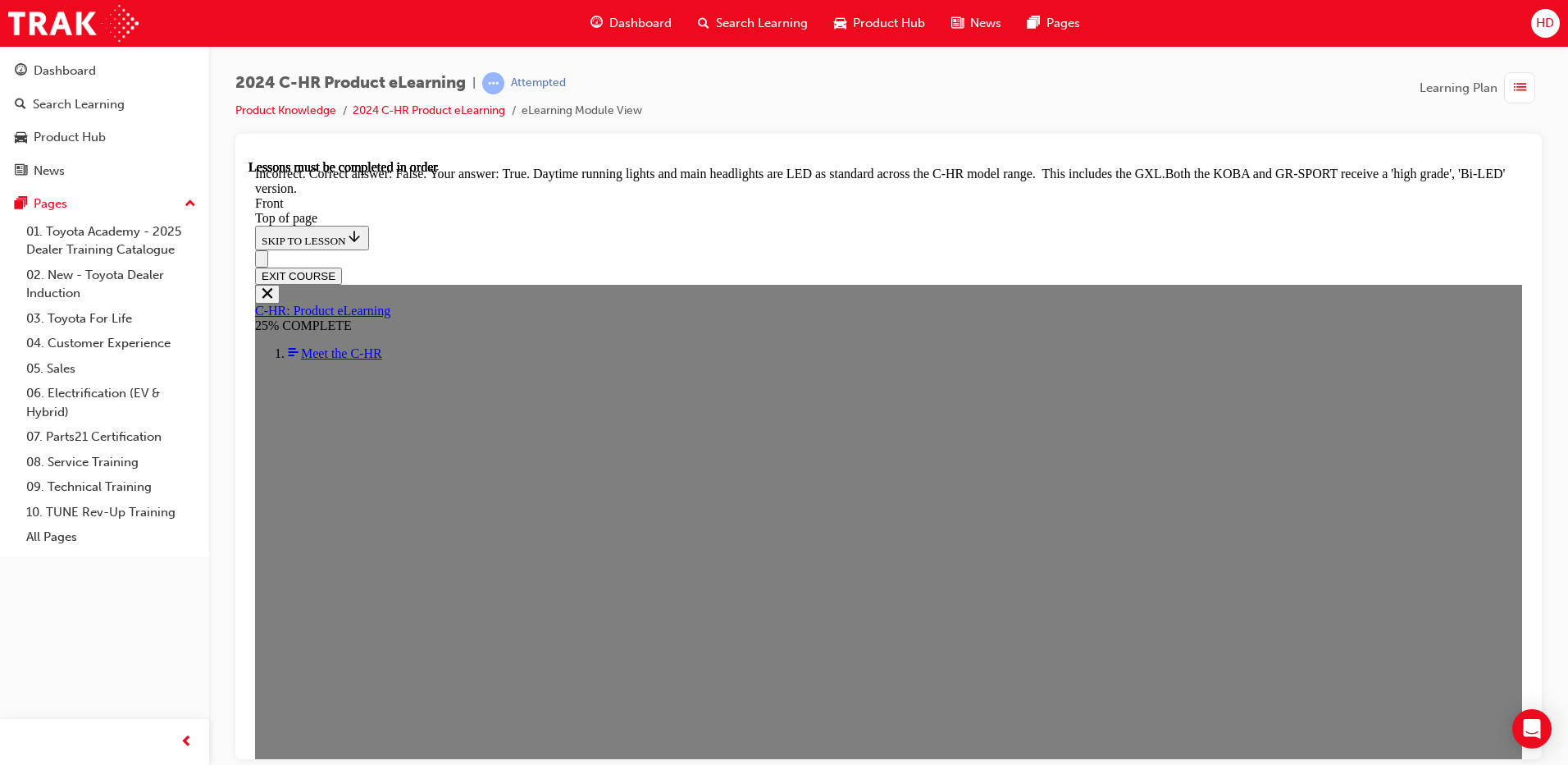
scroll to position [1975, 0]
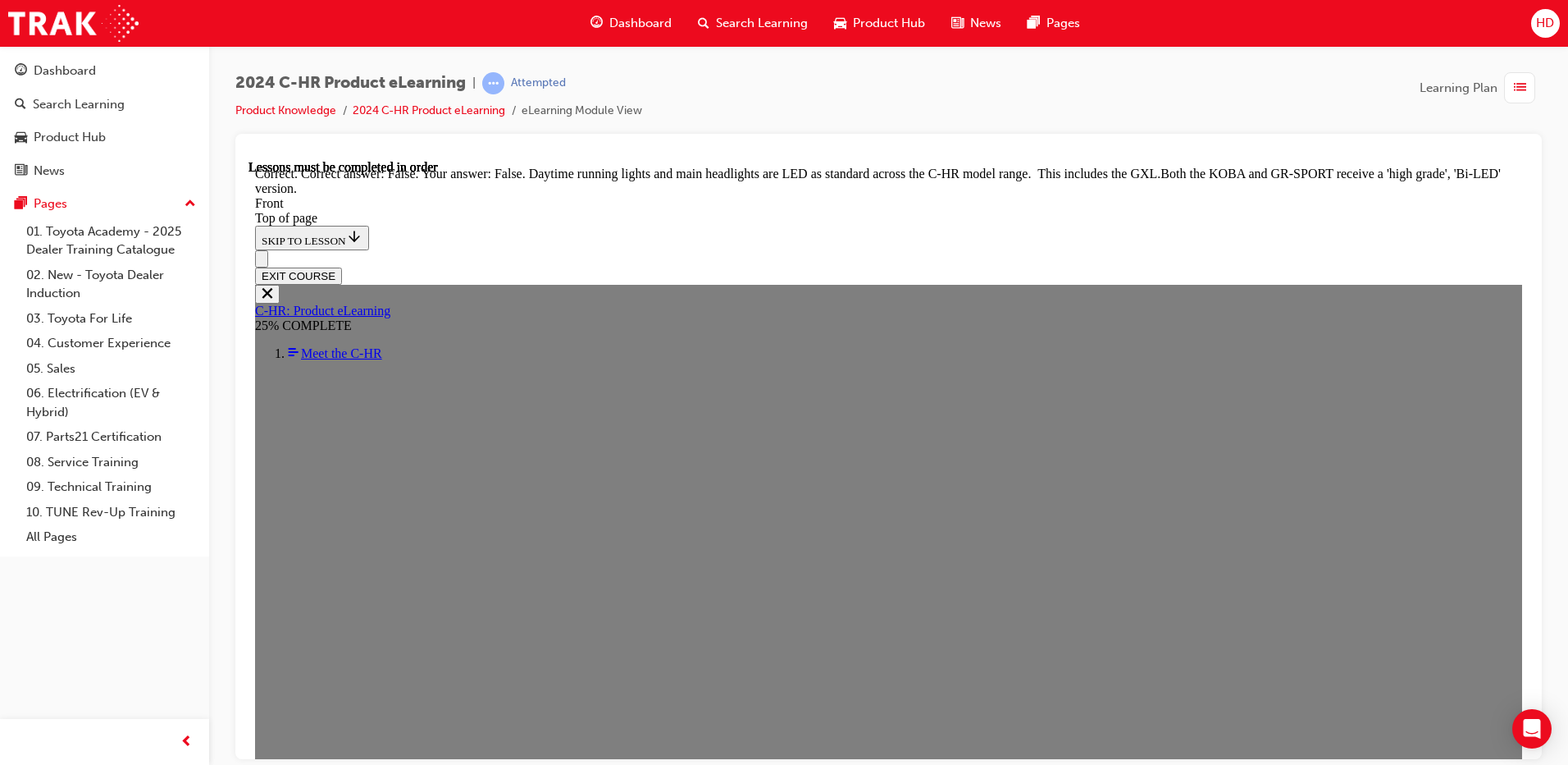
scroll to position [1975, 0]
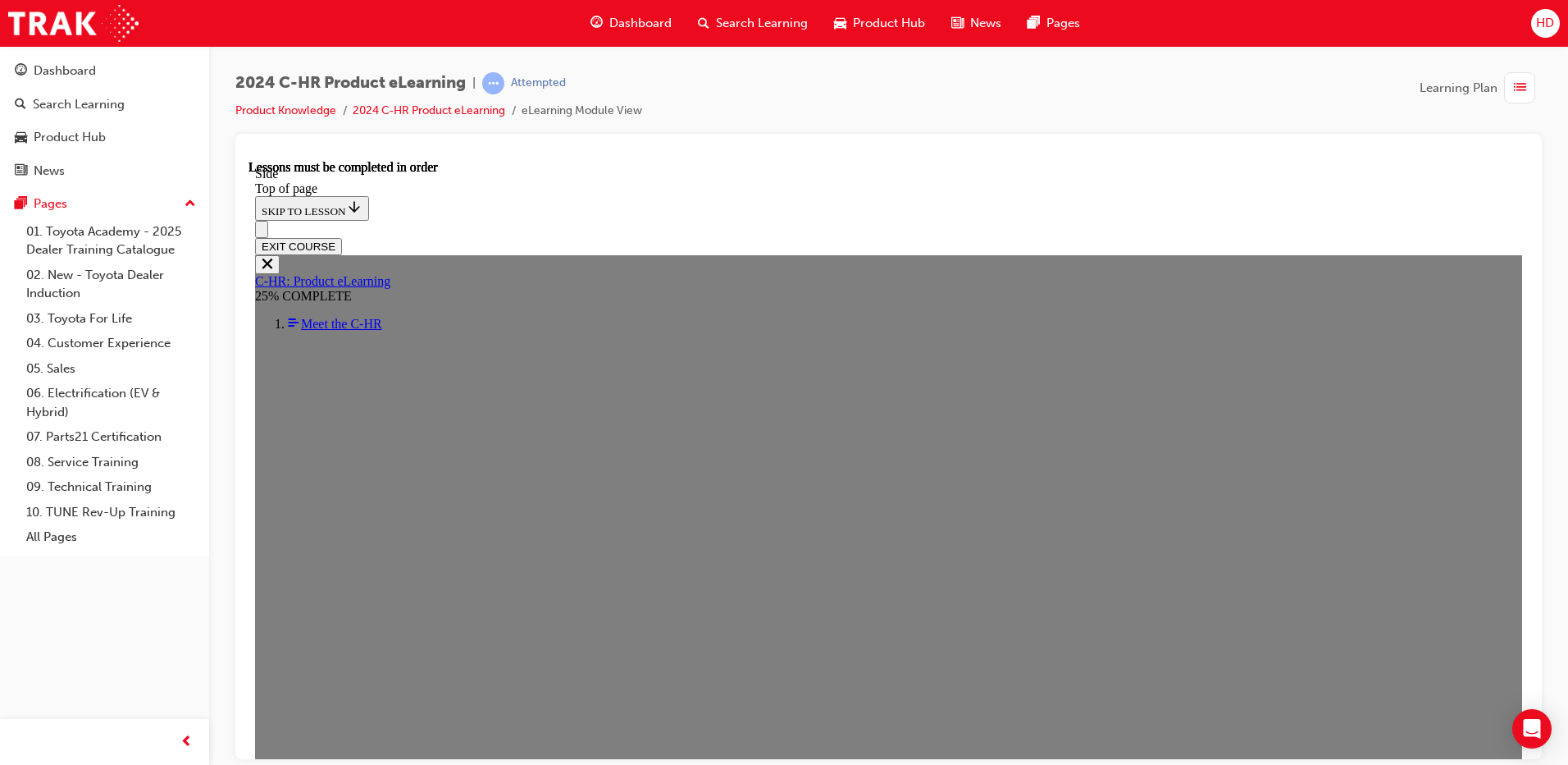
scroll to position [386, 0]
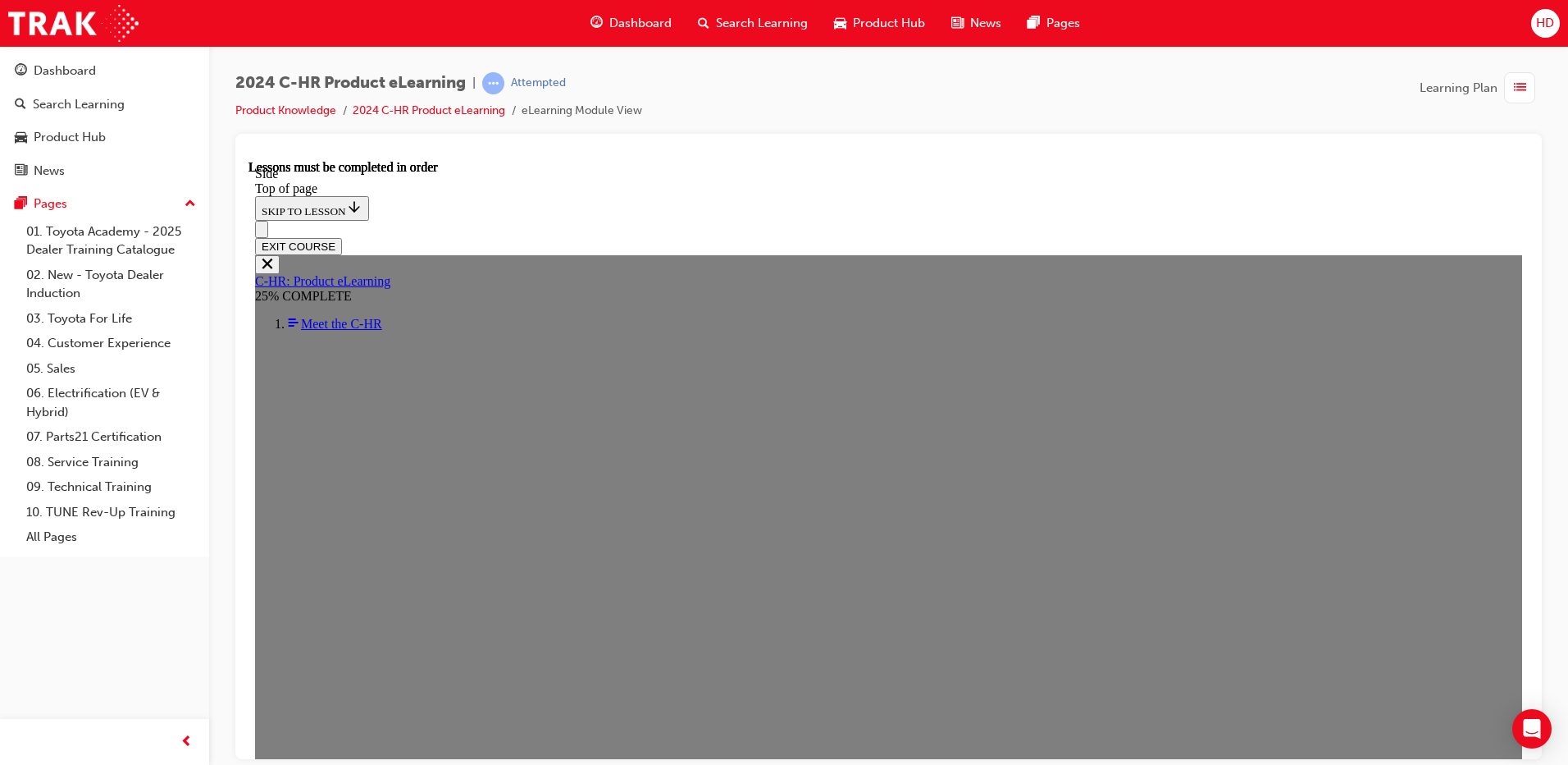
scroll to position [24, 0]
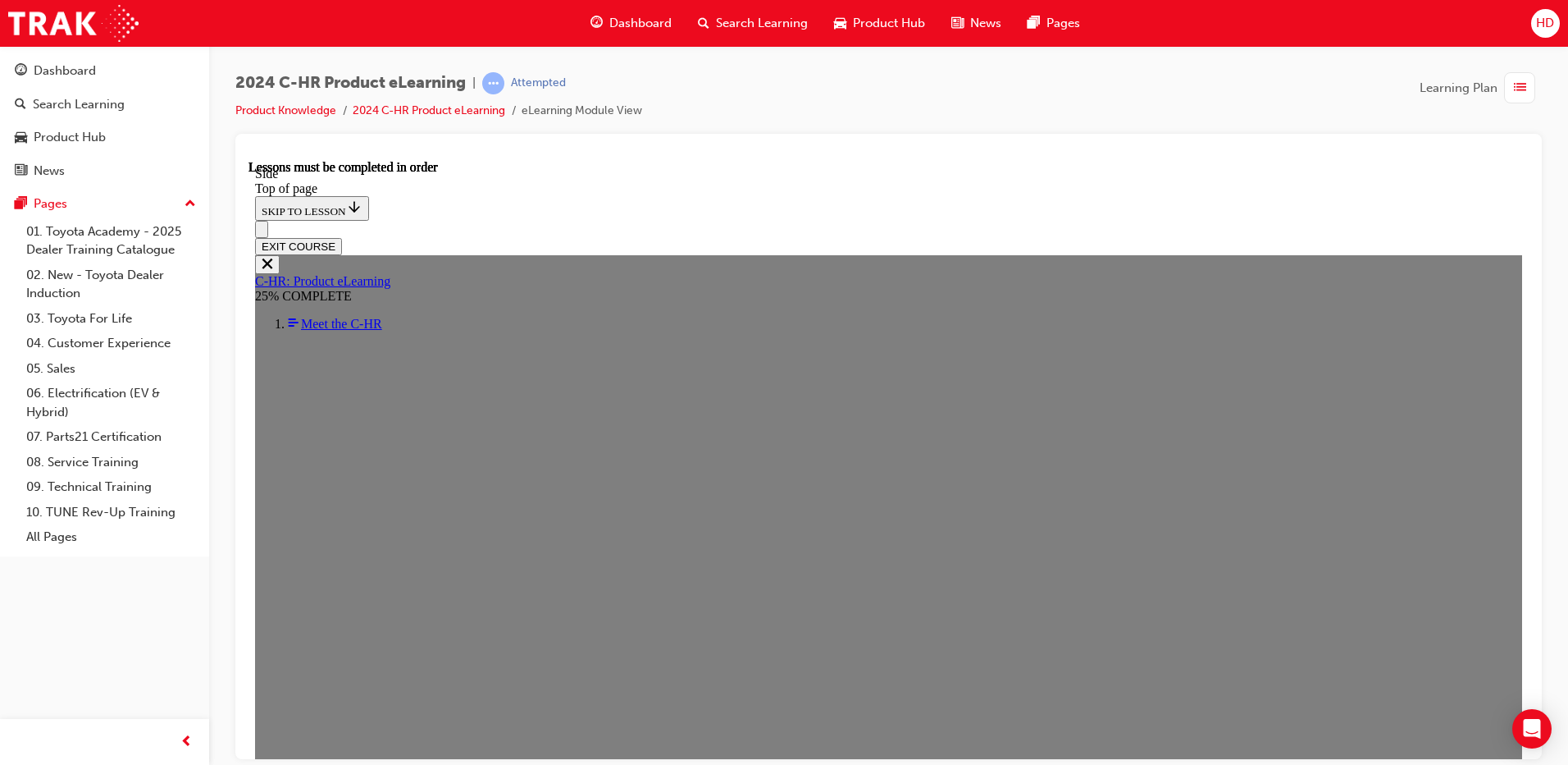
drag, startPoint x: 1300, startPoint y: 324, endPoint x: 1296, endPoint y: 269, distance: 55.1
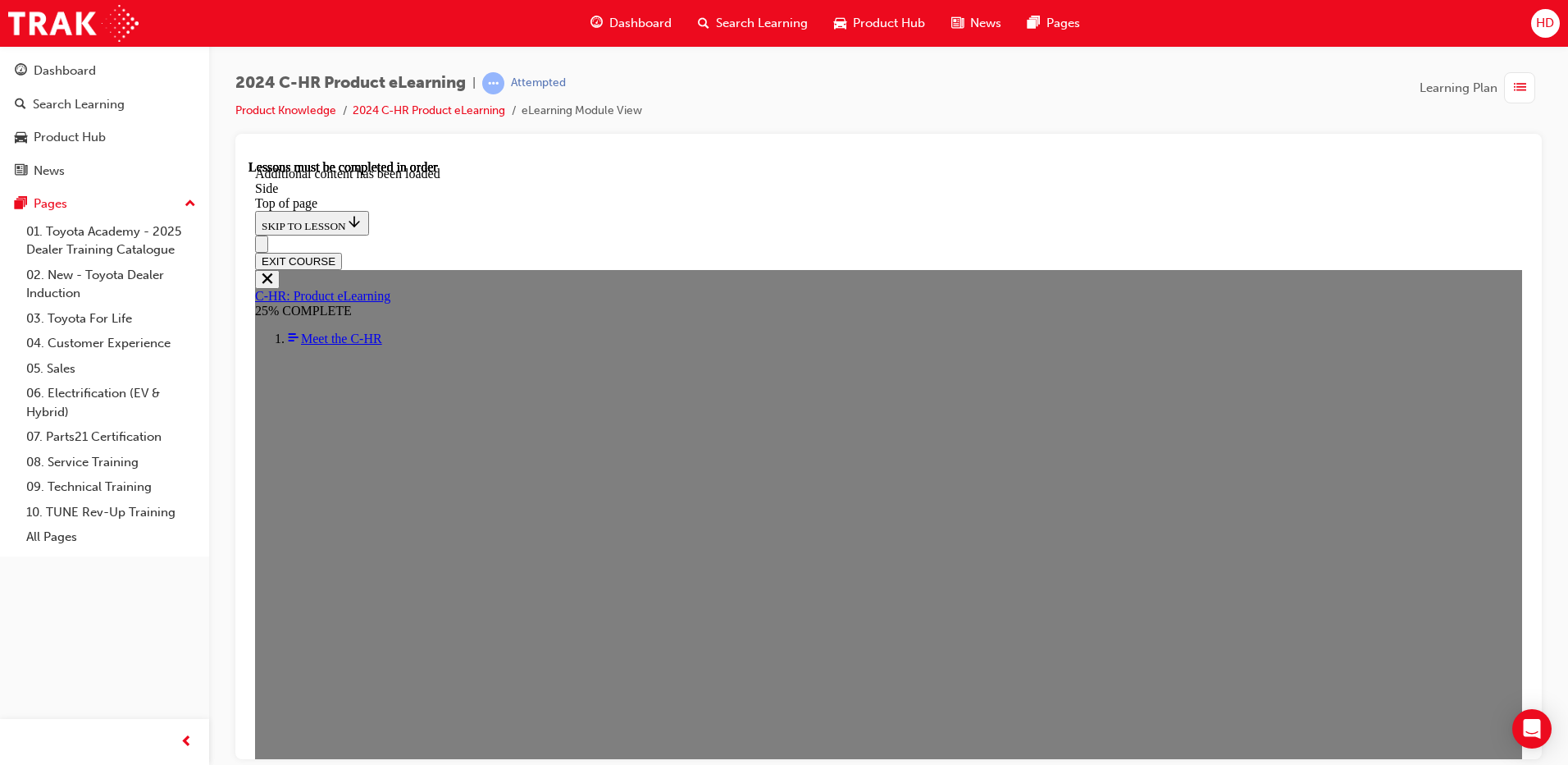
scroll to position [1027, 0]
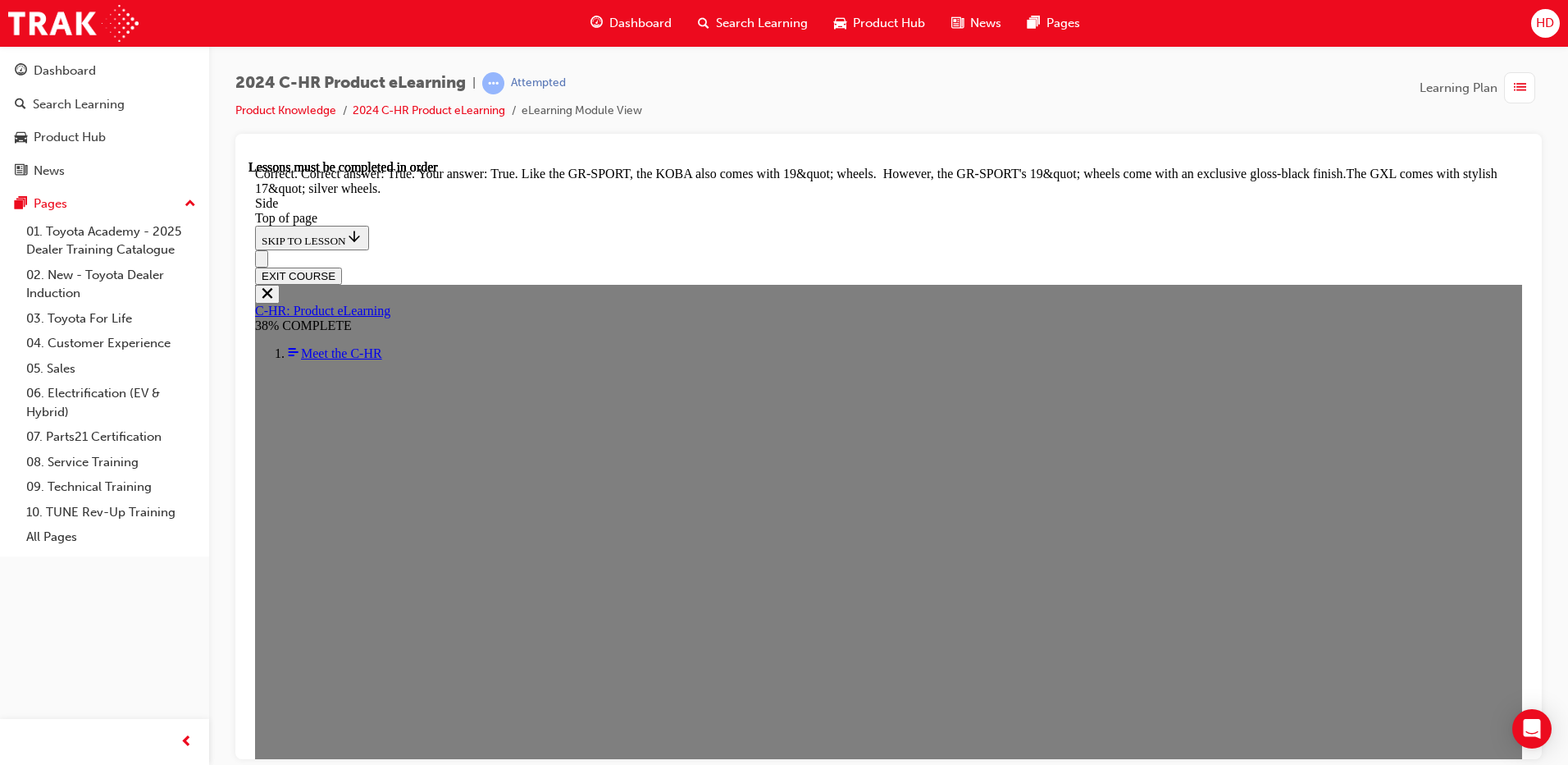
scroll to position [2029, 0]
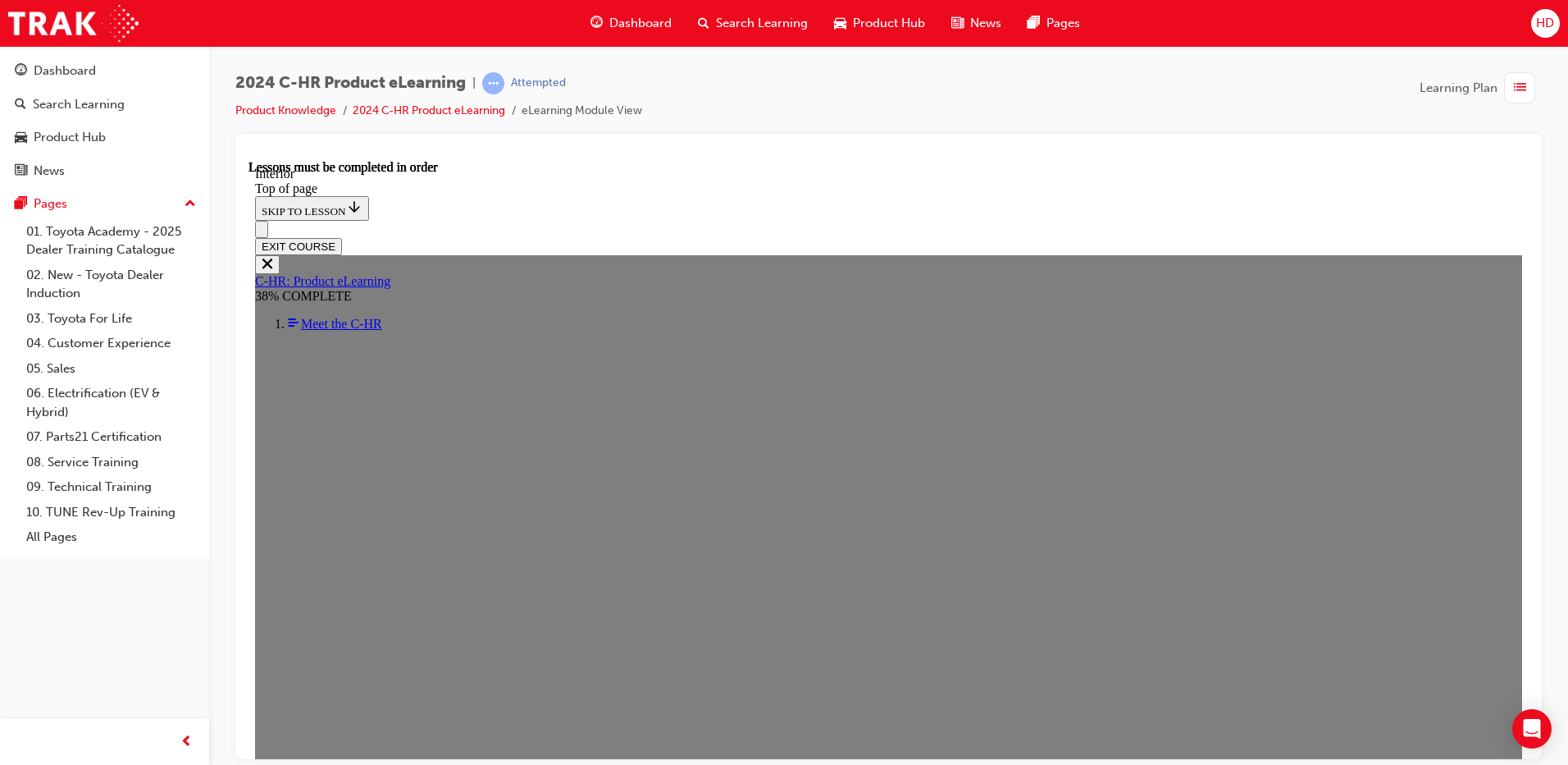
scroll to position [550, 0]
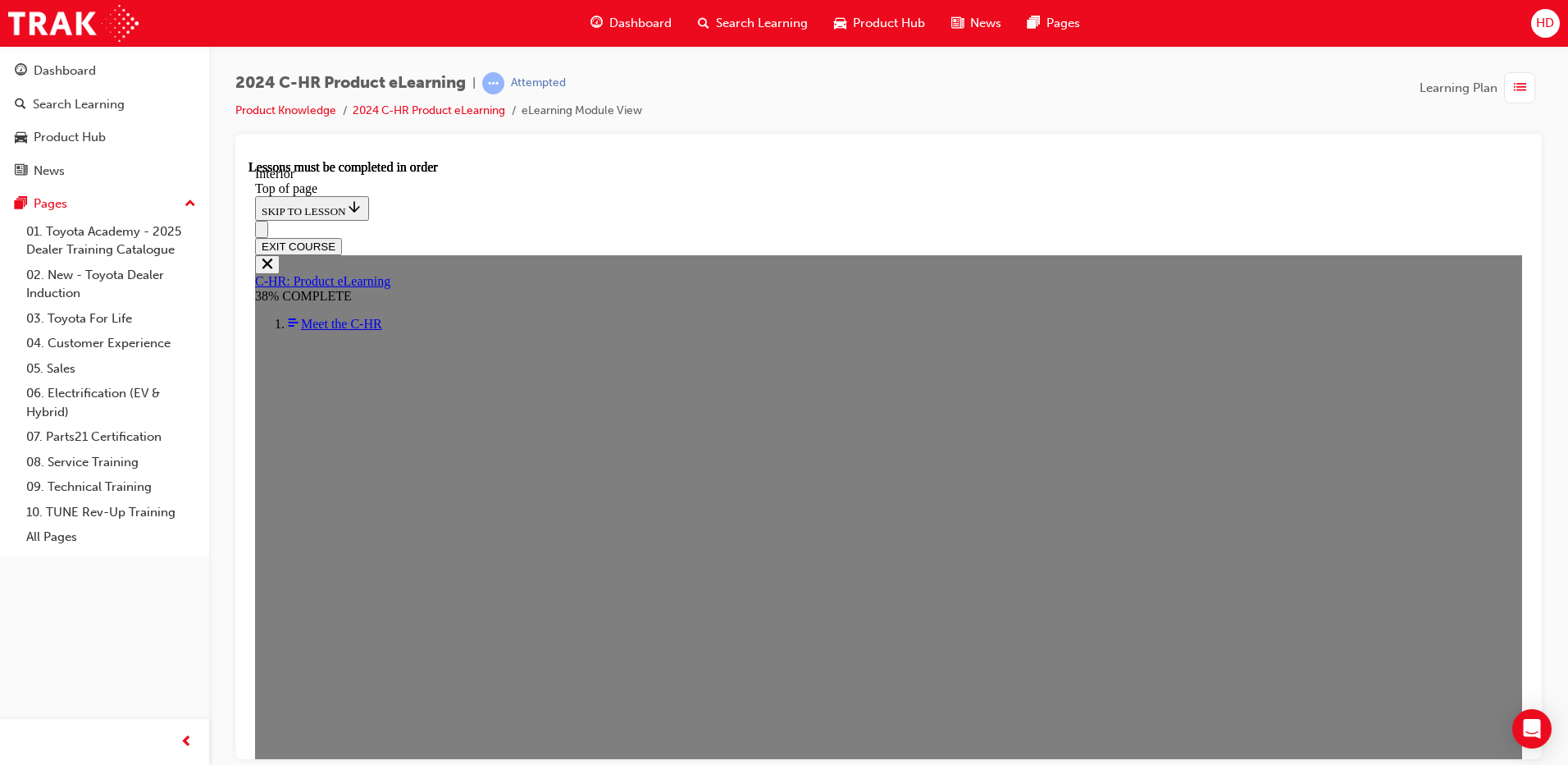
scroll to position [1158, 0]
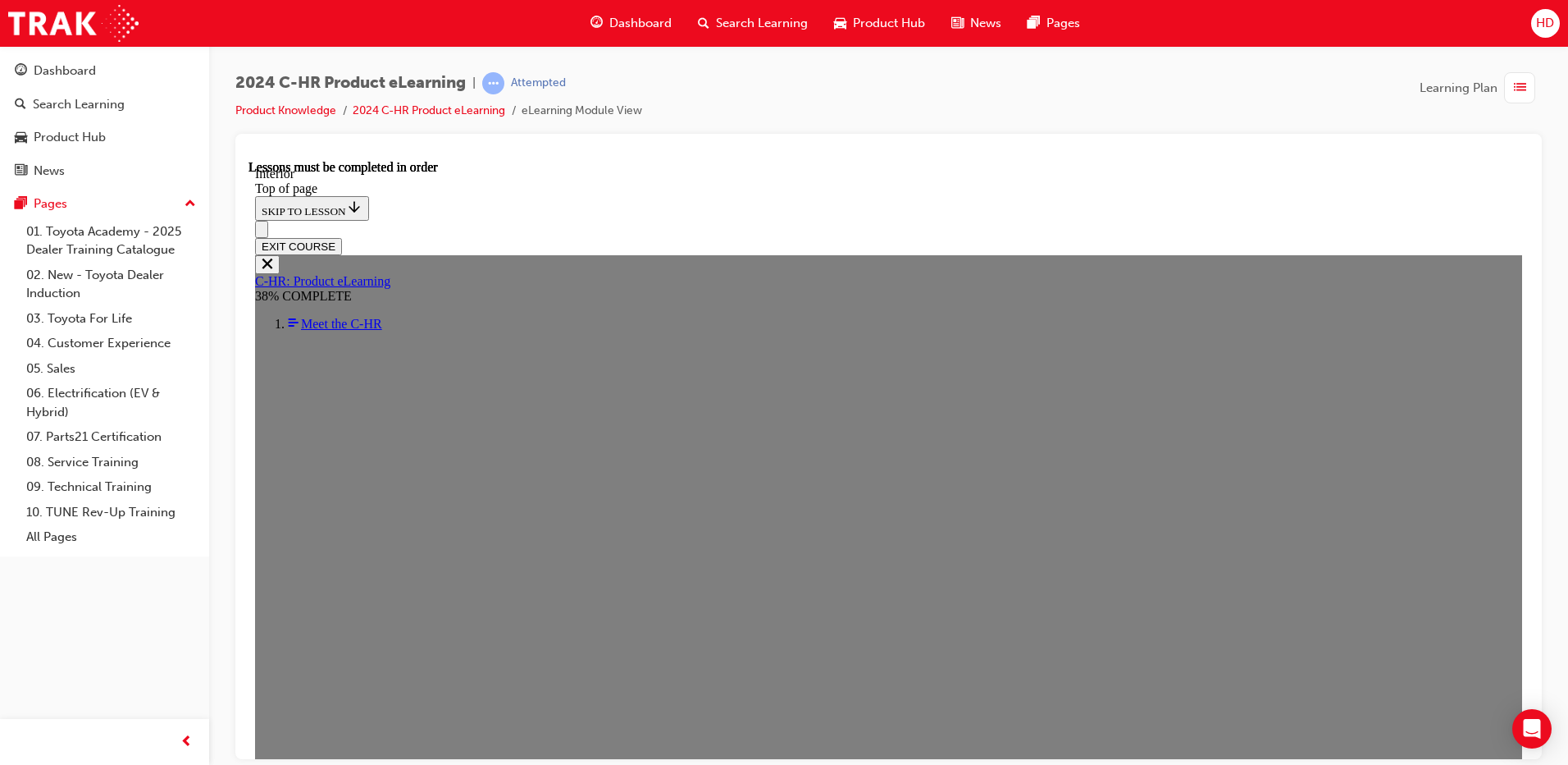
scroll to position [0, 0]
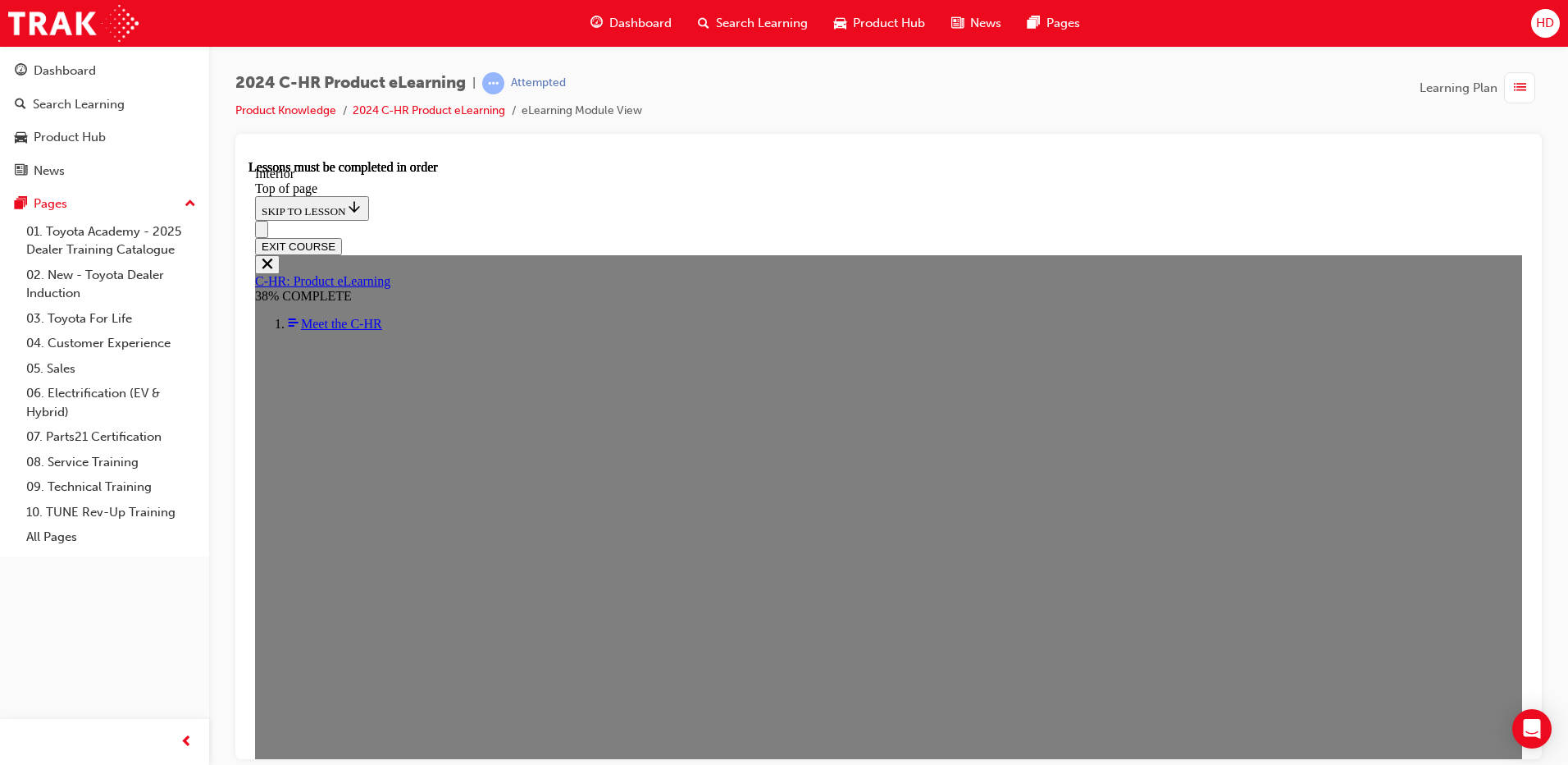
scroll to position [1155, 0]
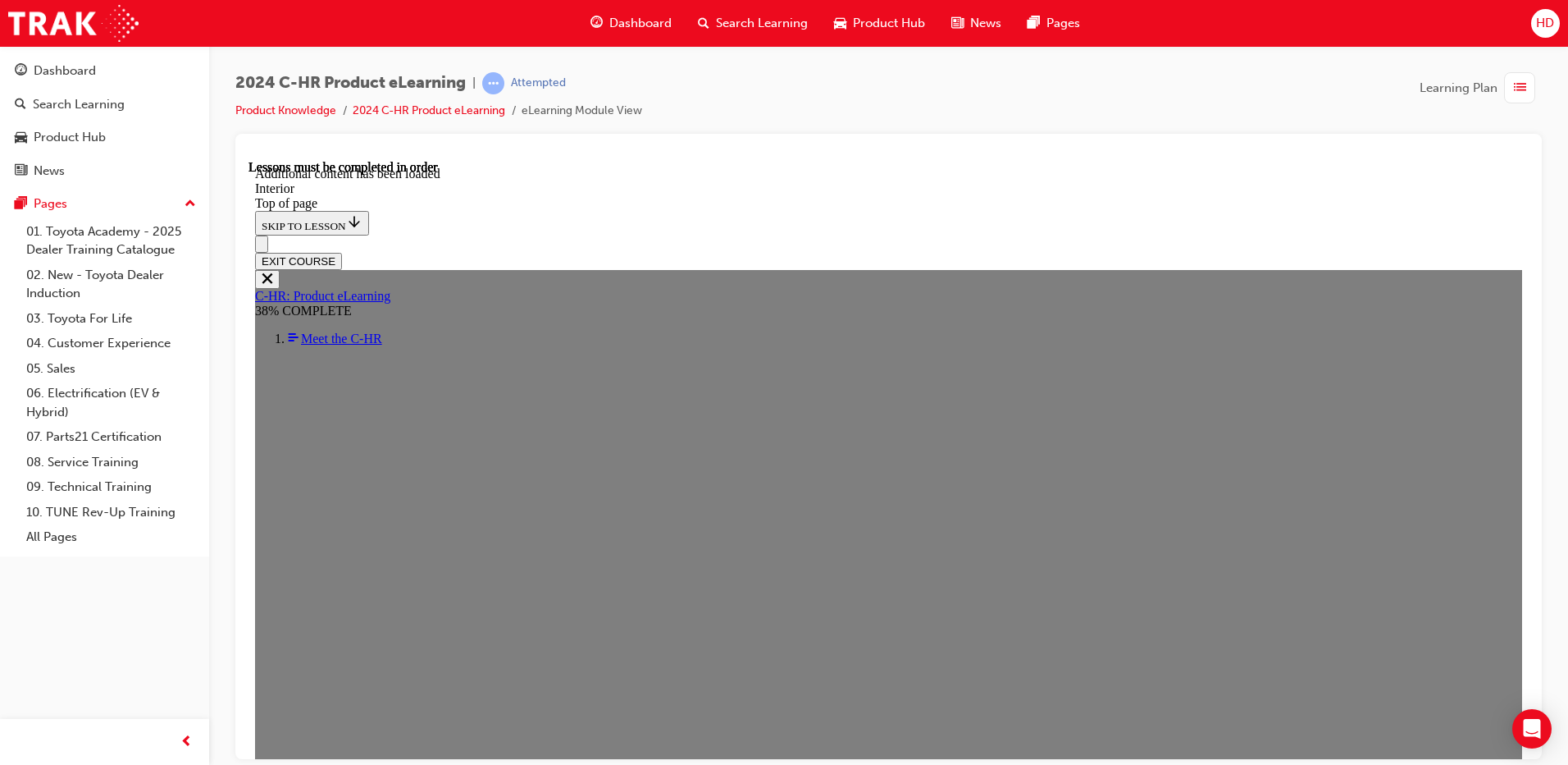
scroll to position [1827, 0]
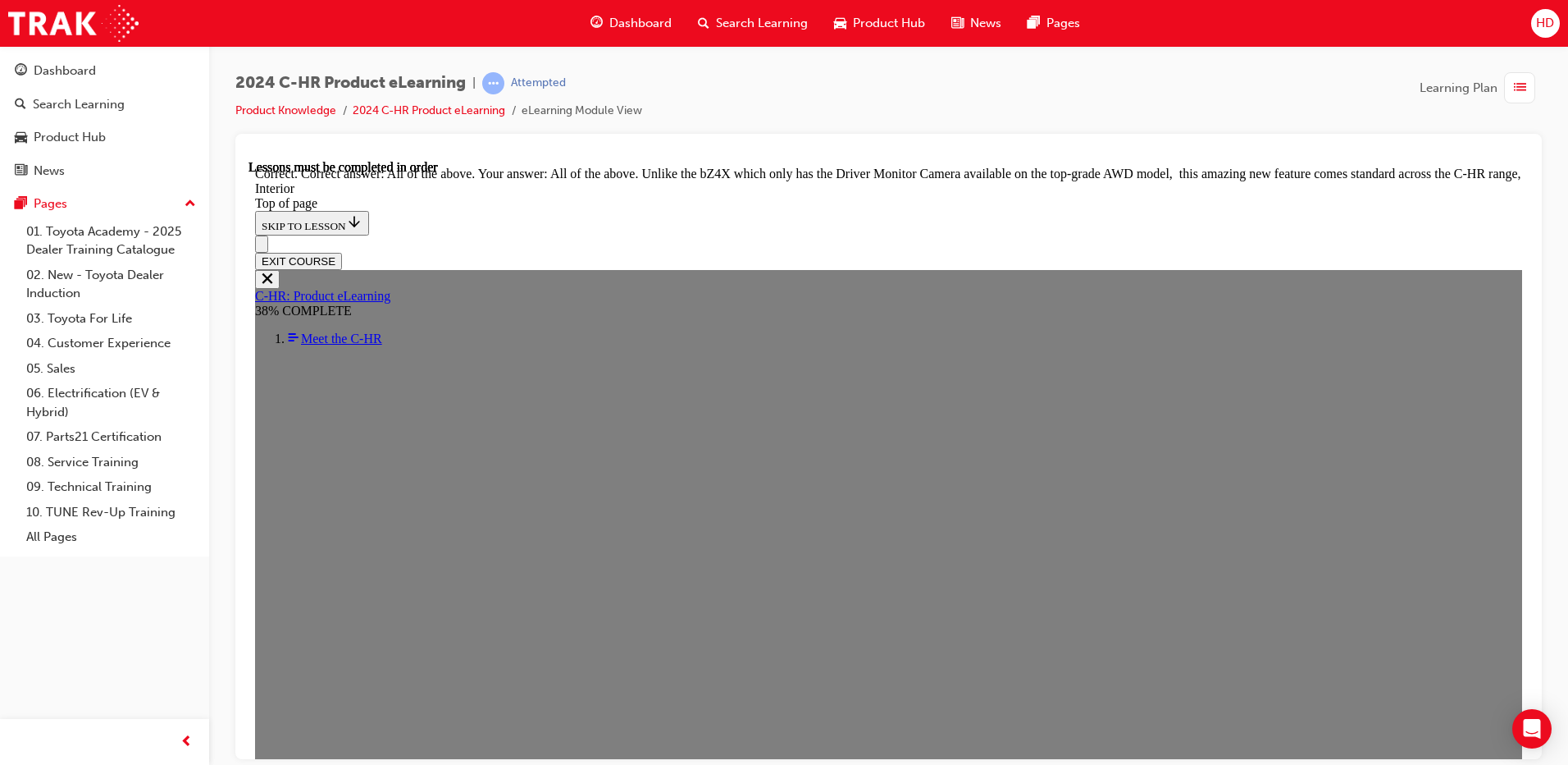
scroll to position [2661, 0]
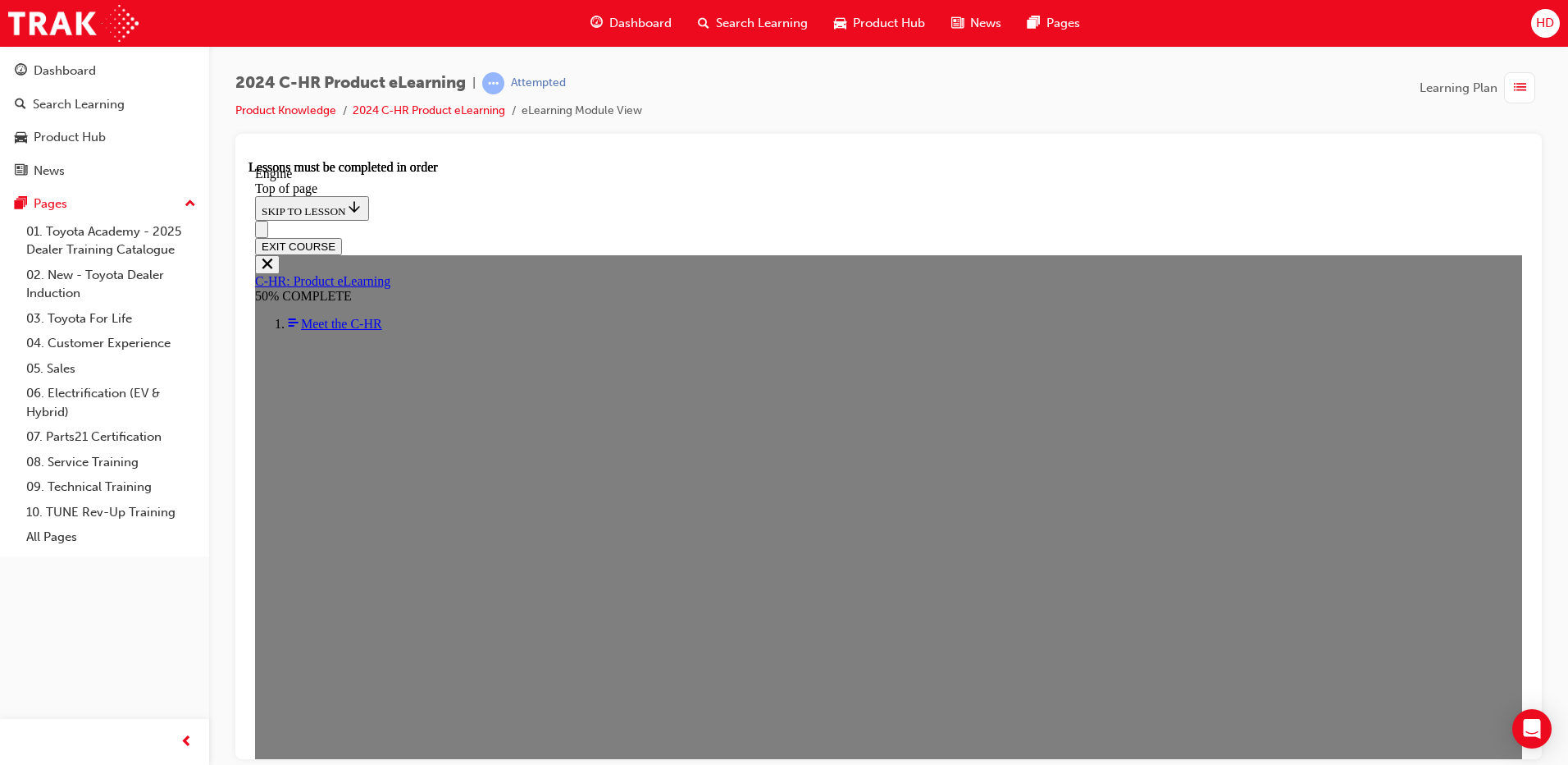
scroll to position [1276, 0]
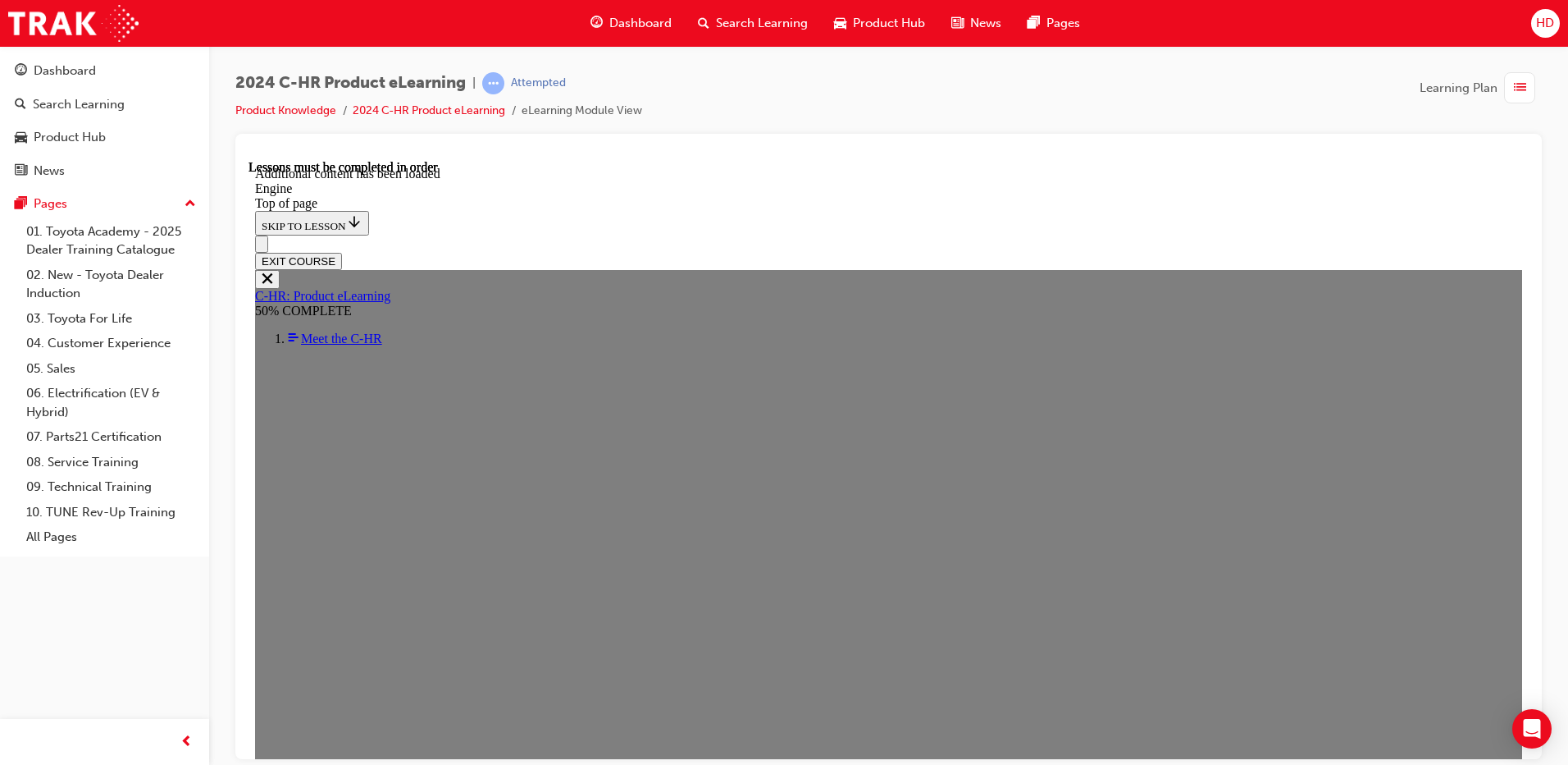
scroll to position [2273, 0]
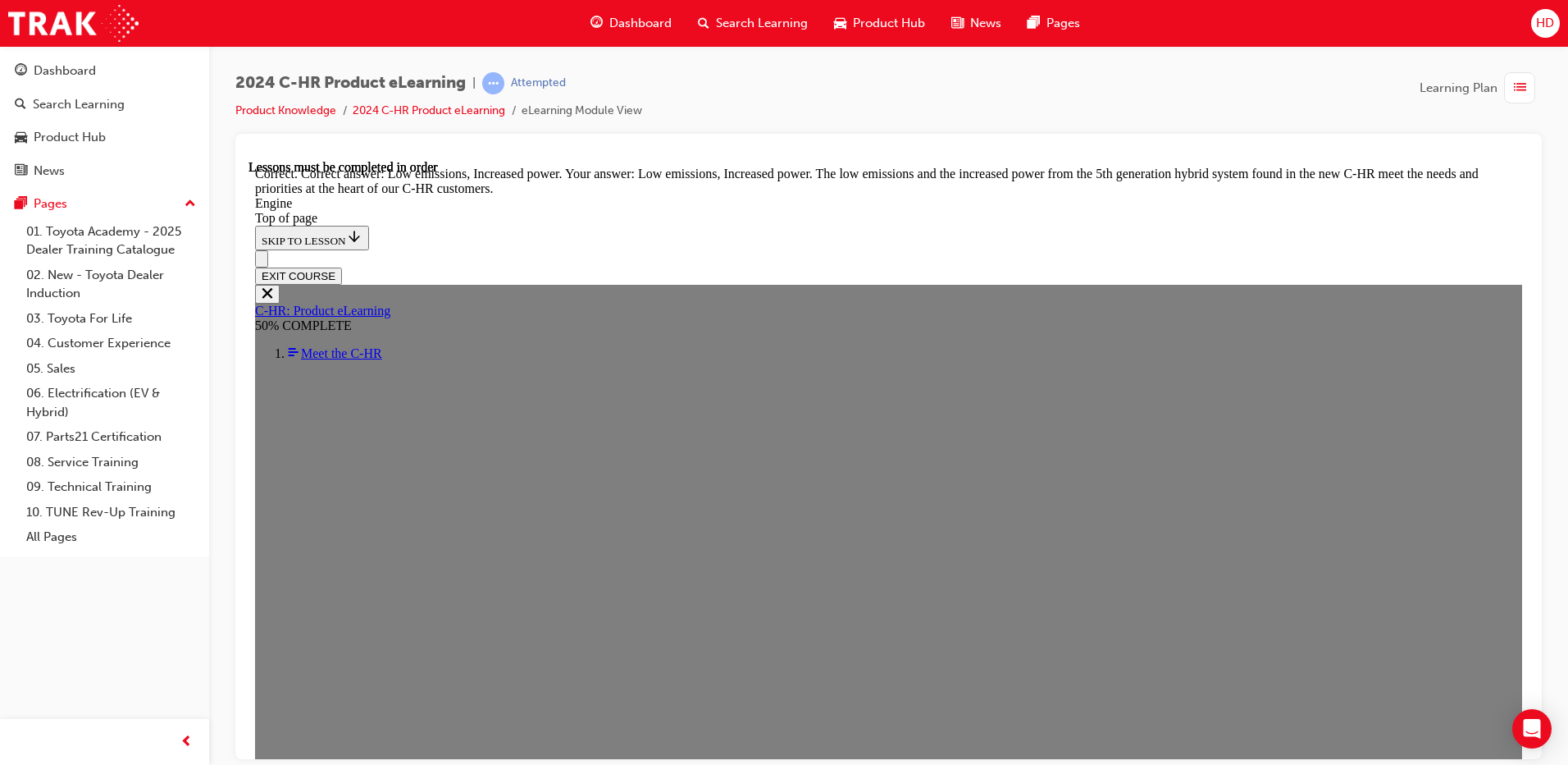
scroll to position [3997, 0]
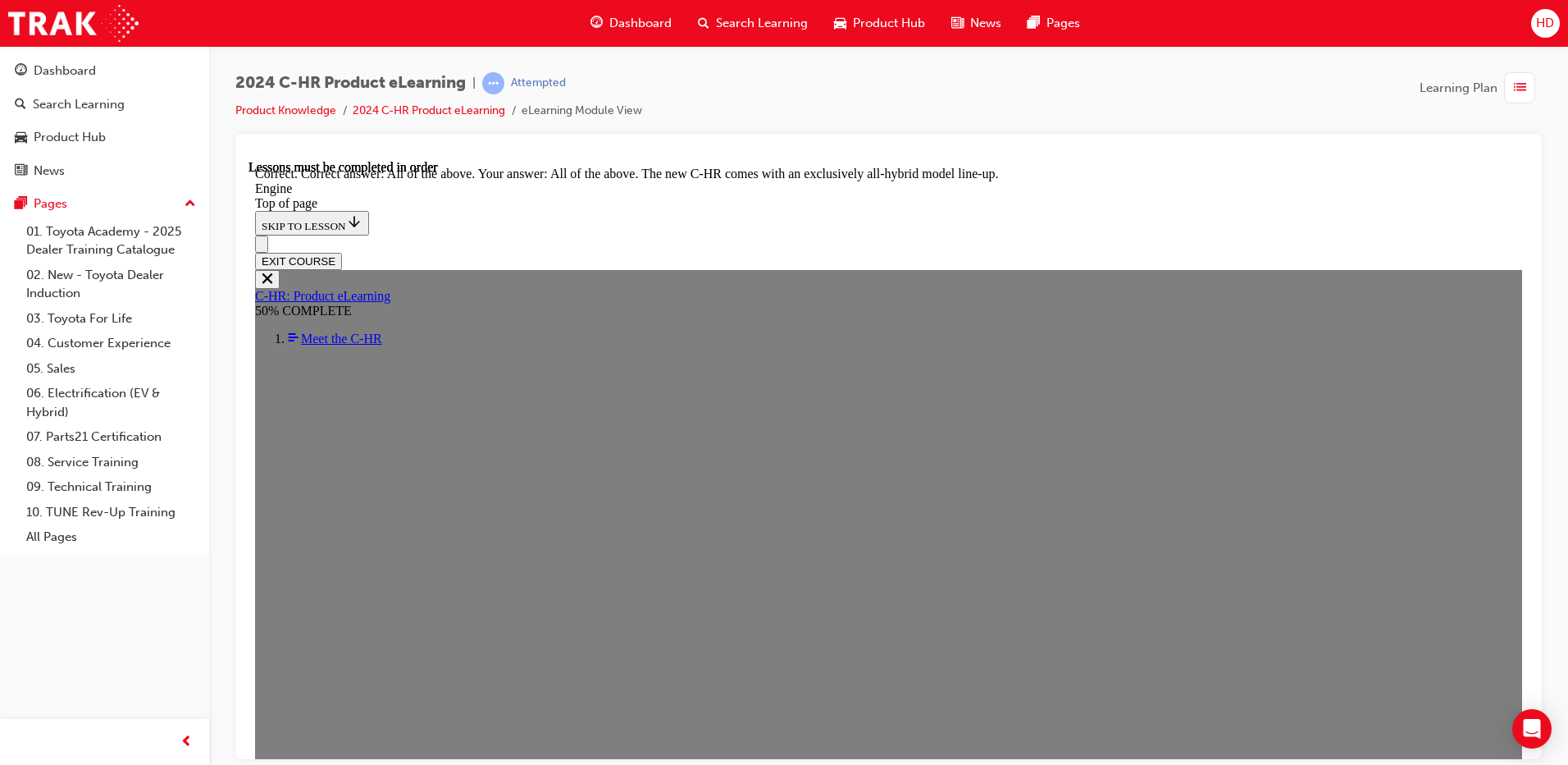
scroll to position [4504, 0]
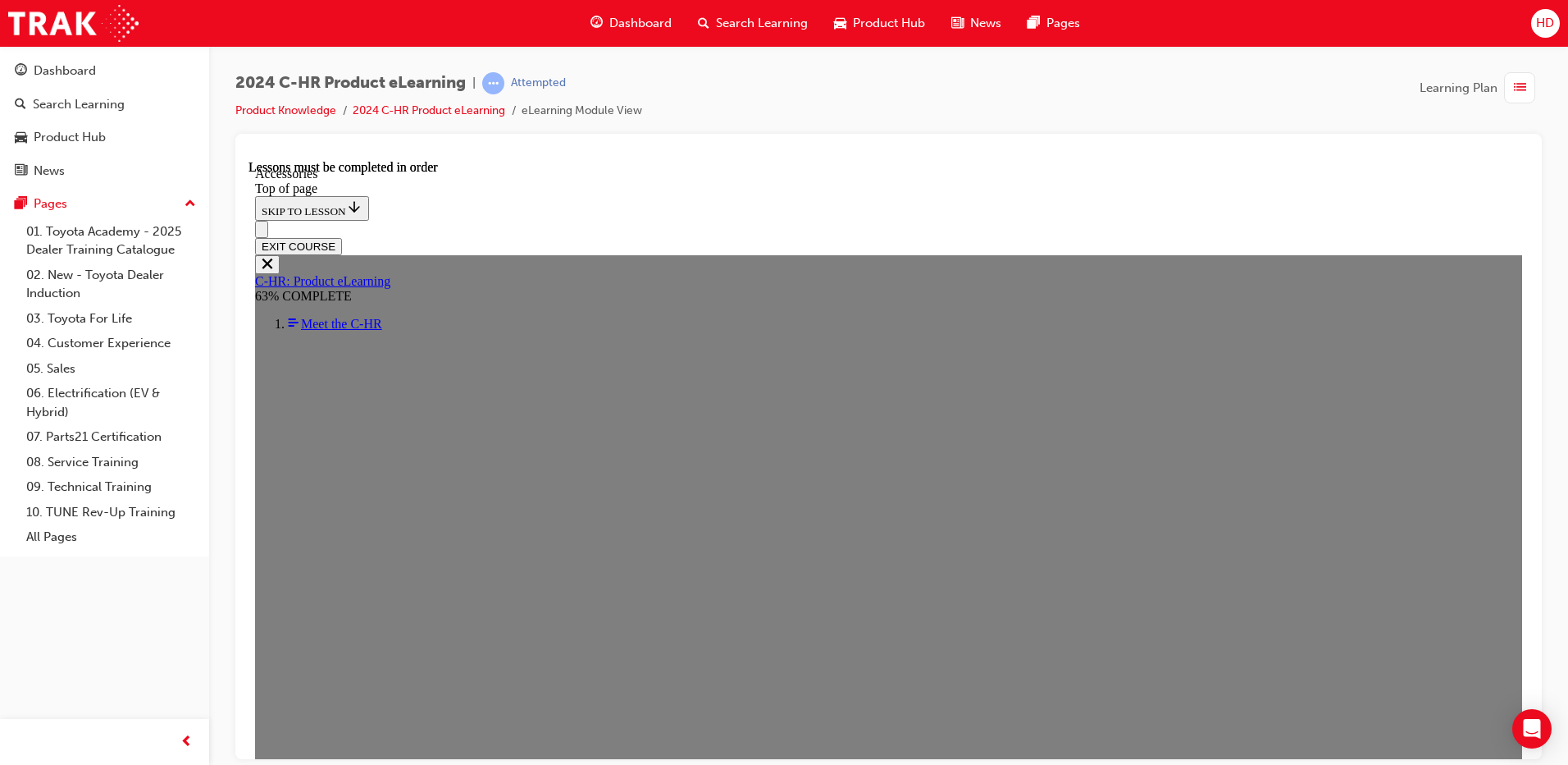
scroll to position [477, 0]
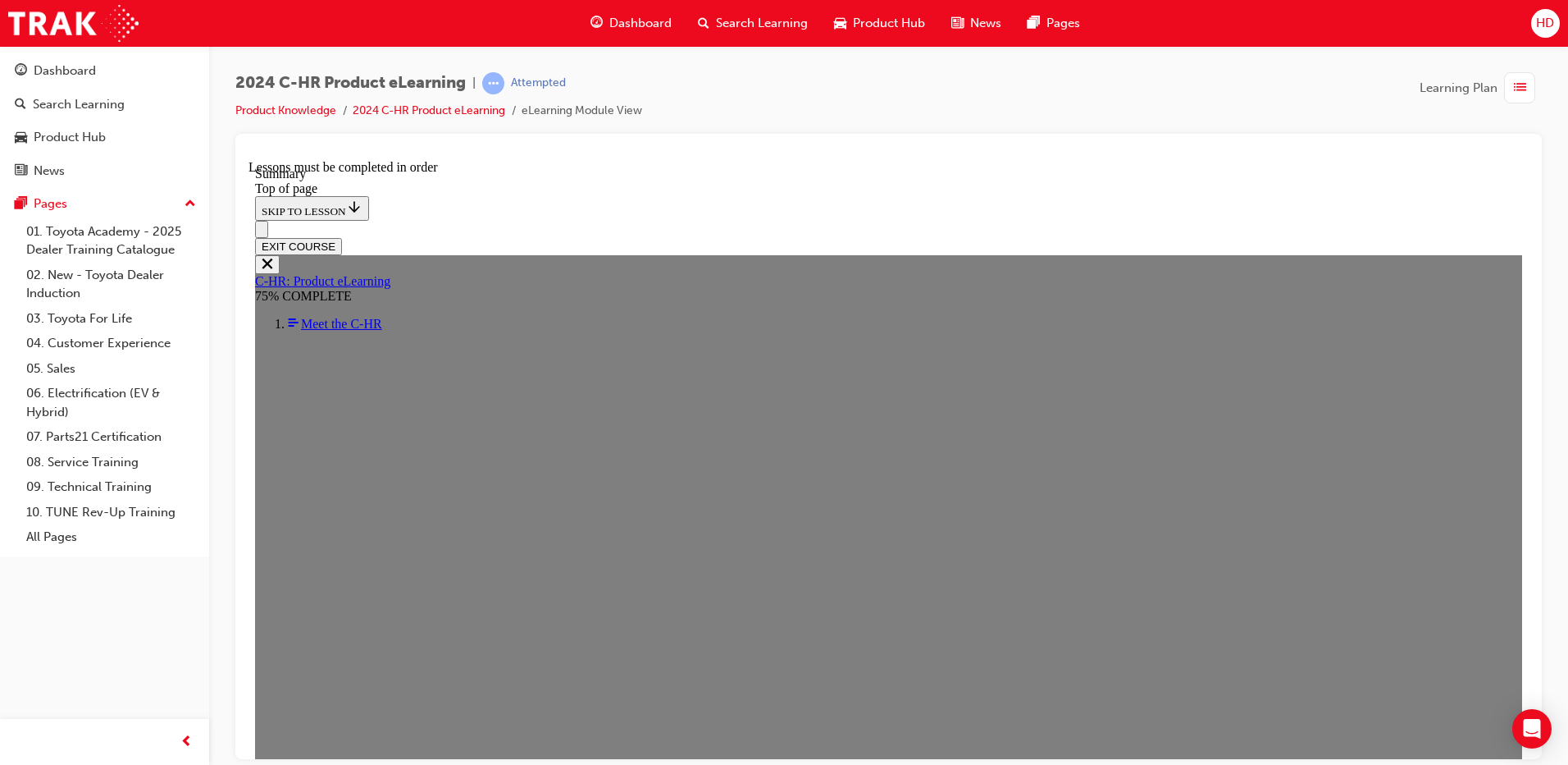
scroll to position [2230, 0]
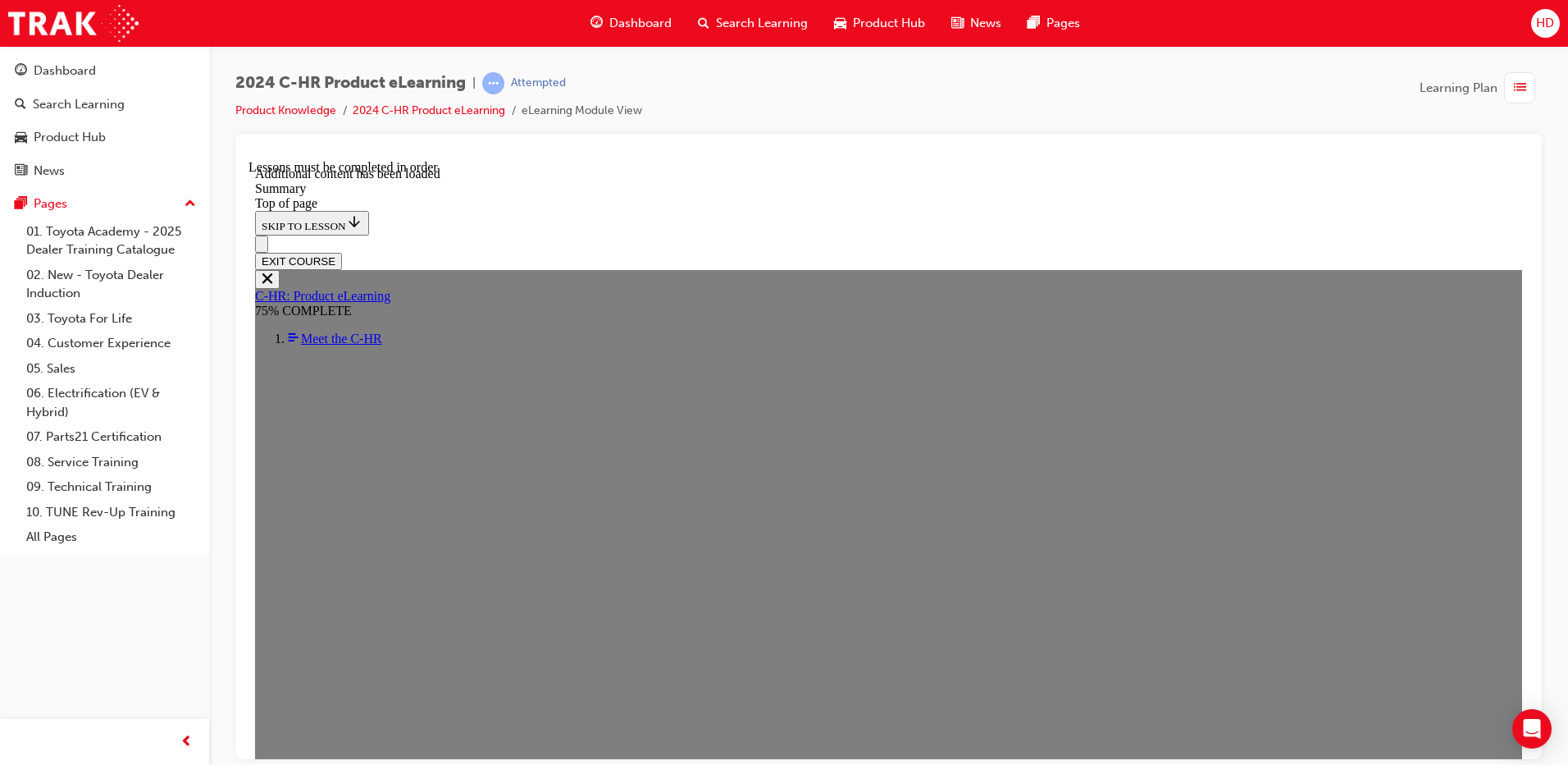
scroll to position [2737, 0]
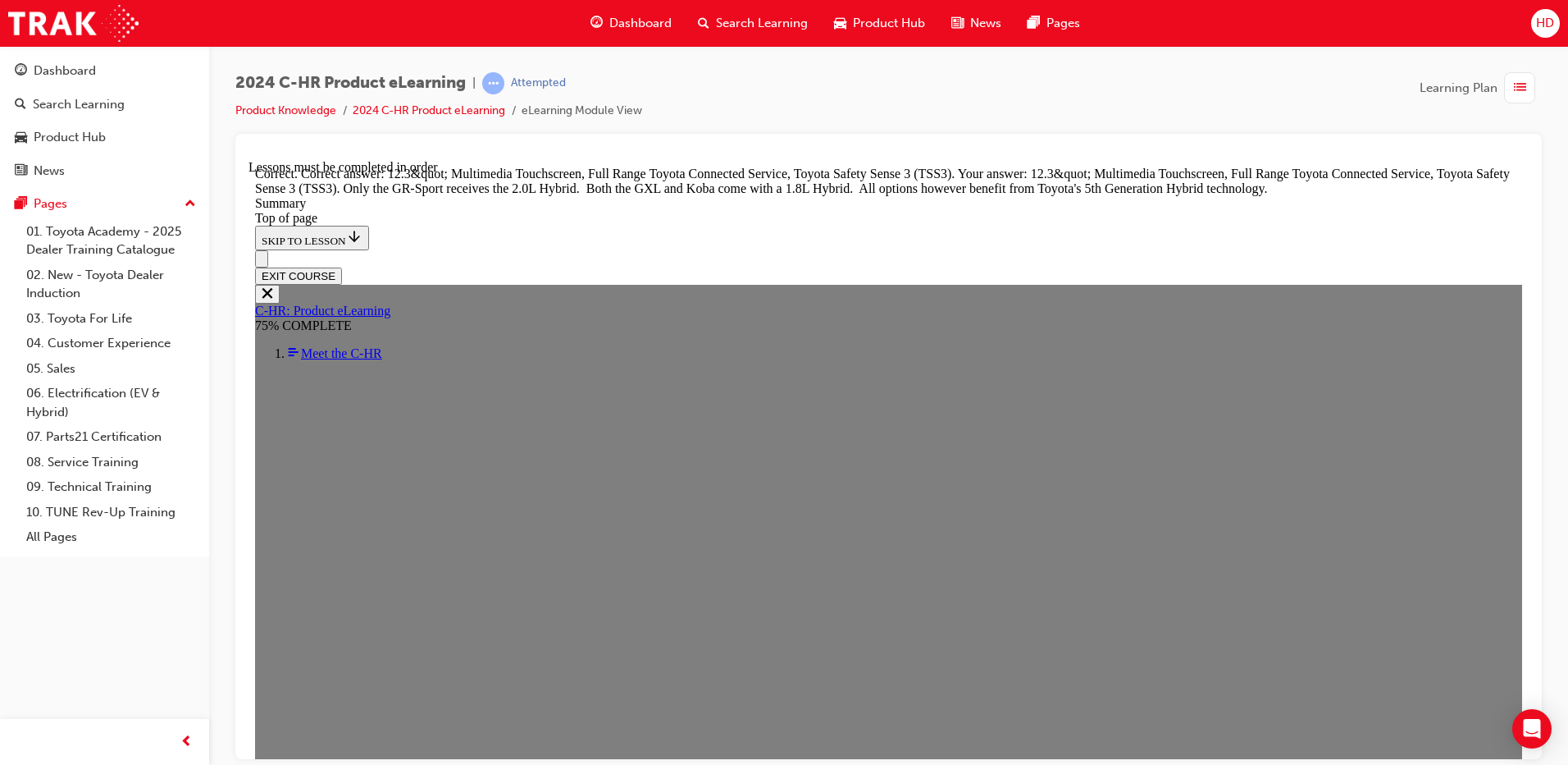
scroll to position [3192, 0]
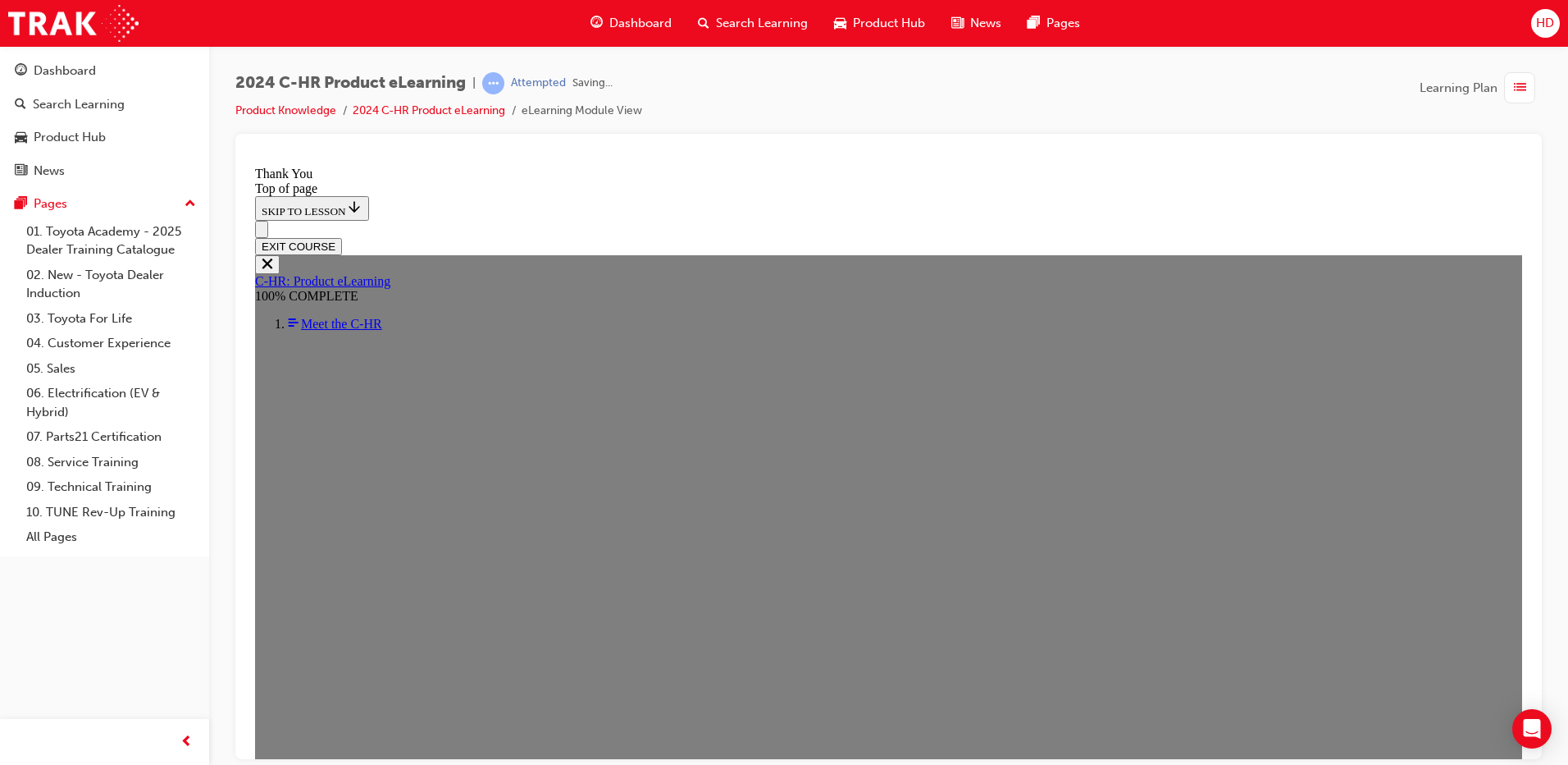
scroll to position [542, 0]
click at [882, 112] on div "2024 C-HR Product eLearning | Passed Product Knowledge 2024 C-HR Product eLearn…" at bounding box center [889, 103] width 1307 height 61
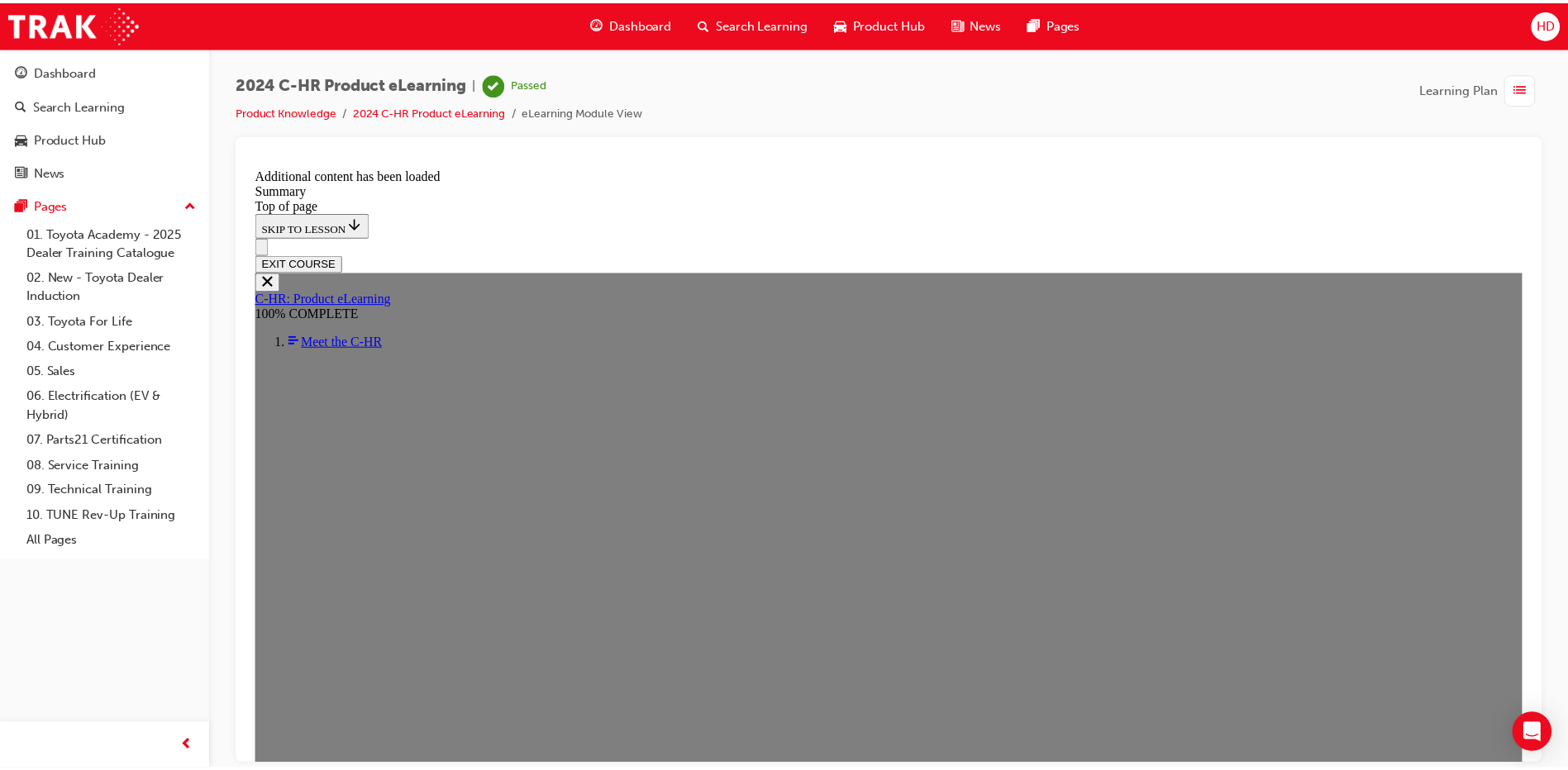
scroll to position [58, 0]
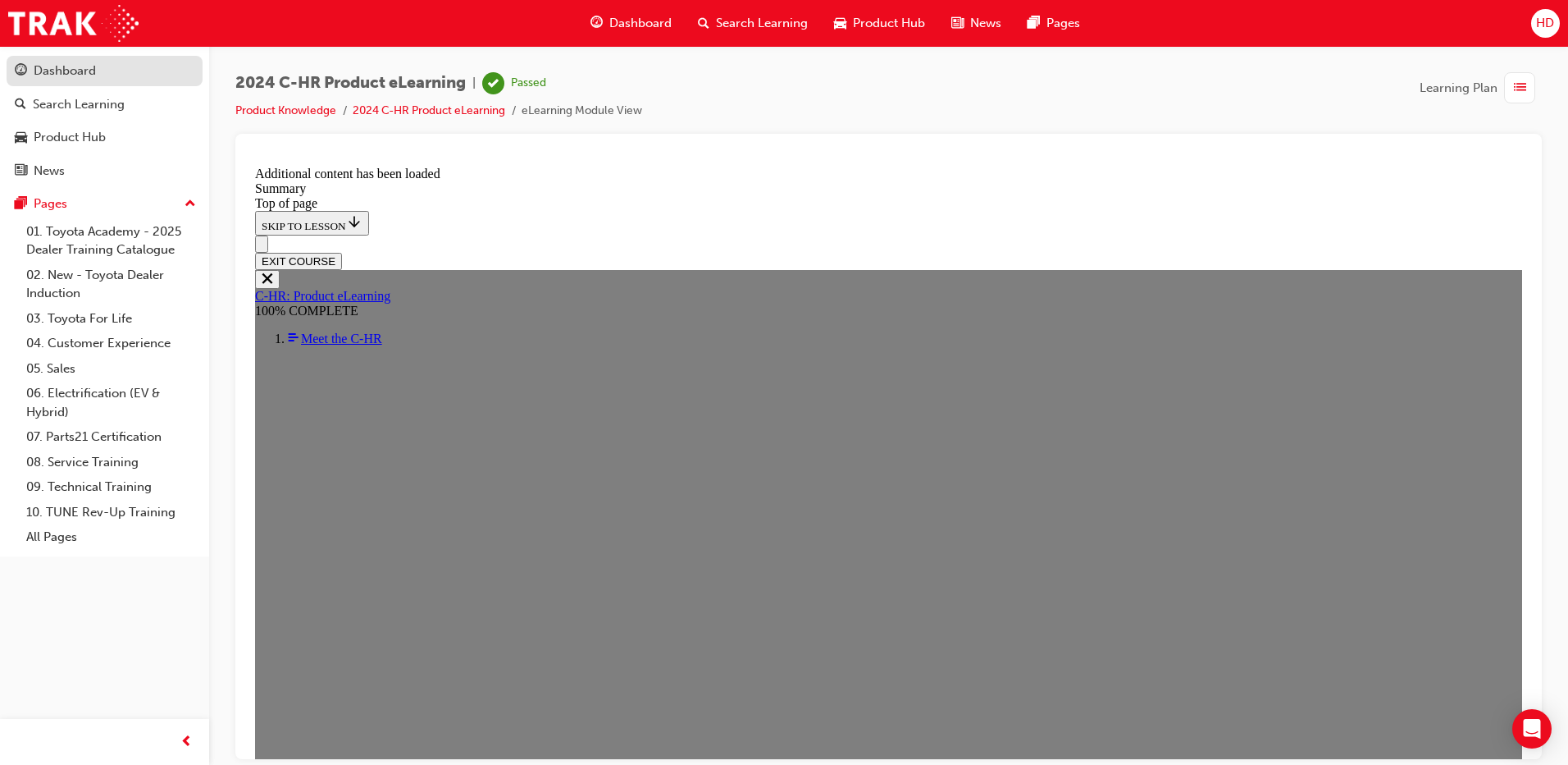
click at [89, 70] on div "Dashboard" at bounding box center [64, 70] width 62 height 19
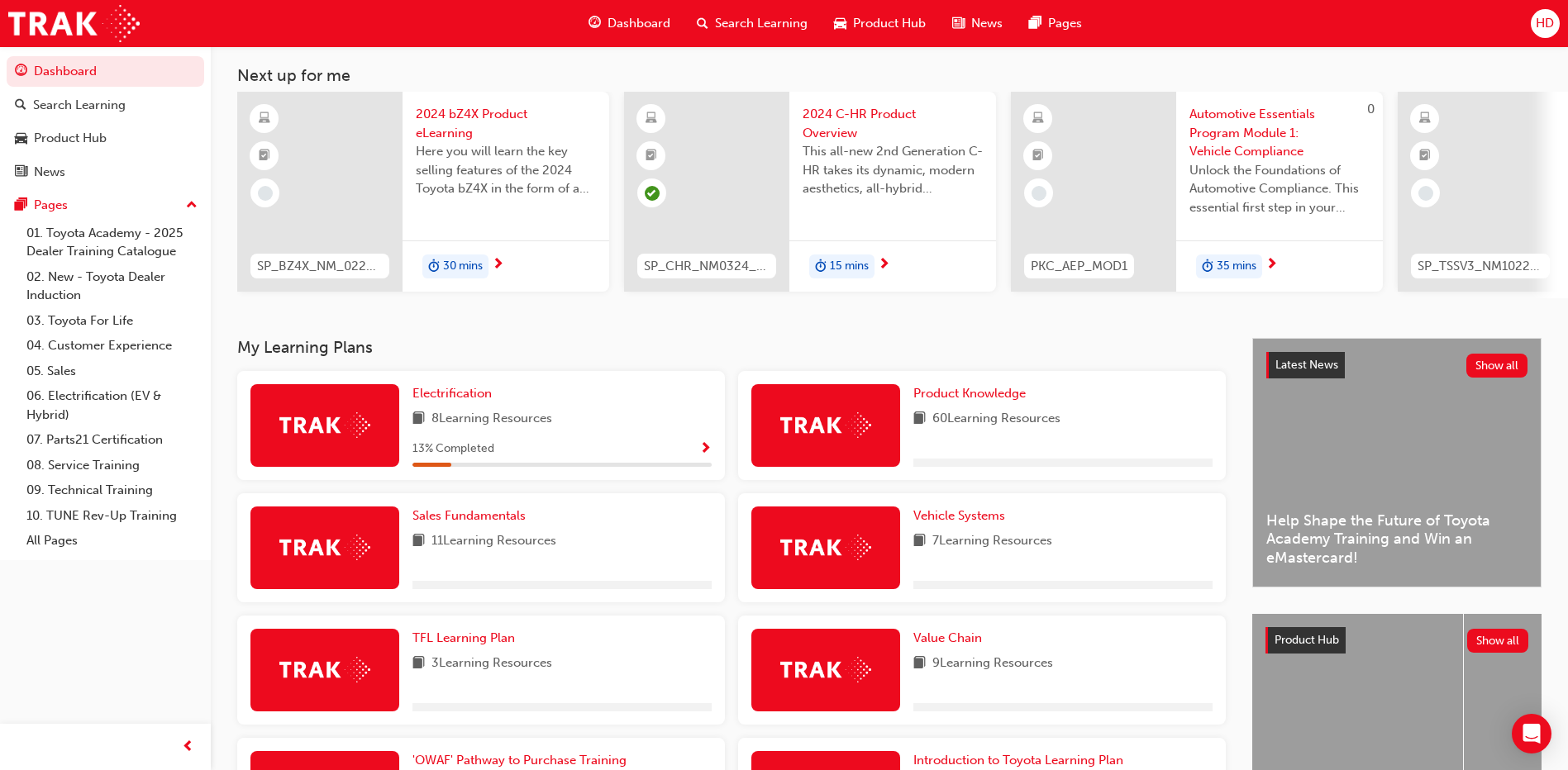
scroll to position [165, 0]
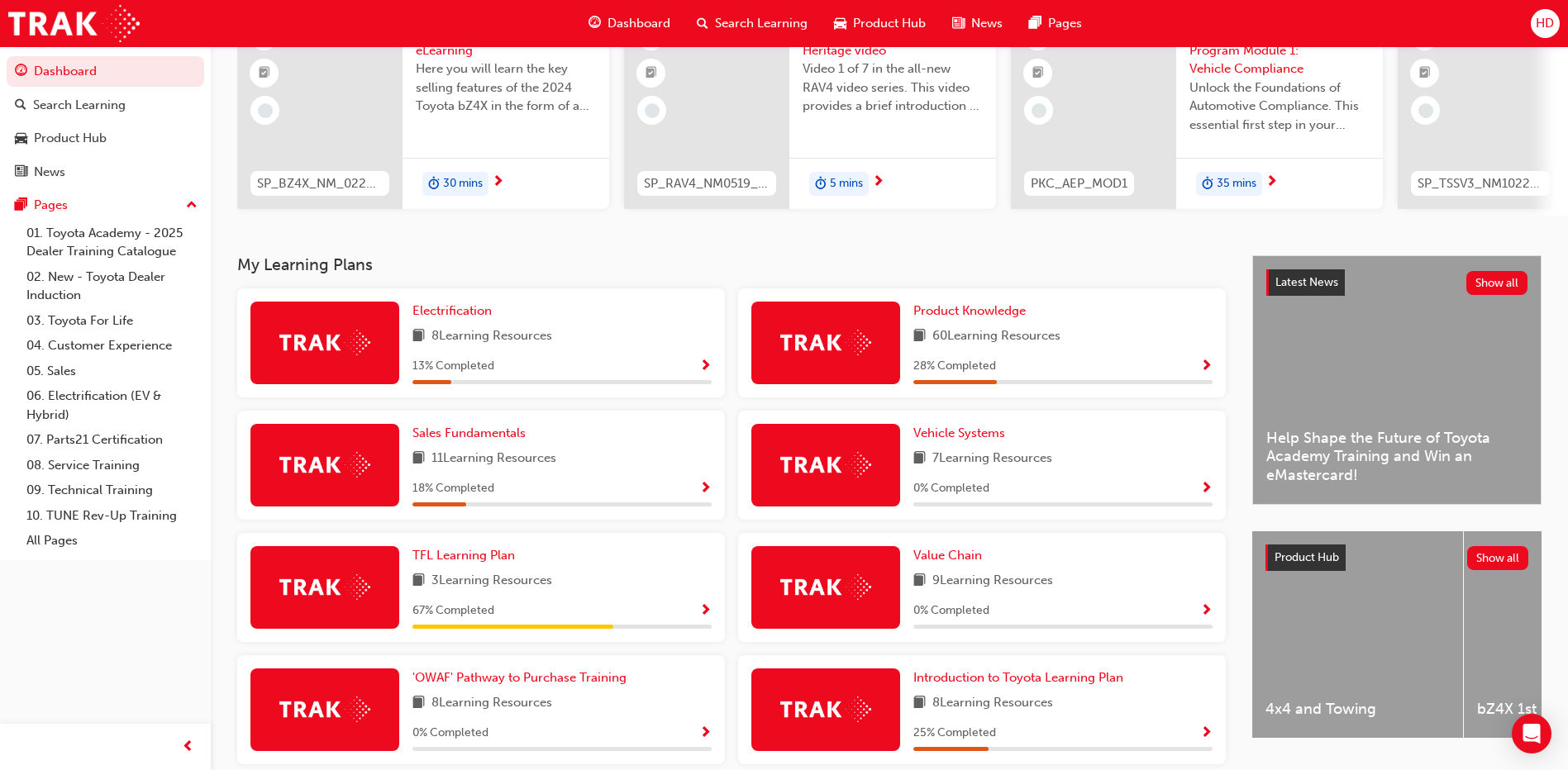
click at [1051, 368] on div "28 % Completed" at bounding box center [1063, 367] width 299 height 21
click at [1208, 374] on span "Show Progress" at bounding box center [1206, 367] width 12 height 15
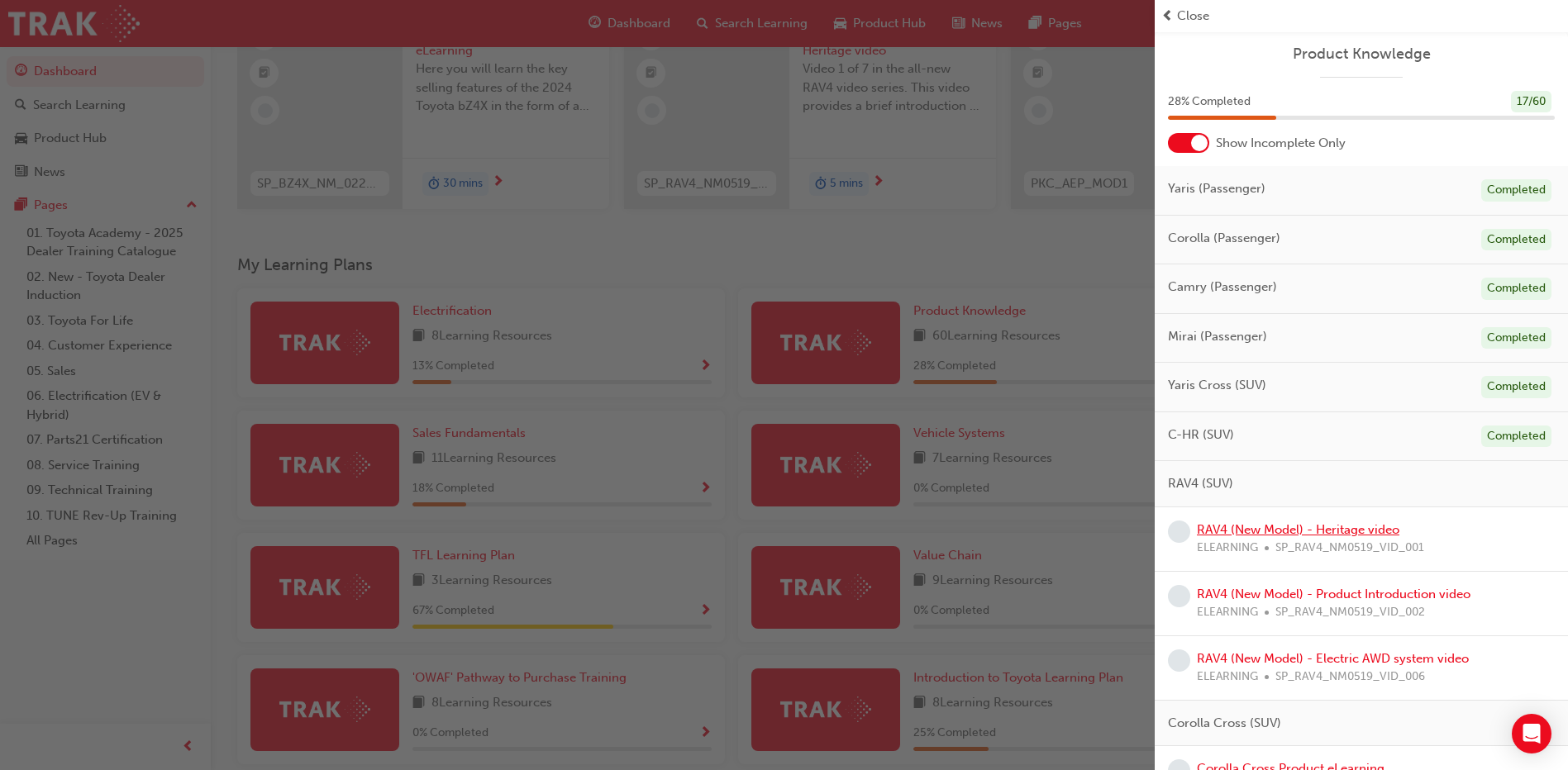
click at [1278, 533] on link "RAV4 (New Model) - Heritage video" at bounding box center [1298, 529] width 203 height 15
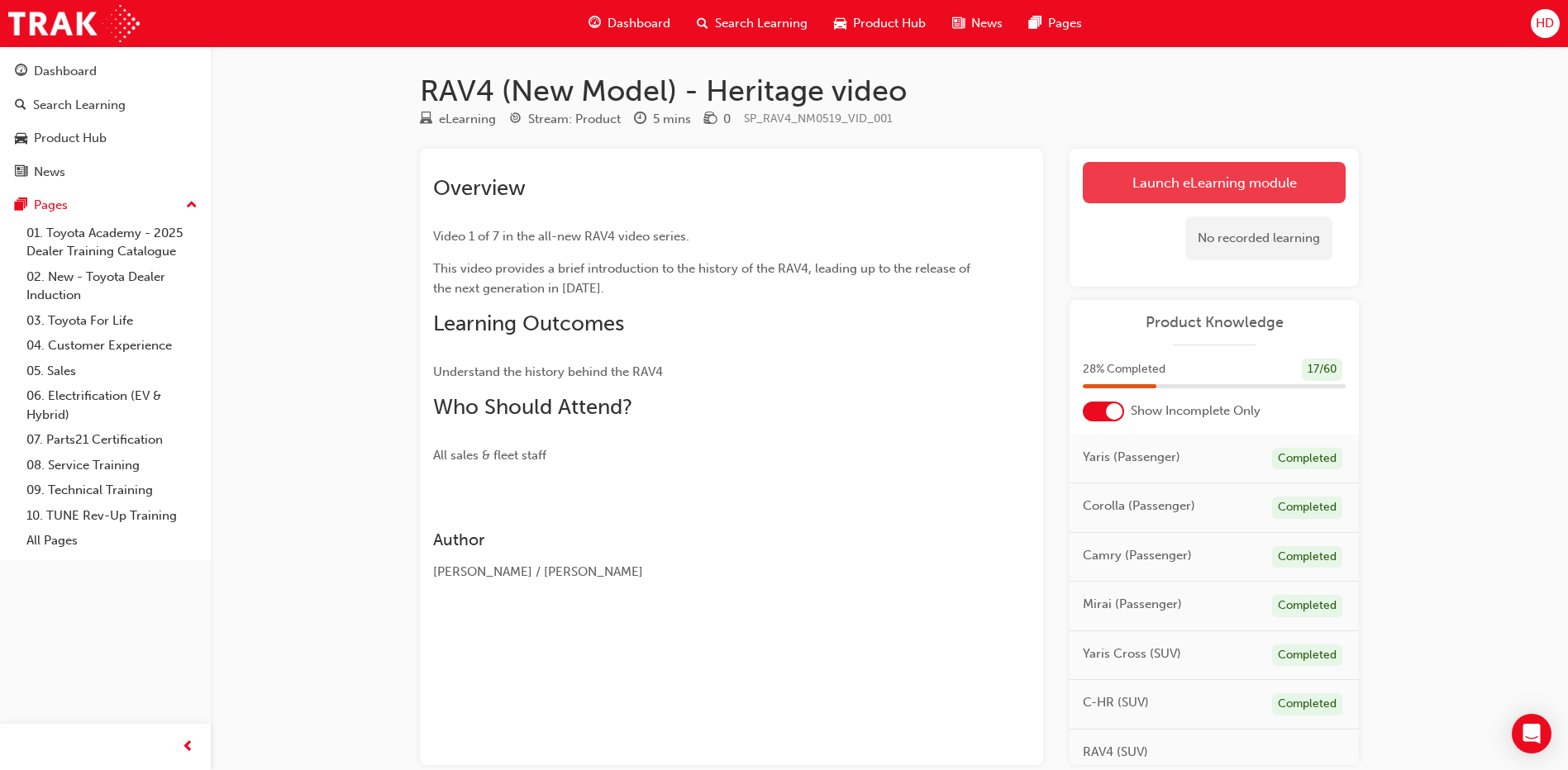
click at [1191, 177] on link "Launch eLearning module" at bounding box center [1214, 182] width 262 height 41
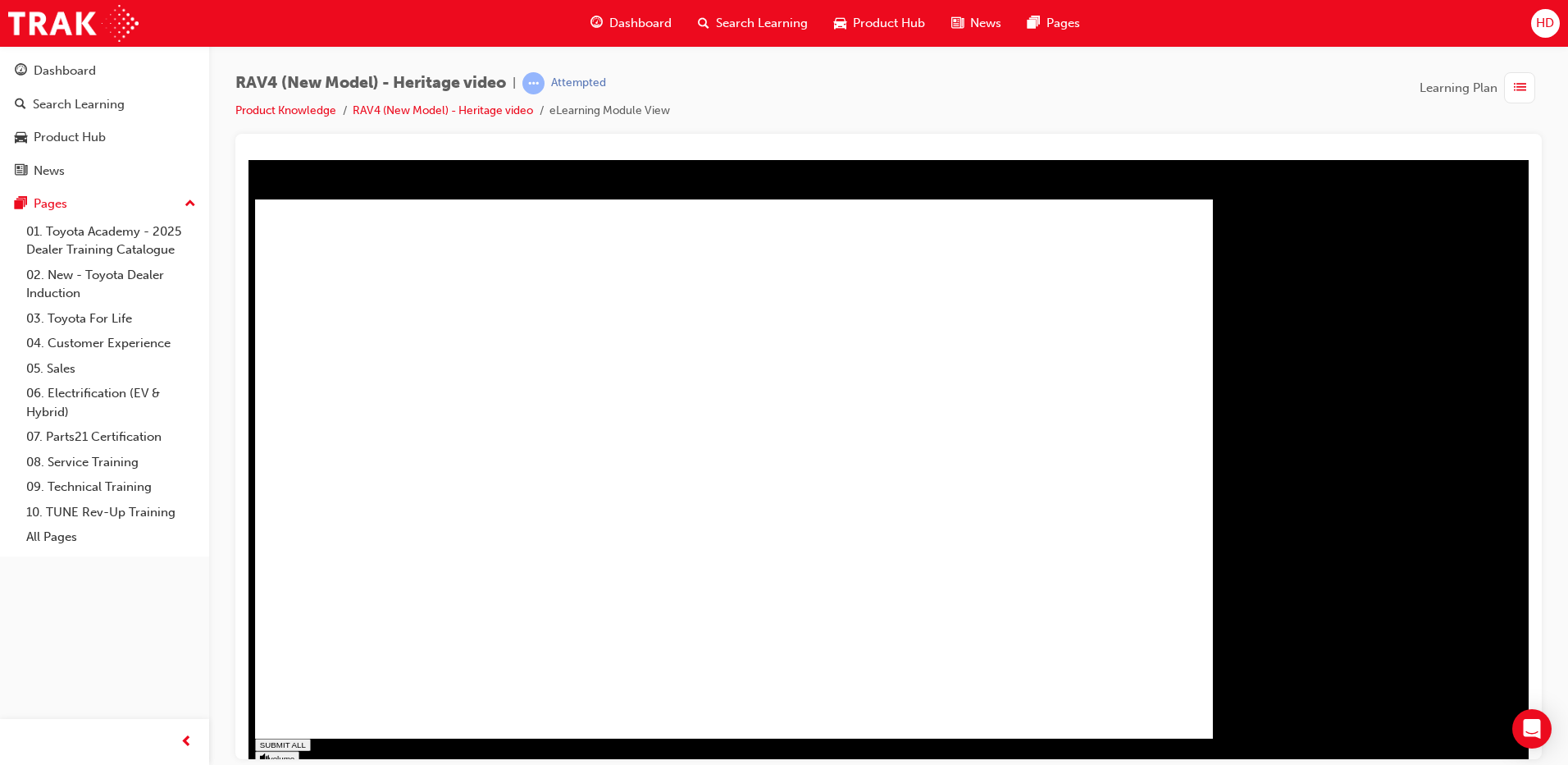
type input "0.666"
type input "1"
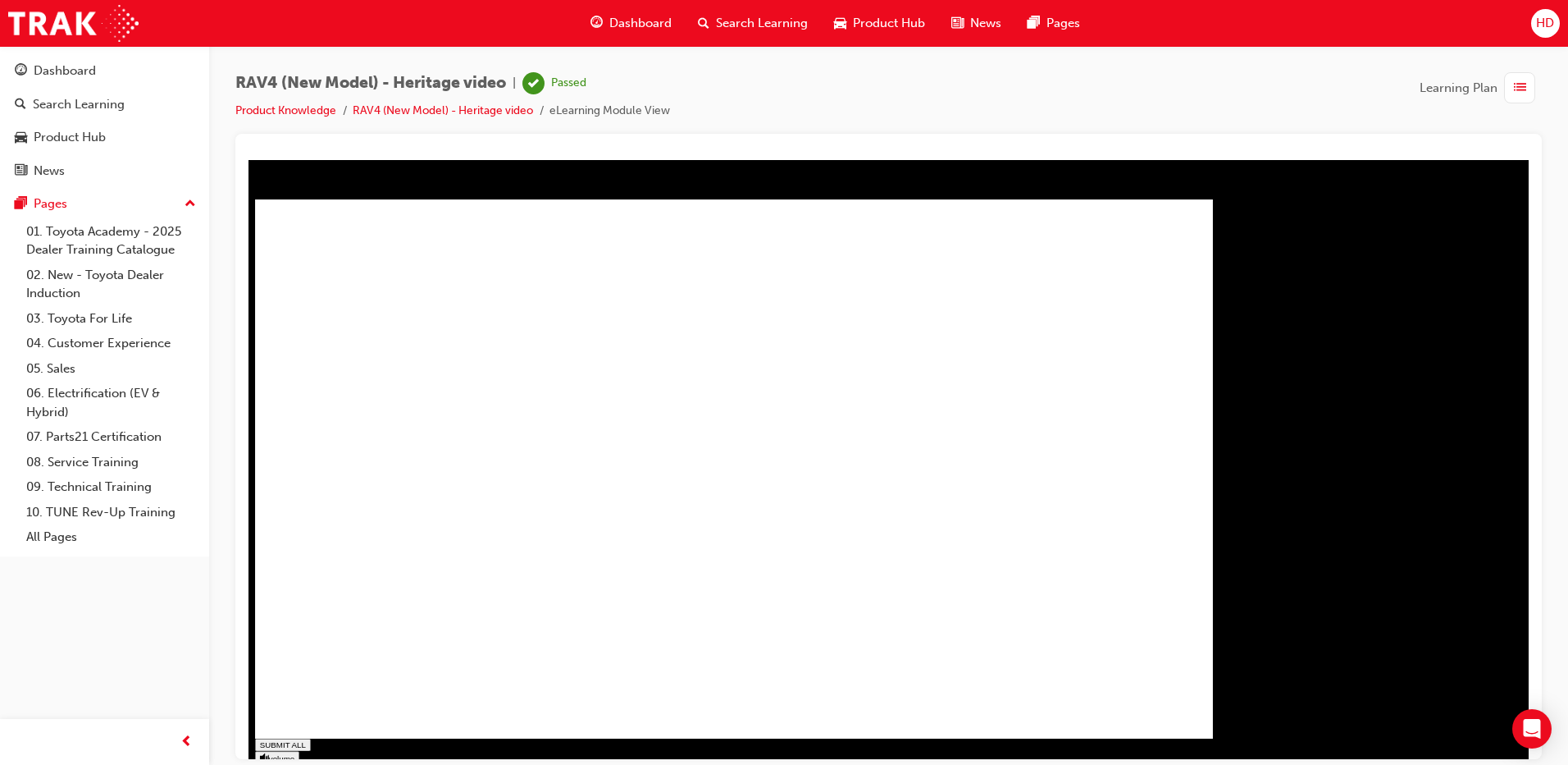
click at [54, 74] on div "Dashboard" at bounding box center [64, 70] width 62 height 19
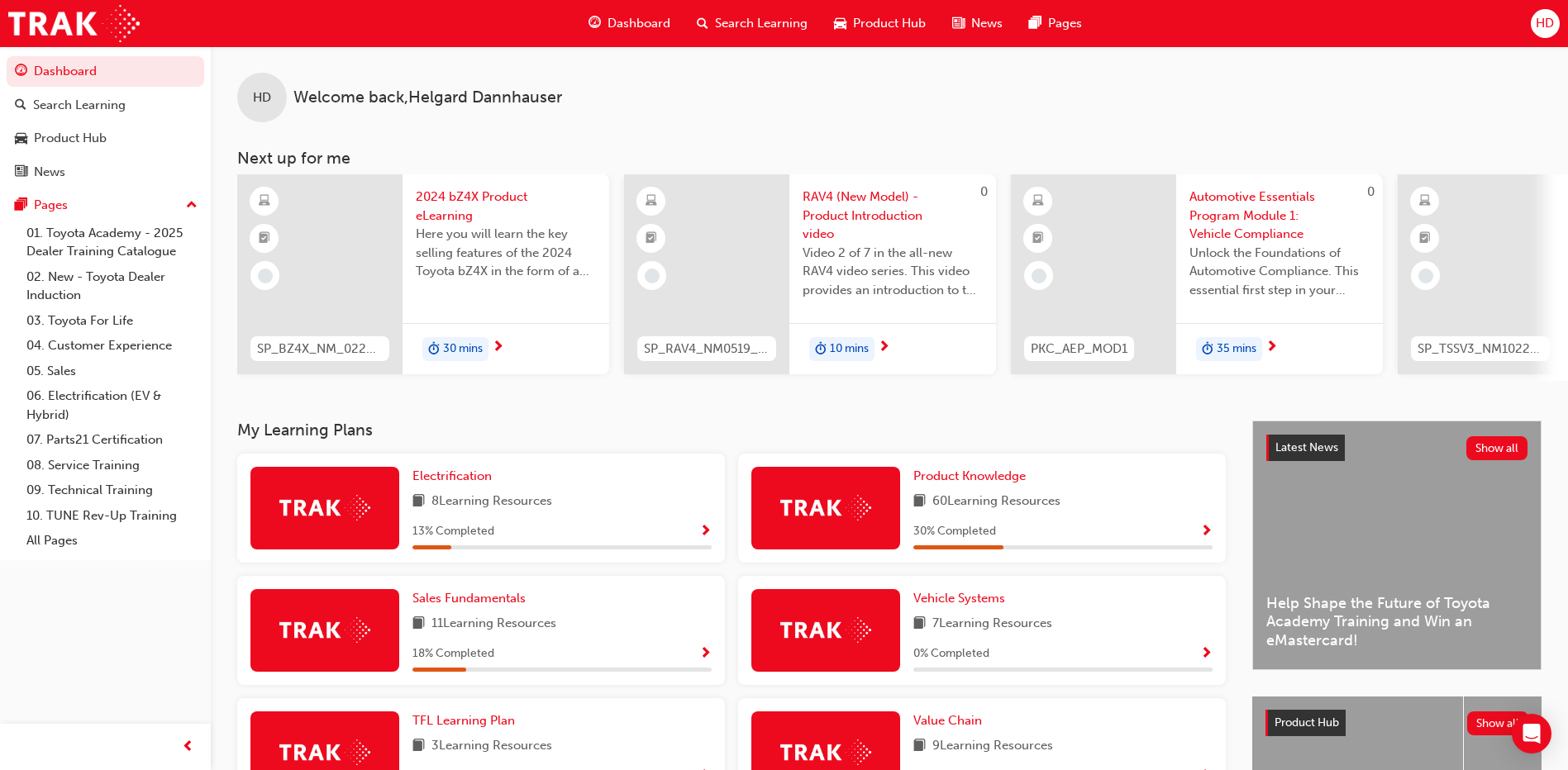
click at [1206, 536] on span "Show Progress" at bounding box center [1206, 532] width 12 height 15
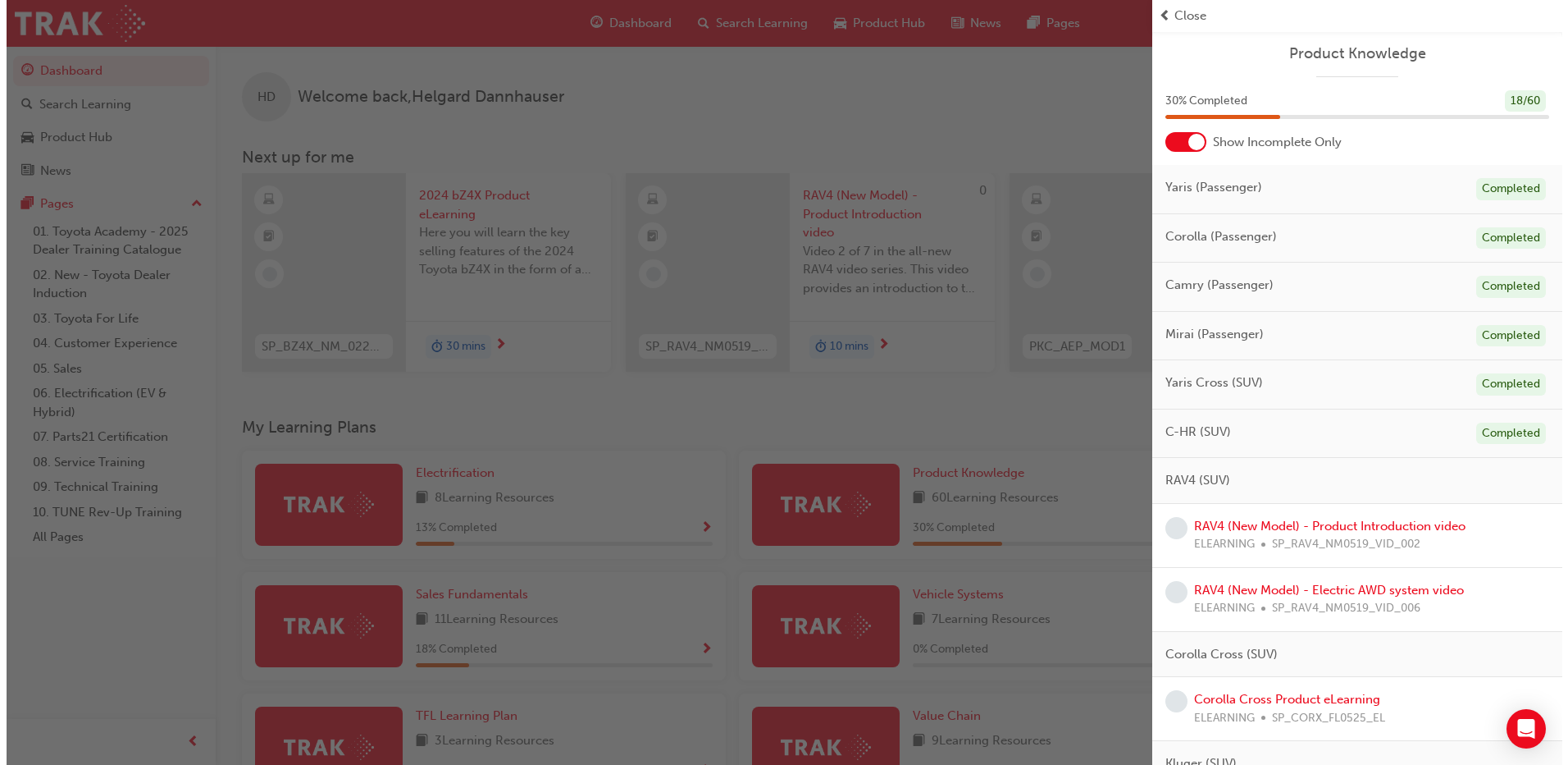
scroll to position [164, 0]
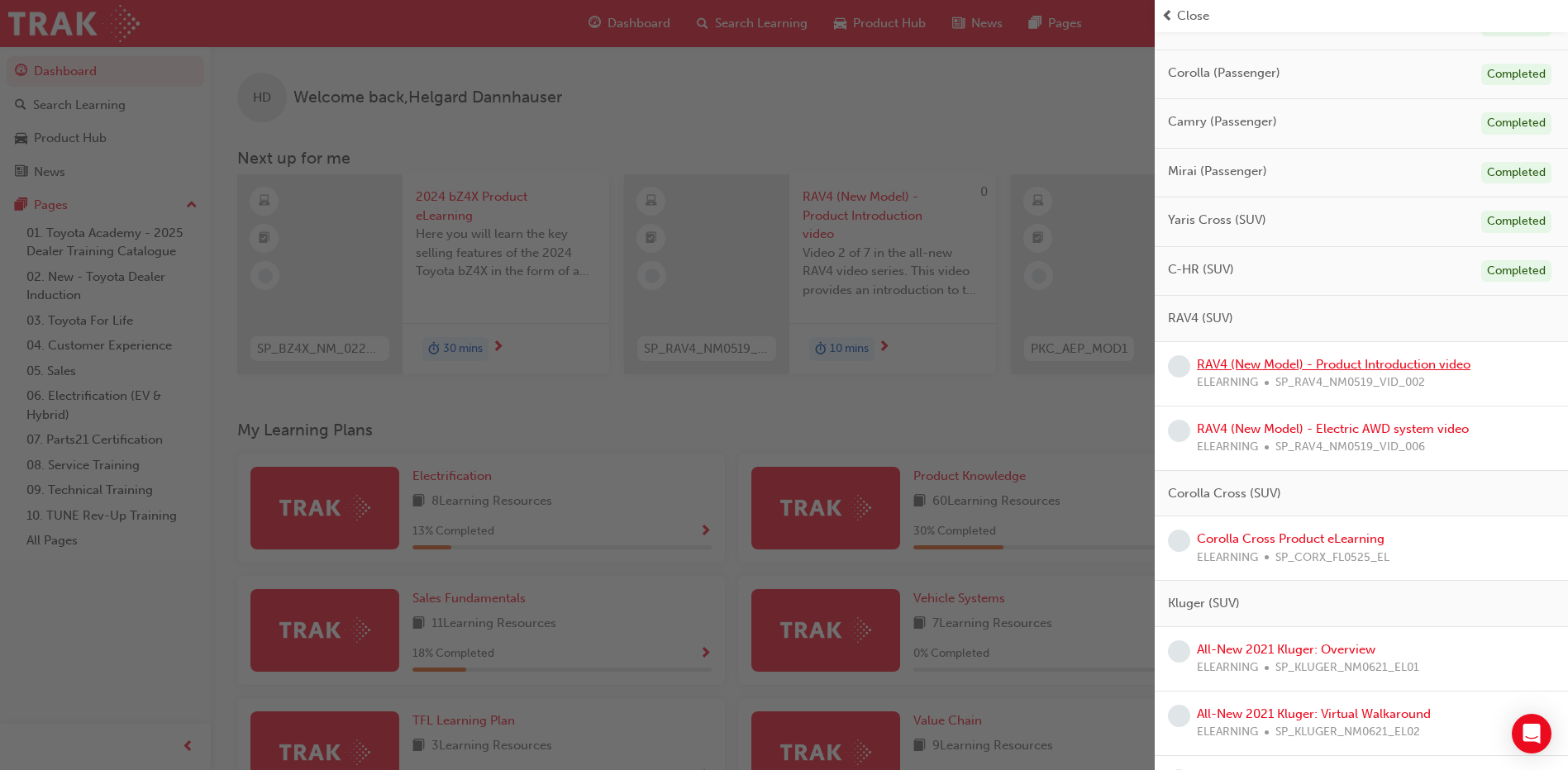
click at [1357, 366] on link "RAV4 (New Model) - Product Introduction video" at bounding box center [1334, 364] width 274 height 15
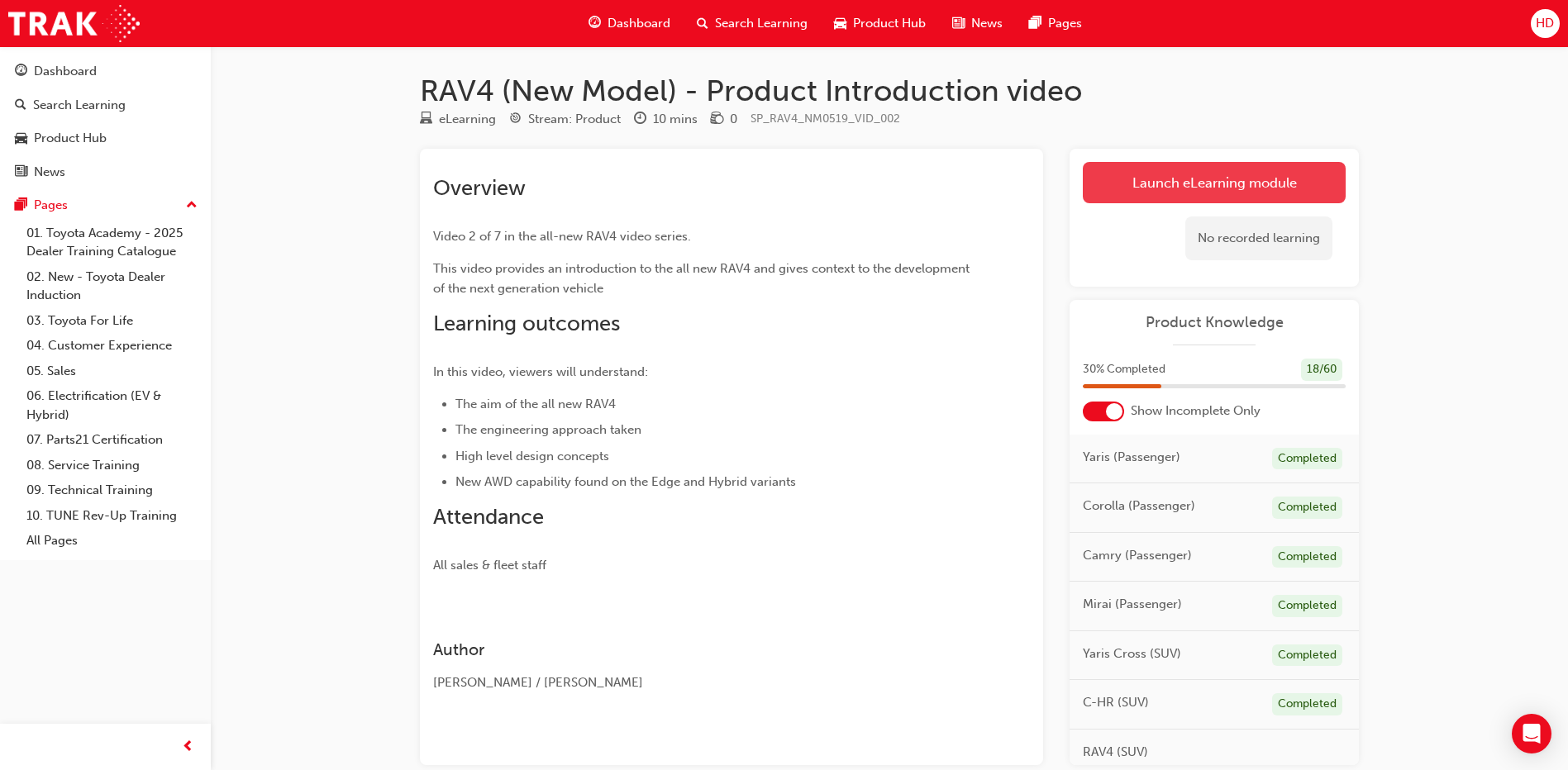
click at [1209, 189] on link "Launch eLearning module" at bounding box center [1214, 182] width 262 height 41
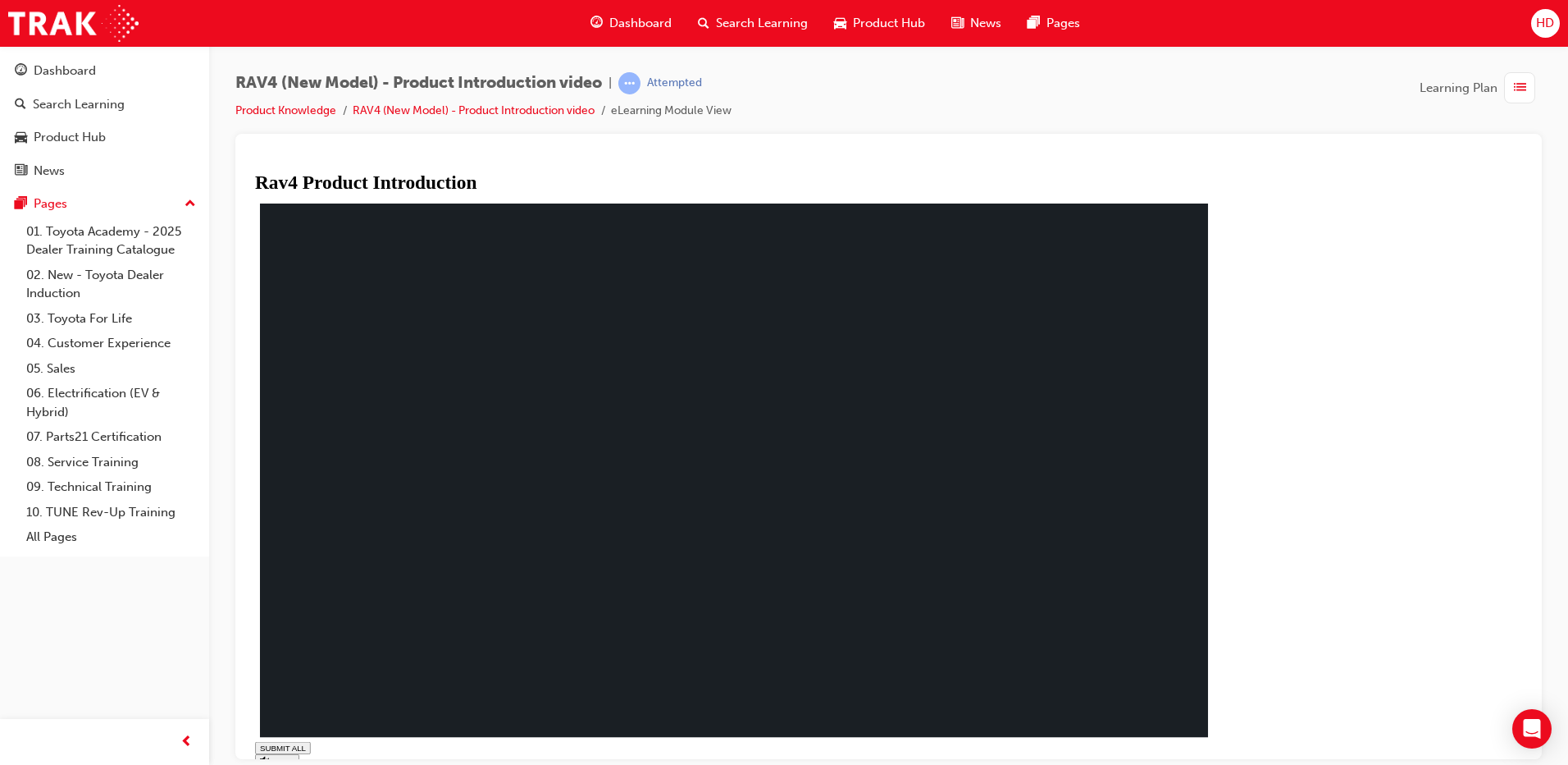
click at [513, 112] on link "RAV4 (New Model) - Product Introduction video" at bounding box center [474, 110] width 242 height 14
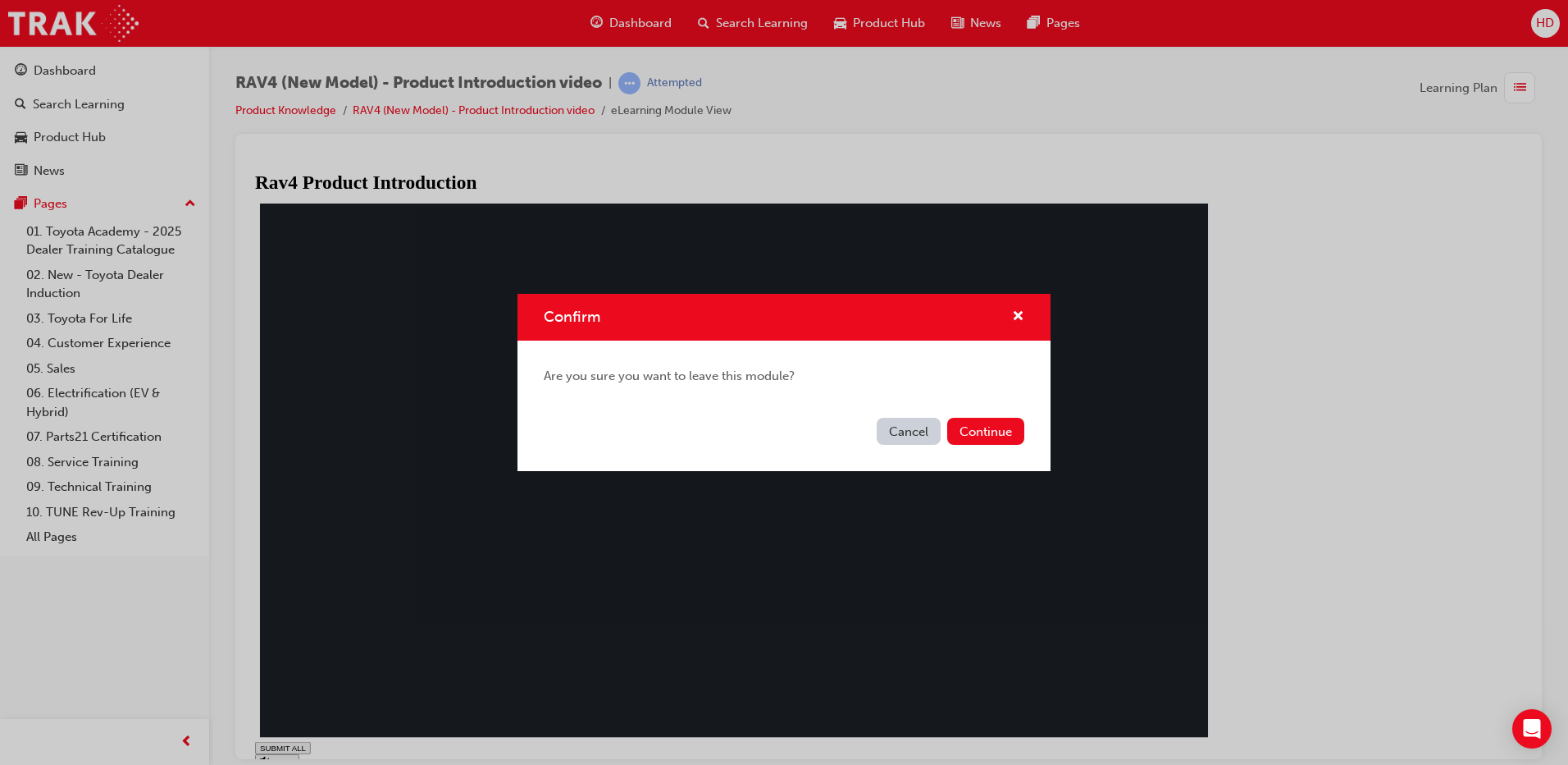
click at [912, 432] on button "Cancel" at bounding box center [908, 431] width 64 height 27
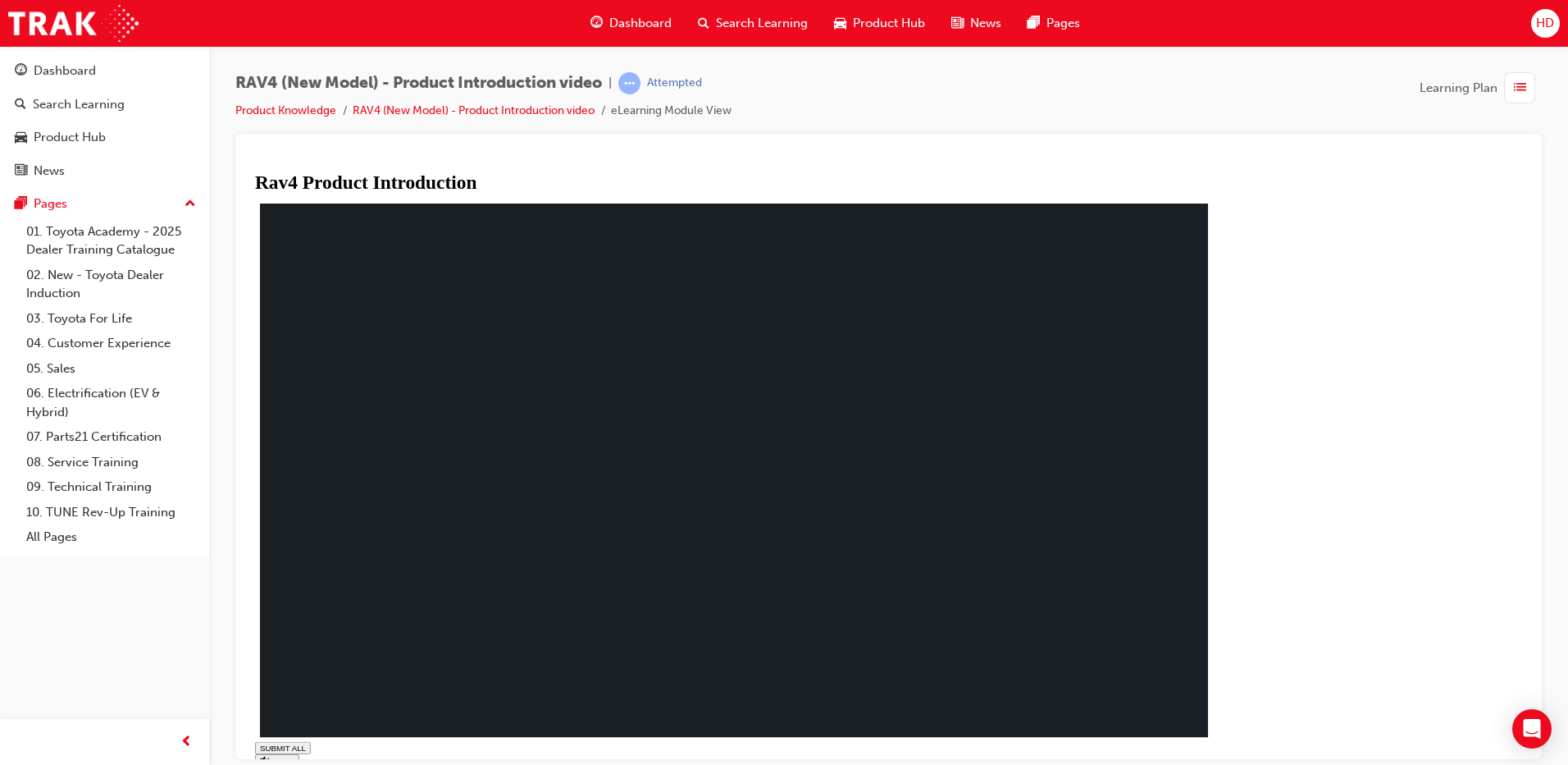
click at [368, 110] on link "RAV4 (New Model) - Product Introduction video" at bounding box center [474, 110] width 242 height 14
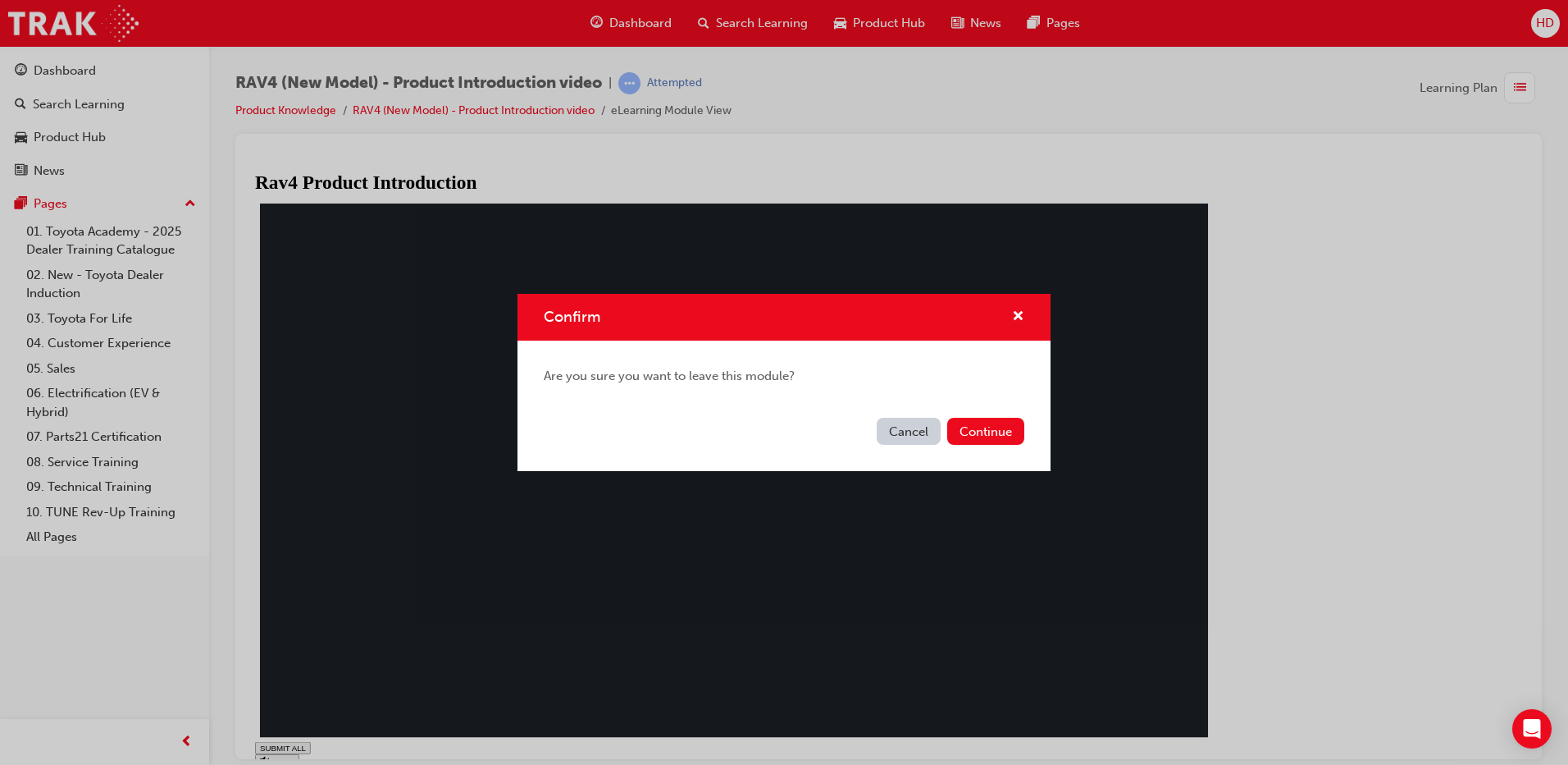
click at [916, 437] on button "Cancel" at bounding box center [908, 431] width 64 height 27
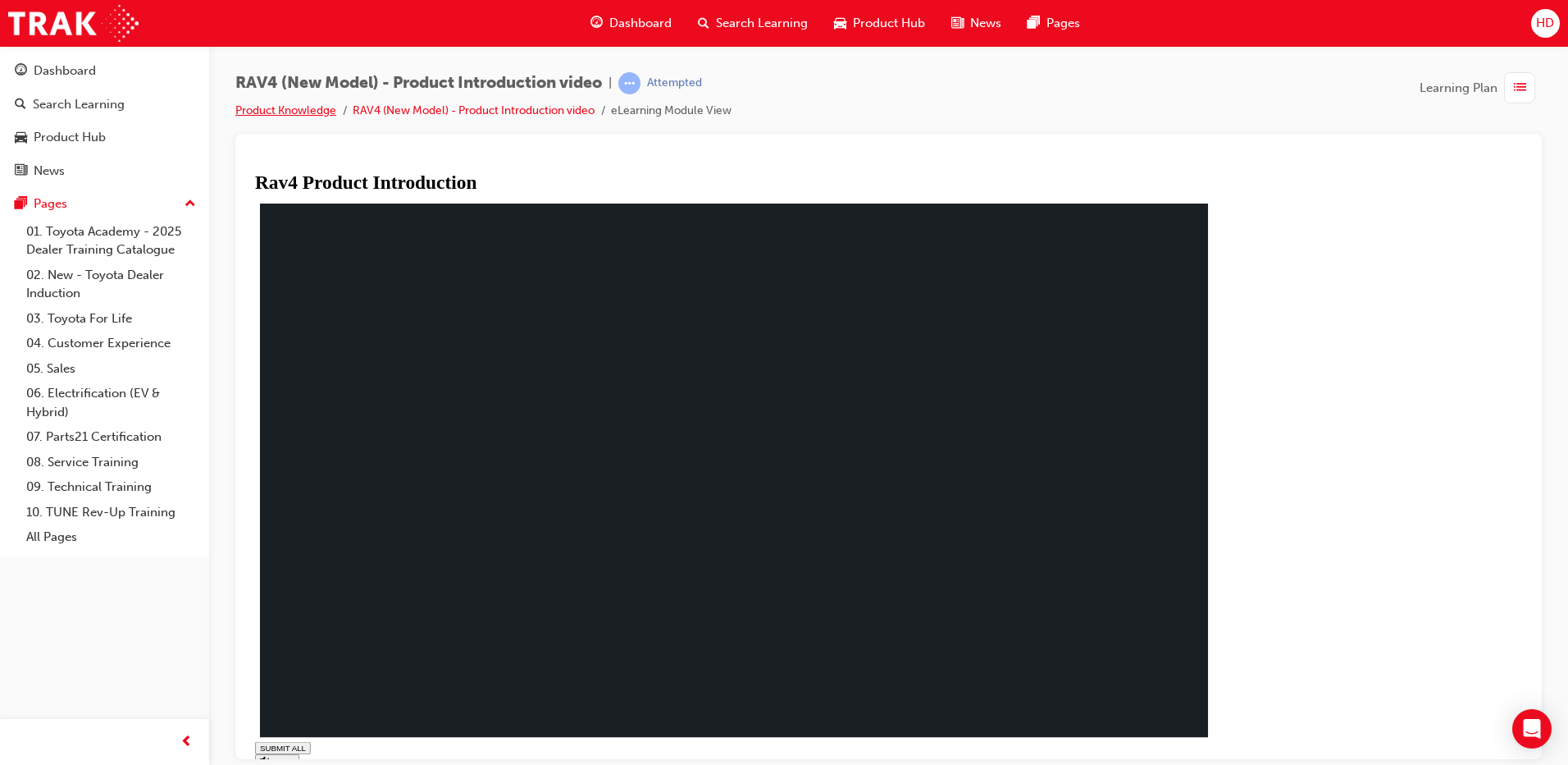
click at [295, 111] on link "Product Knowledge" at bounding box center [285, 110] width 101 height 14
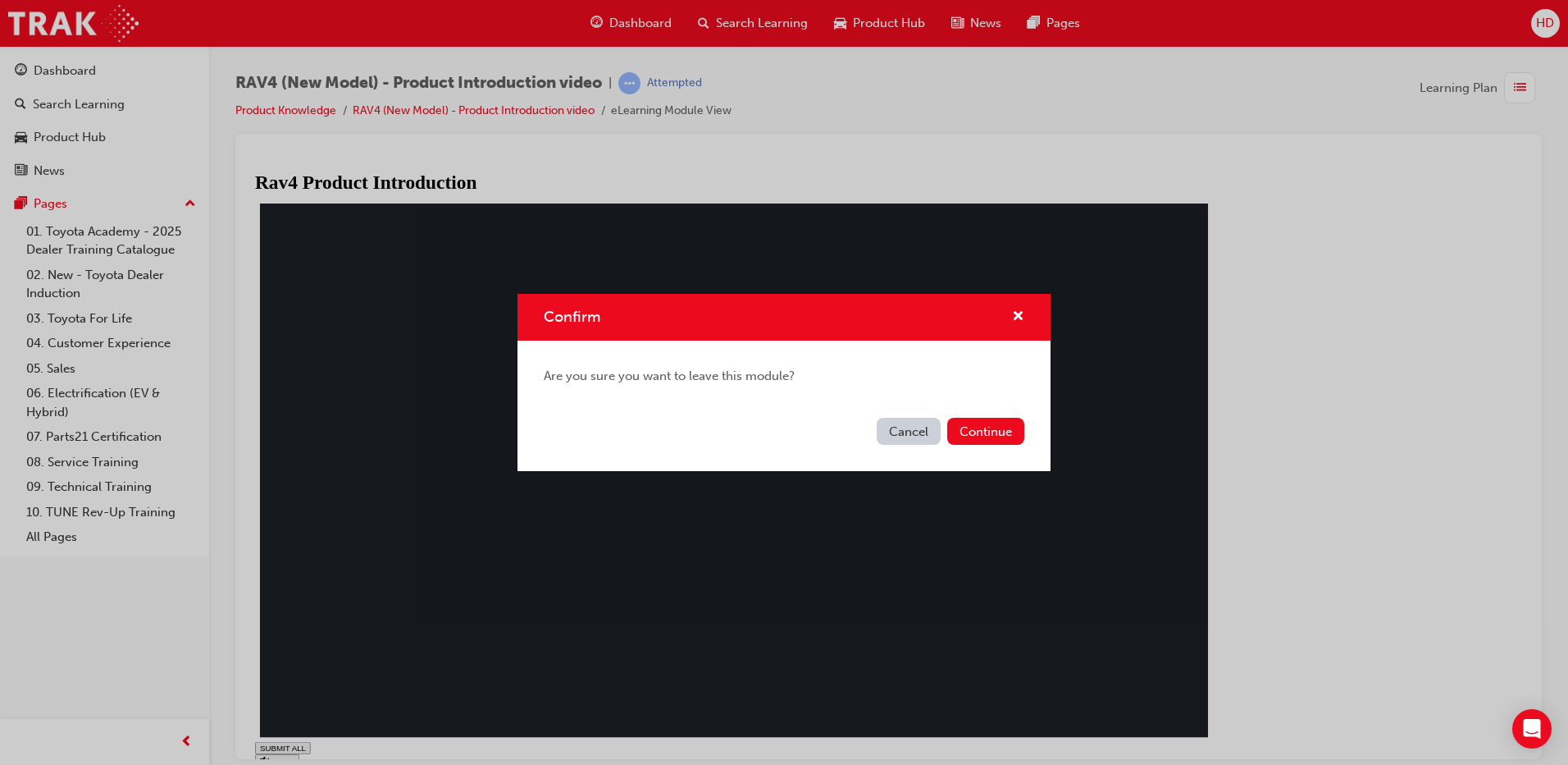
click at [911, 429] on button "Cancel" at bounding box center [908, 431] width 64 height 27
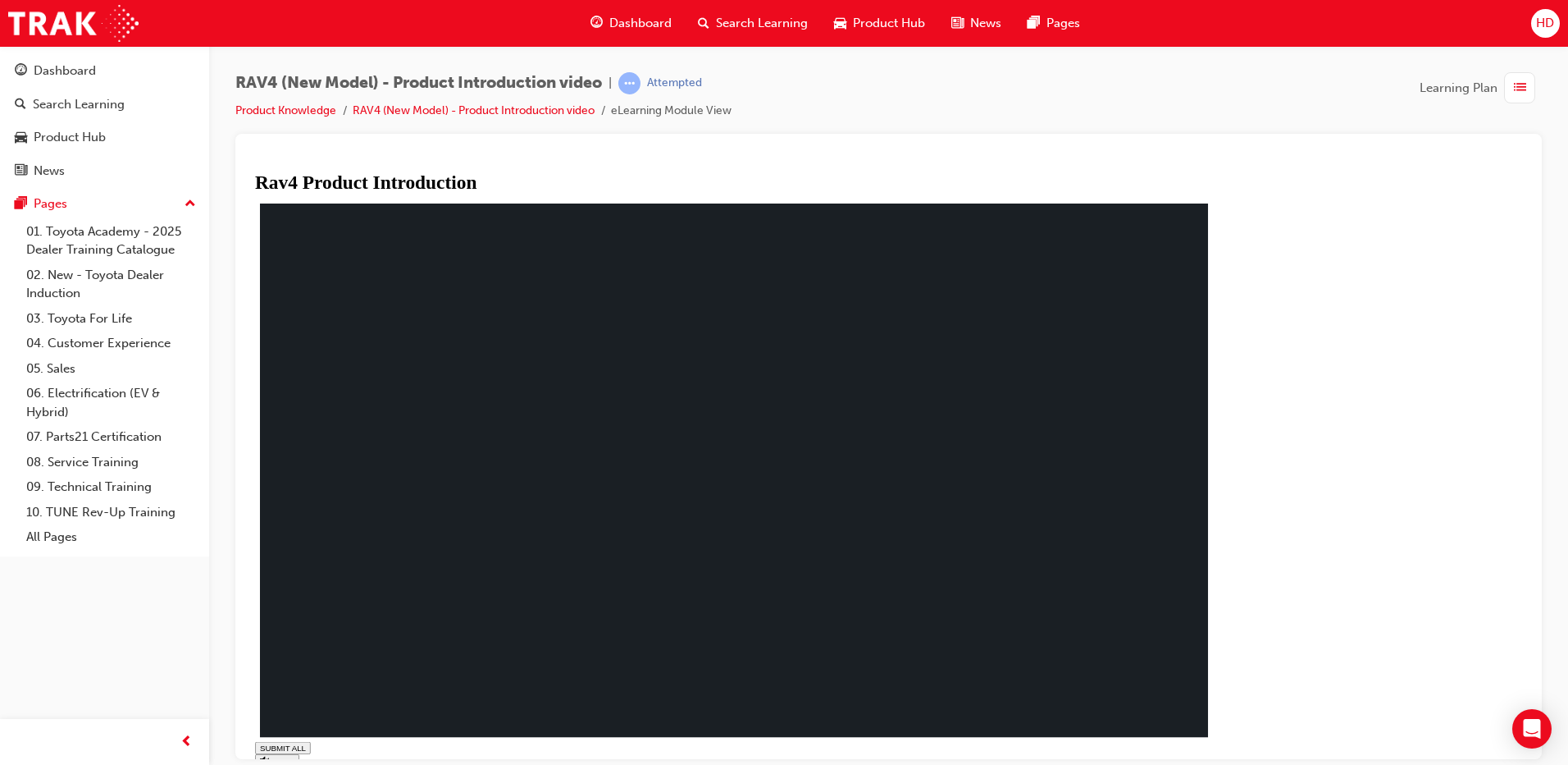
drag, startPoint x: 1331, startPoint y: 736, endPoint x: 1337, endPoint y: 749, distance: 14.3
click at [1225, 749] on div "SUBMIT ALL volume pause replay PREV NEXT SUBMIT FINISH" at bounding box center [740, 517] width 970 height 636
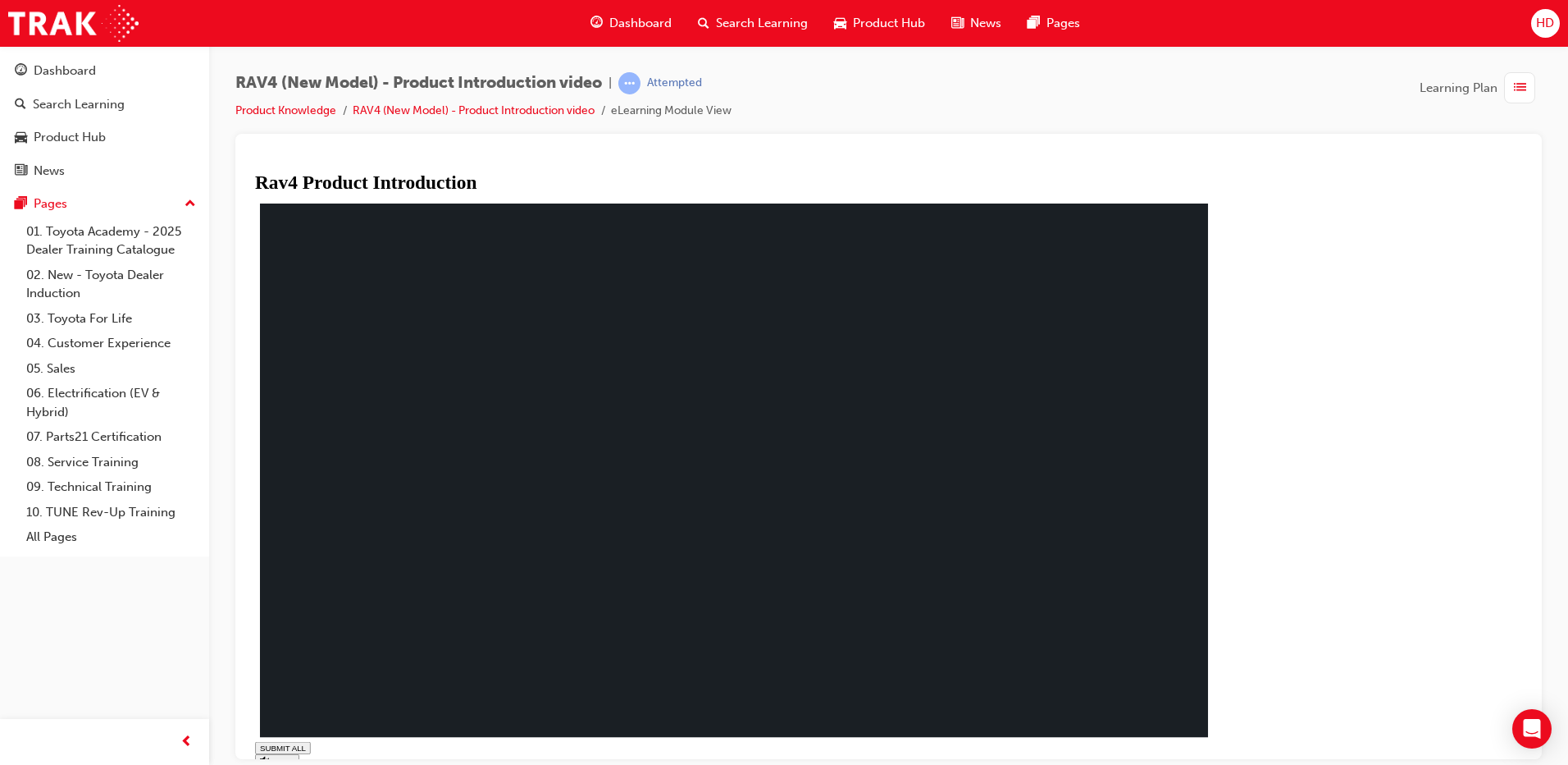
type input "0.051"
